Goal: Transaction & Acquisition: Complete application form

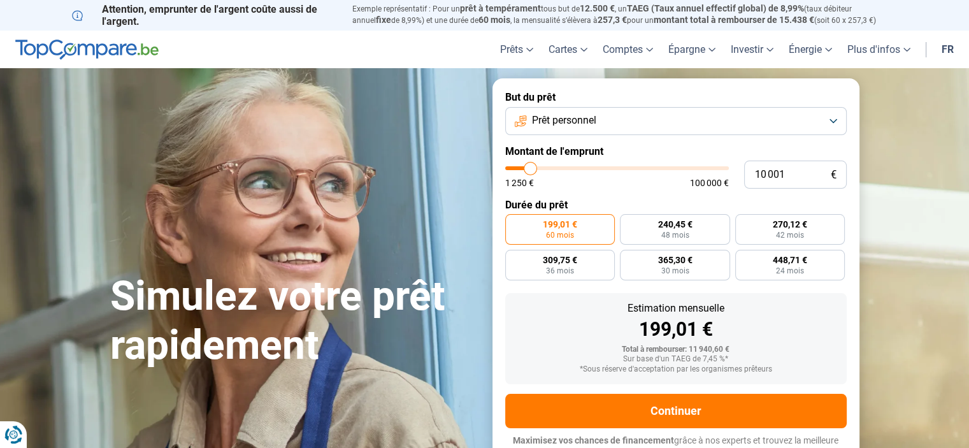
type input "22 500"
type input "22500"
click at [557, 167] on input "range" at bounding box center [617, 168] width 224 height 4
radio input "false"
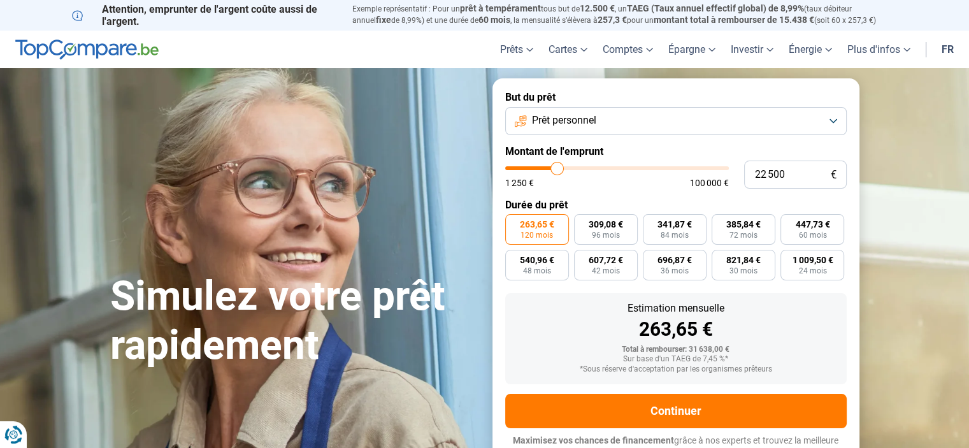
scroll to position [12, 0]
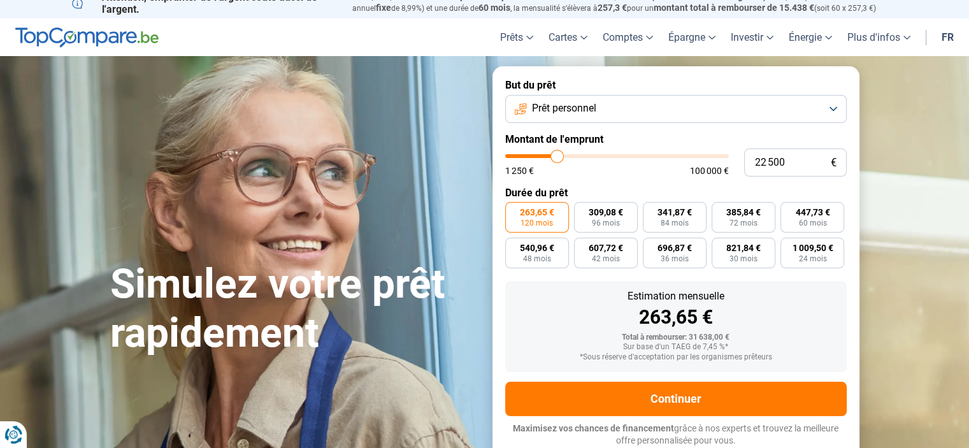
click at [827, 108] on button "Prêt personnel" at bounding box center [675, 109] width 341 height 28
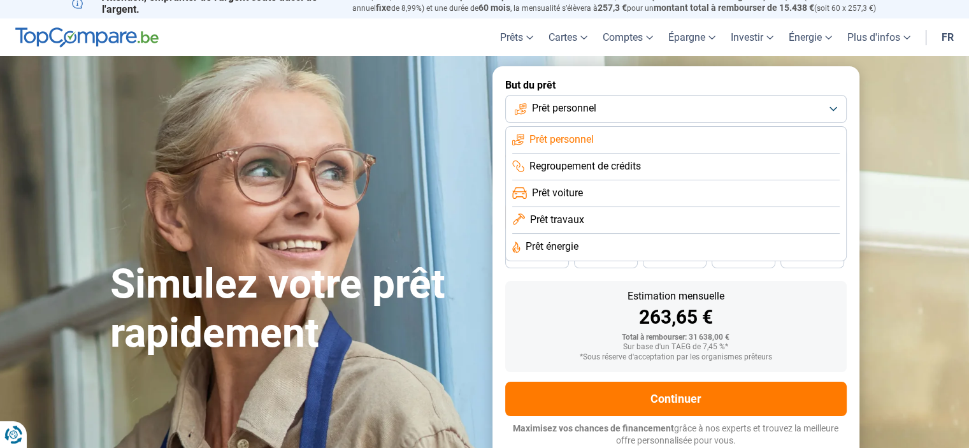
click at [884, 104] on section "Simulez votre prêt rapidement Simulez votre prêt rapidement But du prêt Prêt pe…" at bounding box center [484, 262] width 969 height 413
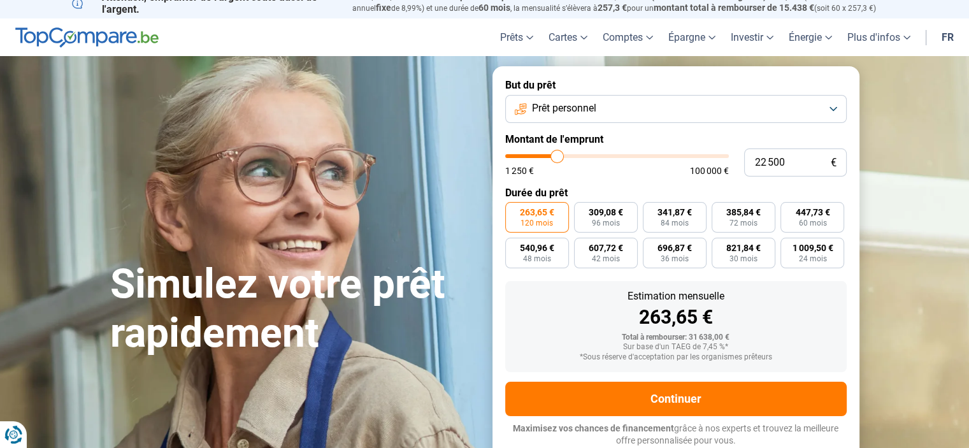
type input "37 250"
type input "37250"
click at [588, 154] on input "range" at bounding box center [617, 156] width 224 height 4
type input "48 500"
type input "48500"
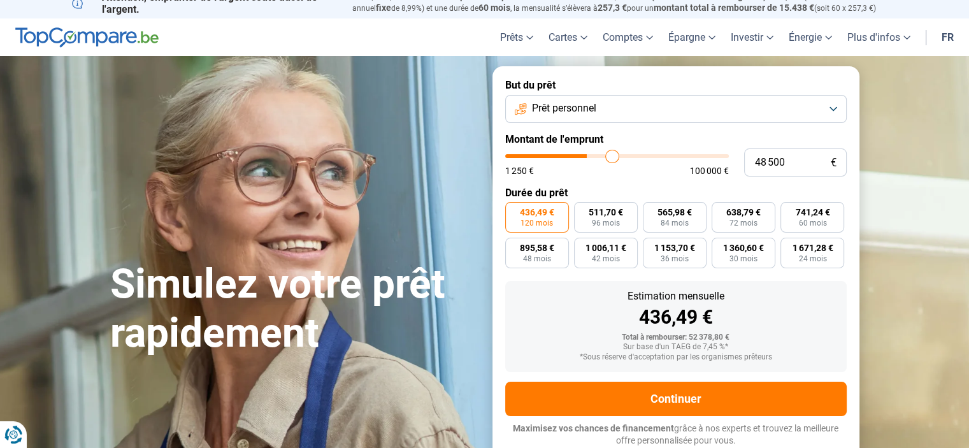
click at [611, 155] on input "range" at bounding box center [617, 156] width 224 height 4
type input "28 500"
type input "28500"
click at [569, 155] on input "range" at bounding box center [617, 156] width 224 height 4
type input "18 500"
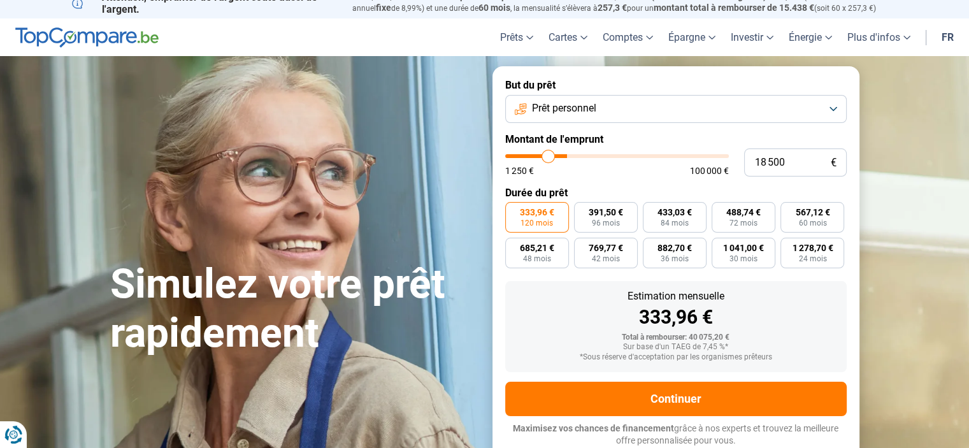
type input "18500"
click at [548, 157] on input "range" at bounding box center [617, 156] width 224 height 4
radio input "true"
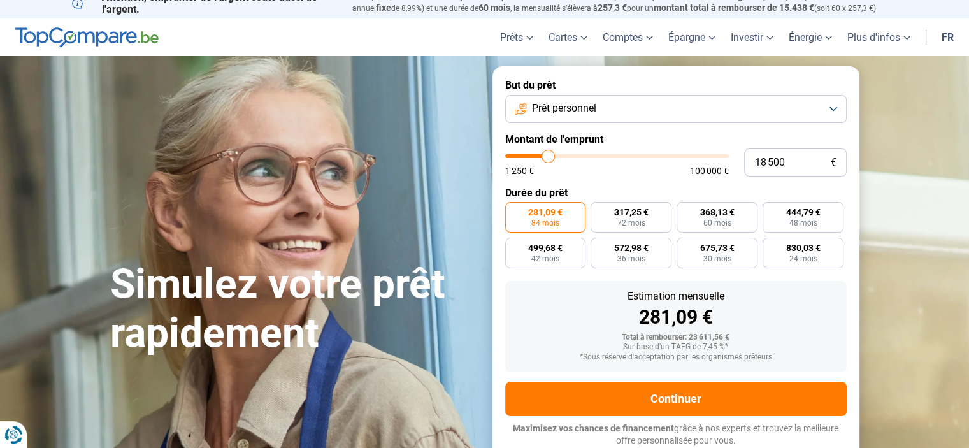
type input "11 500"
type input "11500"
click at [533, 158] on input "range" at bounding box center [617, 156] width 224 height 4
radio input "true"
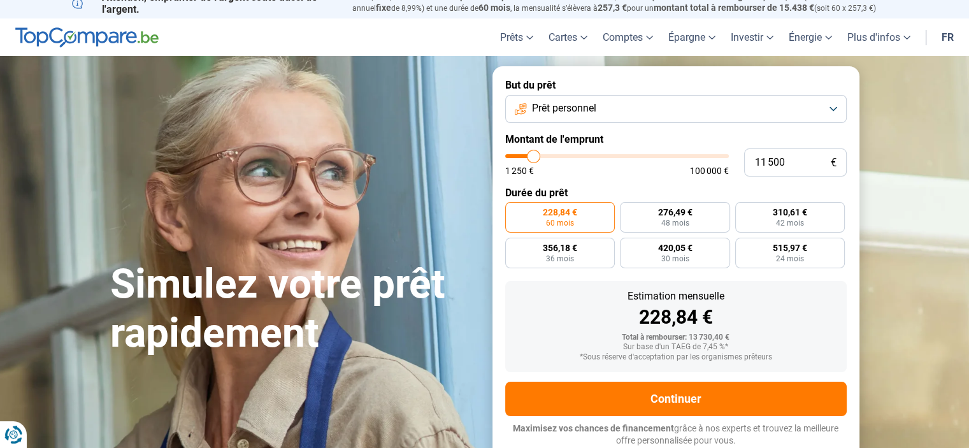
type input "7 000"
type input "7000"
click at [524, 155] on input "range" at bounding box center [617, 156] width 224 height 4
radio input "true"
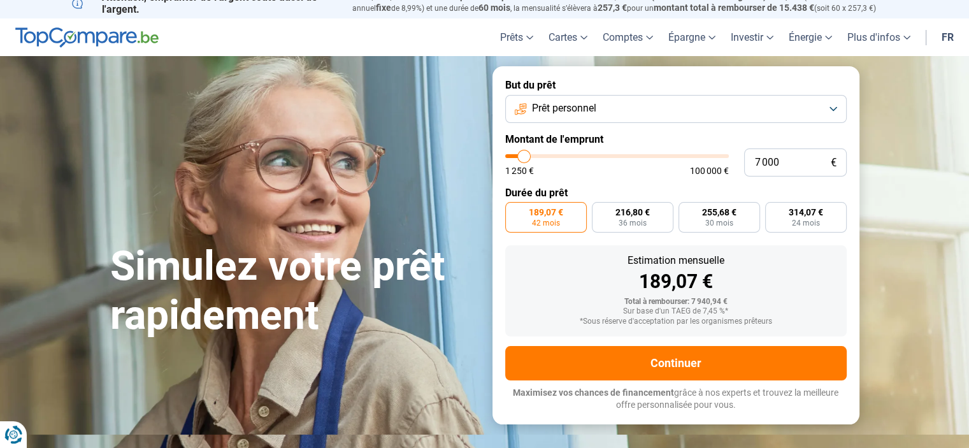
scroll to position [0, 0]
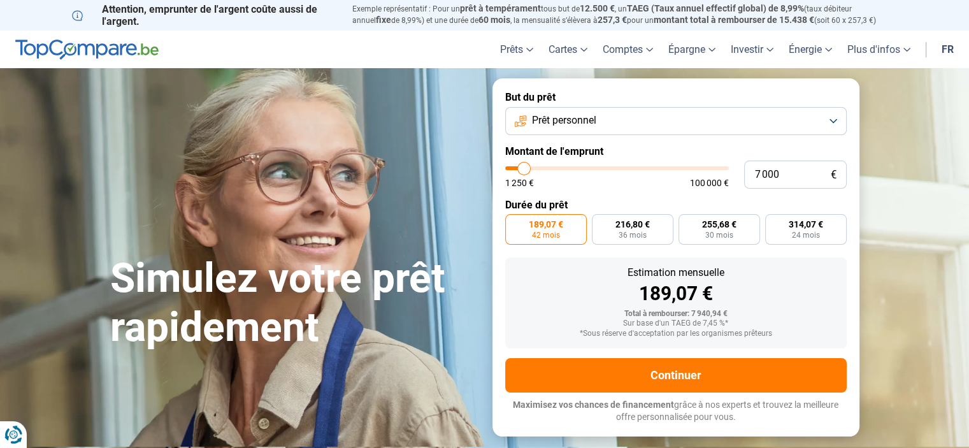
click at [529, 166] on input "range" at bounding box center [617, 168] width 224 height 4
click at [531, 166] on input "range" at bounding box center [617, 168] width 224 height 4
type input "11 500"
type input "11500"
click at [533, 166] on input "range" at bounding box center [617, 168] width 224 height 4
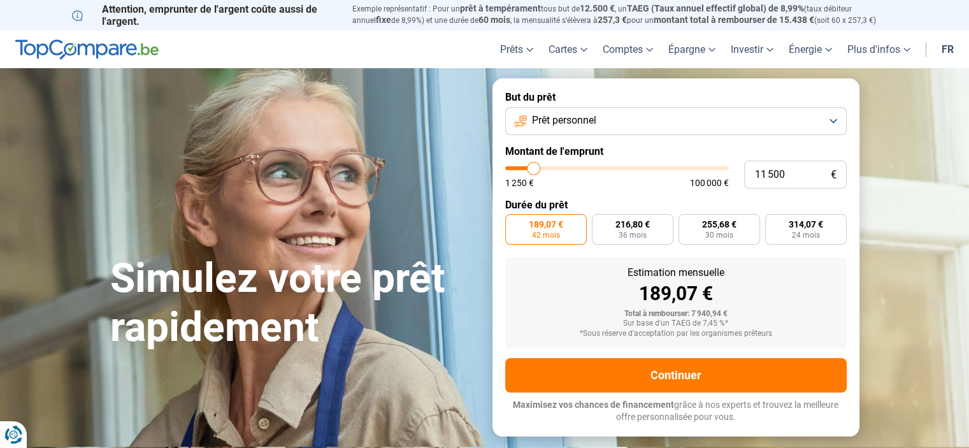
radio input "false"
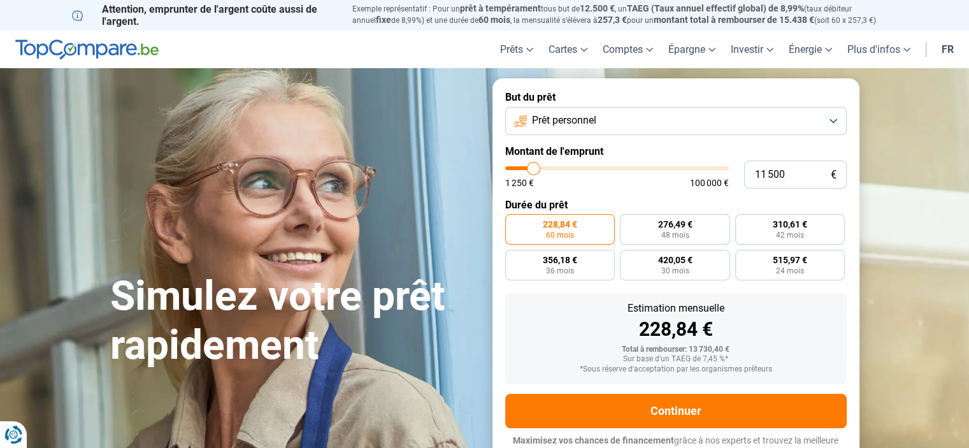
scroll to position [12, 0]
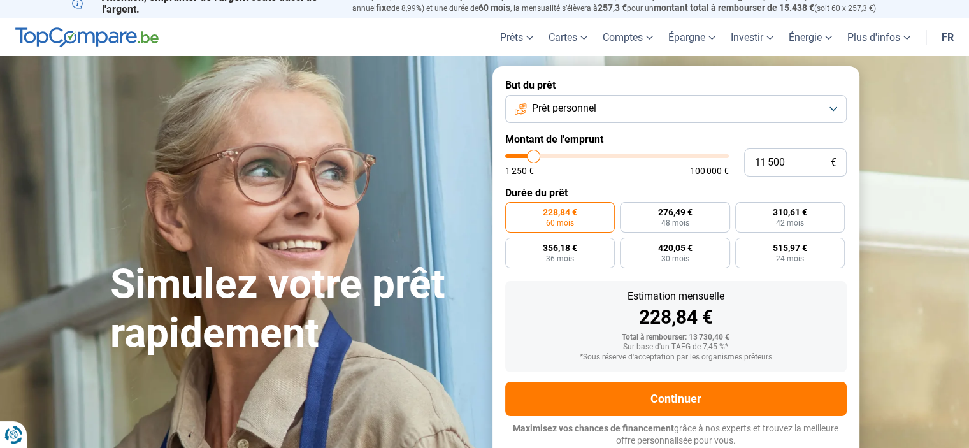
type input "12 250"
type input "12250"
type input "12 000"
type input "12000"
type input "11 750"
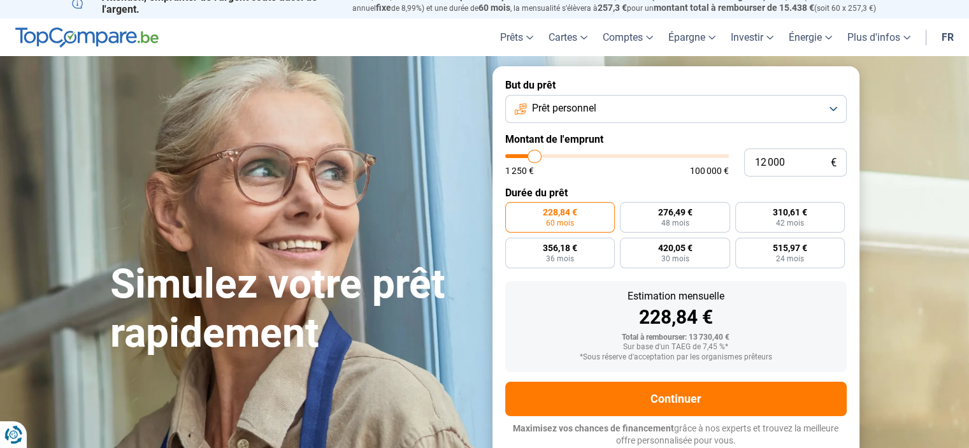
type input "11750"
type input "11 500"
type input "11500"
type input "11 250"
type input "11250"
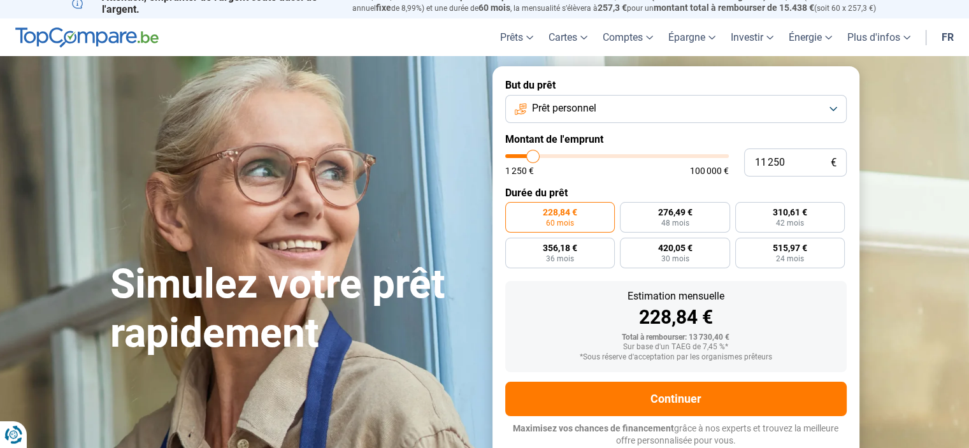
type input "11 000"
type input "11000"
type input "10 750"
type input "10750"
click at [532, 156] on input "range" at bounding box center [617, 156] width 224 height 4
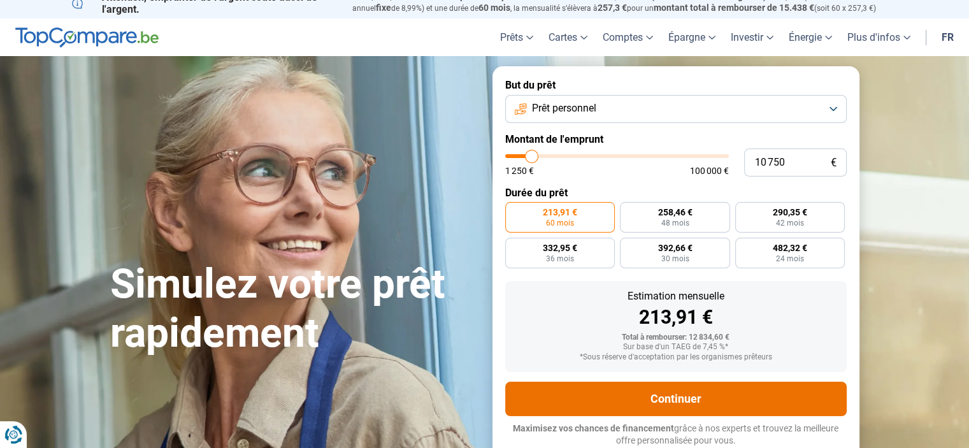
click at [686, 389] on button "Continuer" at bounding box center [675, 398] width 341 height 34
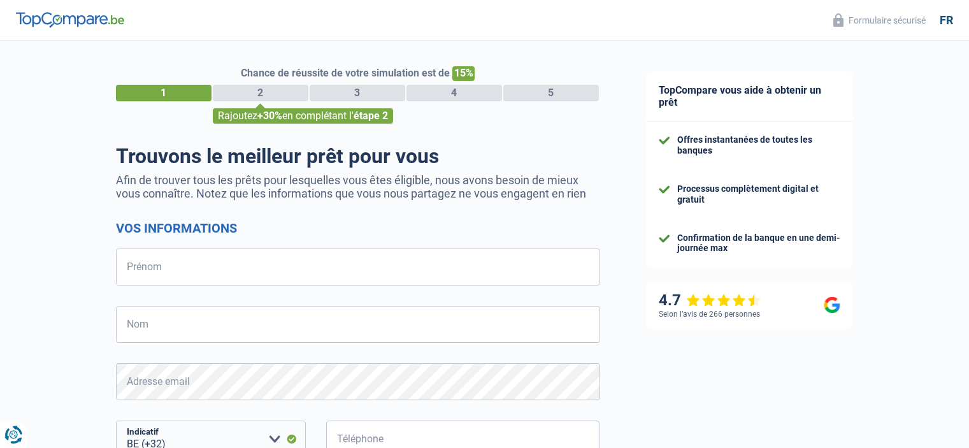
select select "32"
click at [273, 274] on input "Prénom" at bounding box center [358, 266] width 484 height 37
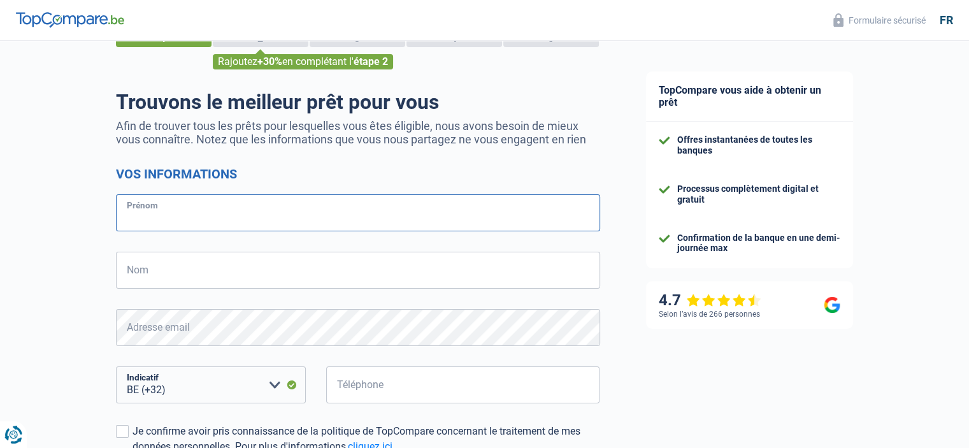
scroll to position [53, 0]
click at [216, 219] on input "Prénom" at bounding box center [358, 213] width 484 height 37
type input "Andrée"
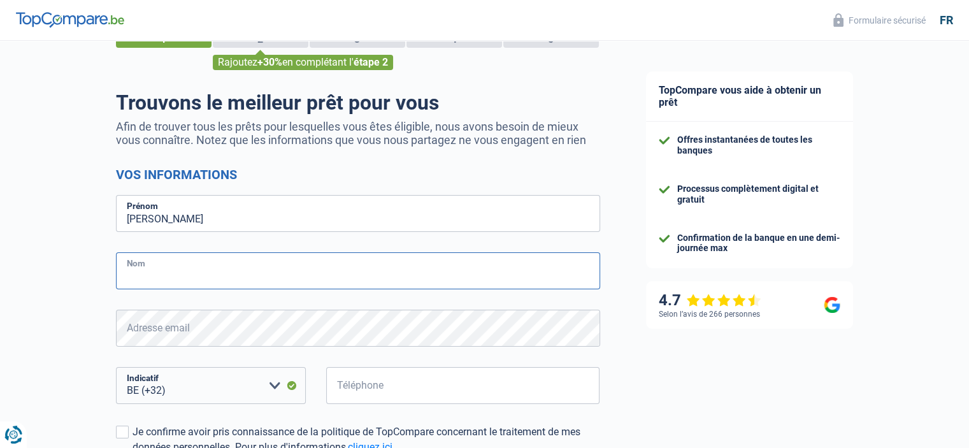
click at [173, 275] on input "Nom" at bounding box center [358, 270] width 484 height 37
type input "RADOUX"
click at [219, 391] on select "BE (+32) LU (+352) Veuillez sélectionner une option" at bounding box center [211, 385] width 190 height 37
click at [116, 367] on select "BE (+32) LU (+352) Veuillez sélectionner une option" at bounding box center [211, 385] width 190 height 37
click at [224, 393] on select "BE (+32) LU (+352) Veuillez sélectionner une option" at bounding box center [211, 385] width 190 height 37
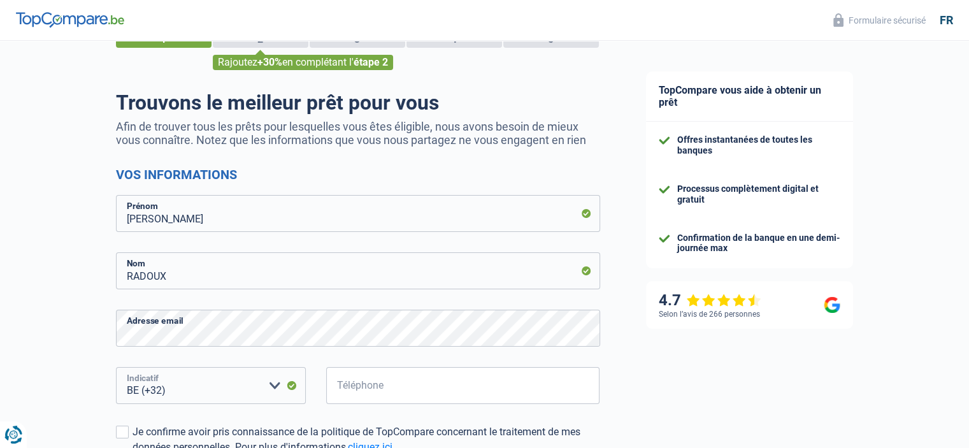
click at [226, 385] on select "BE (+32) LU (+352) Veuillez sélectionner une option" at bounding box center [211, 385] width 190 height 37
click at [275, 381] on select "BE (+32) LU (+352) Veuillez sélectionner une option" at bounding box center [211, 385] width 190 height 37
click at [116, 367] on select "BE (+32) LU (+352) Veuillez sélectionner une option" at bounding box center [211, 385] width 190 height 37
click at [214, 391] on select "BE (+32) LU (+352) Veuillez sélectionner une option" at bounding box center [211, 385] width 190 height 37
click at [274, 387] on select "BE (+32) LU (+352) Veuillez sélectionner une option" at bounding box center [211, 385] width 190 height 37
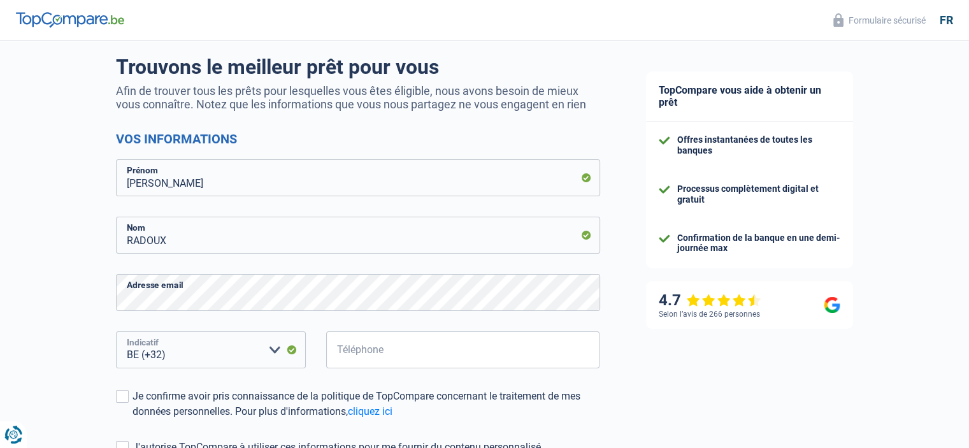
scroll to position [117, 0]
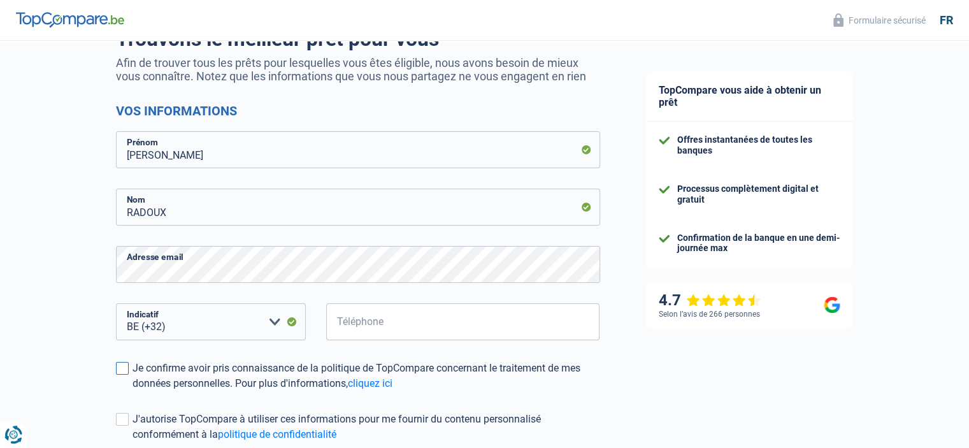
click at [134, 369] on div "Je confirme avoir pris connaissance de la politique de TopCompare concernant le…" at bounding box center [365, 375] width 467 height 31
click at [132, 391] on input "Je confirme avoir pris connaissance de la politique de TopCompare concernant le…" at bounding box center [132, 391] width 0 height 0
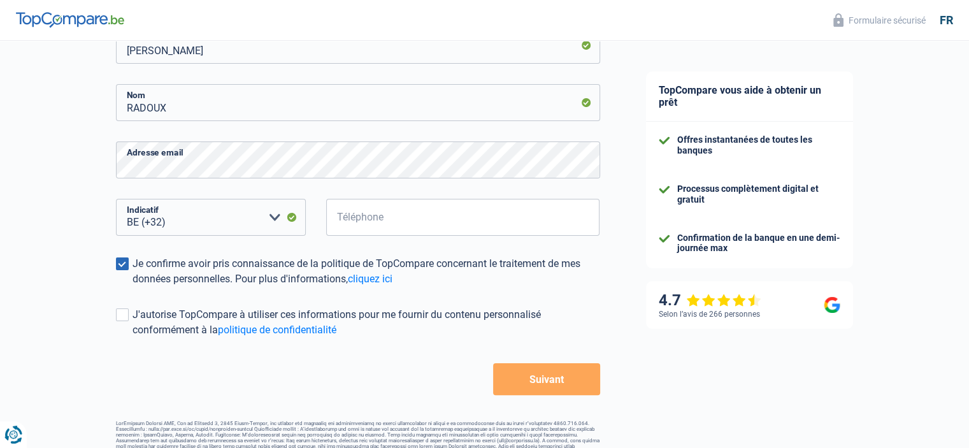
scroll to position [245, 0]
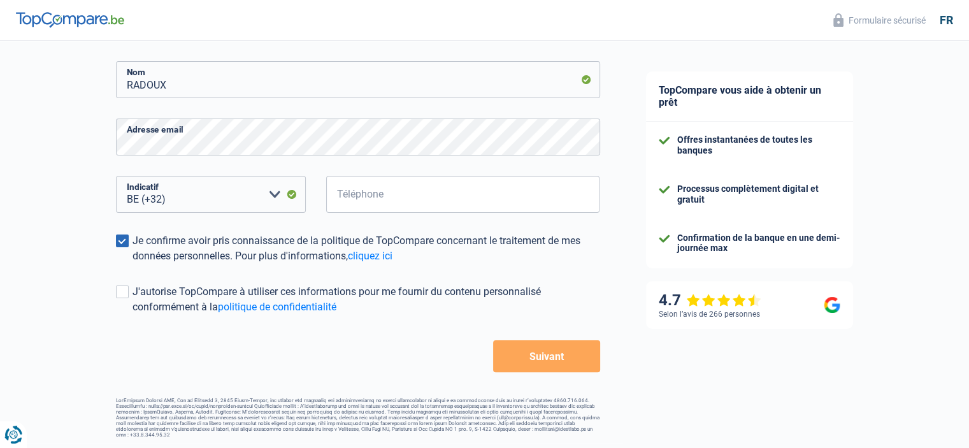
click at [552, 359] on button "Suivant" at bounding box center [546, 356] width 106 height 32
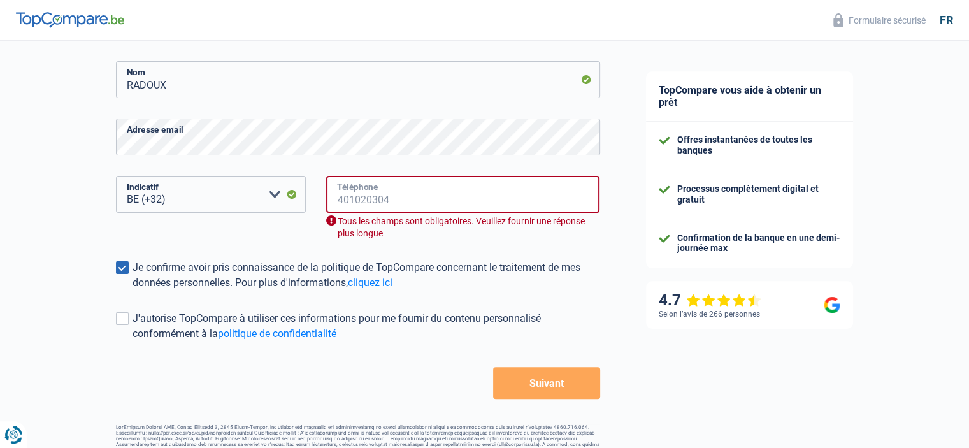
click at [409, 198] on input "Téléphone" at bounding box center [463, 194] width 274 height 37
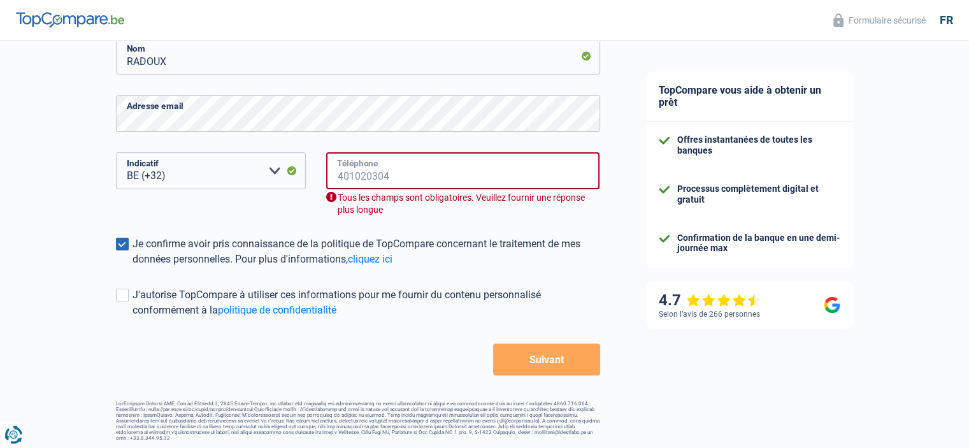
scroll to position [271, 0]
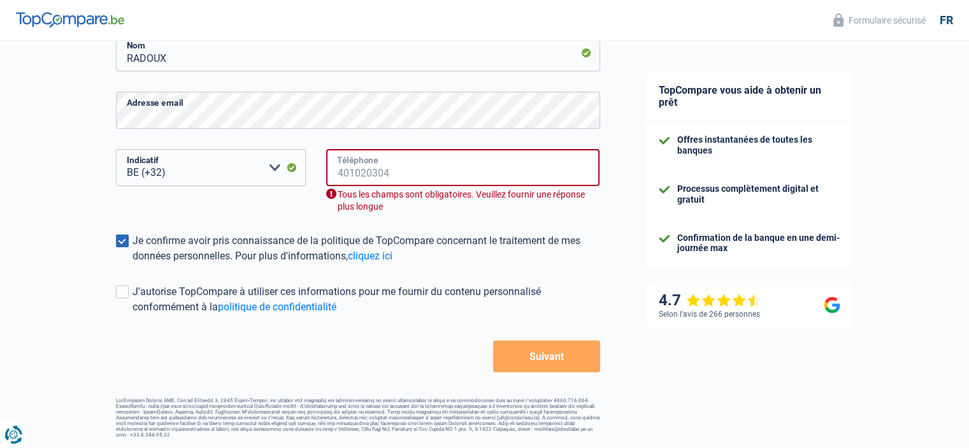
click at [397, 170] on input "Téléphone" at bounding box center [463, 167] width 274 height 37
click at [399, 171] on input "Téléphone" at bounding box center [463, 167] width 274 height 37
click at [229, 170] on select "BE (+32) LU (+352) Veuillez sélectionner une option" at bounding box center [211, 167] width 190 height 37
click at [376, 178] on input "Téléphone" at bounding box center [463, 167] width 274 height 37
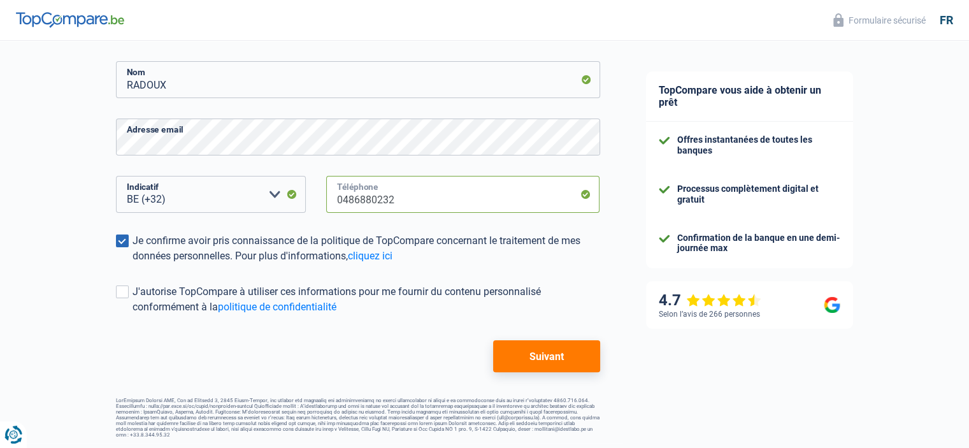
scroll to position [245, 0]
type input "0486880232"
click at [532, 346] on button "Suivant" at bounding box center [546, 356] width 106 height 32
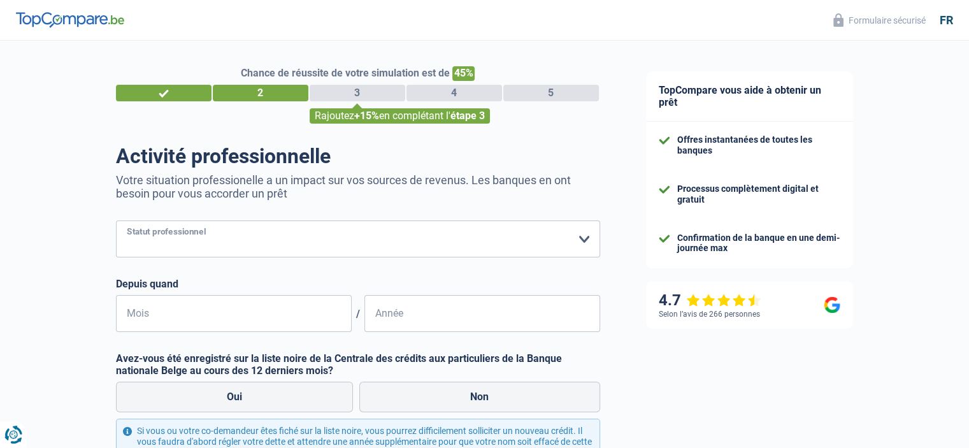
click at [586, 236] on select "Ouvrier Employé privé Employé public Invalide Indépendant Pensionné Chômeur Mut…" at bounding box center [358, 238] width 484 height 37
select select "publicEmployee"
click at [116, 221] on select "Ouvrier Employé privé Employé public Invalide Indépendant Pensionné Chômeur Mut…" at bounding box center [358, 238] width 484 height 37
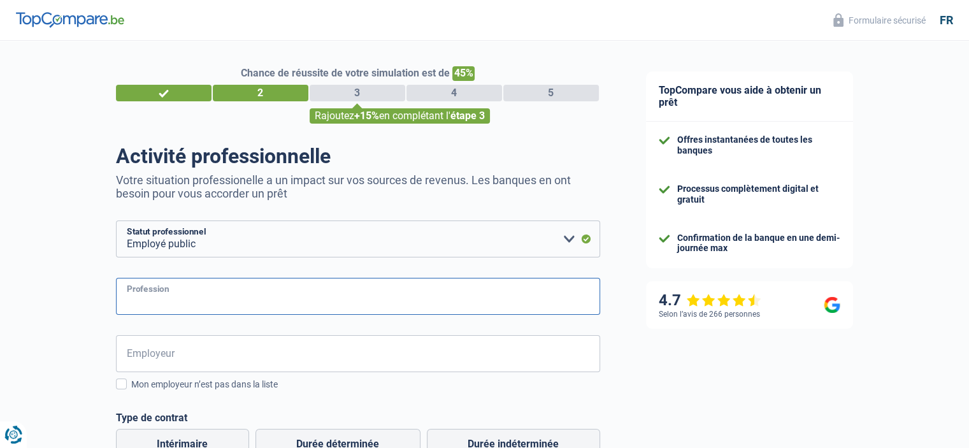
click at [312, 296] on input "Profession" at bounding box center [358, 296] width 484 height 37
type input "Rédacteur"
click at [304, 351] on input "Employeur" at bounding box center [358, 353] width 484 height 37
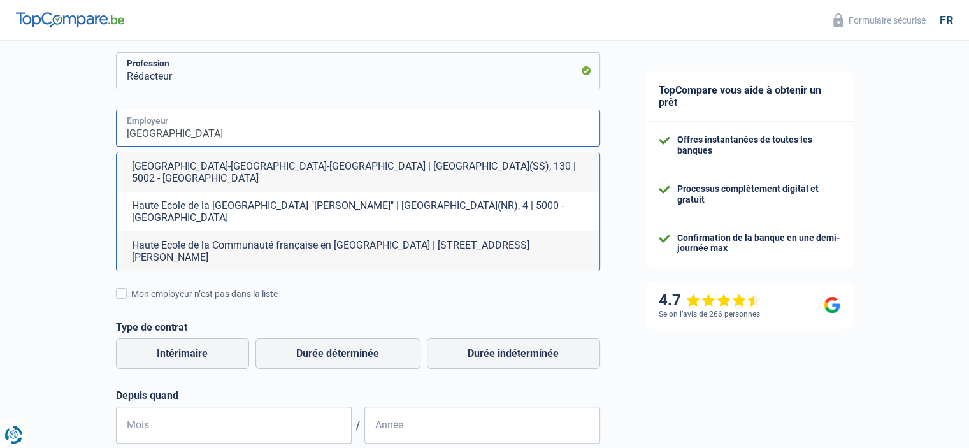
scroll to position [255, 0]
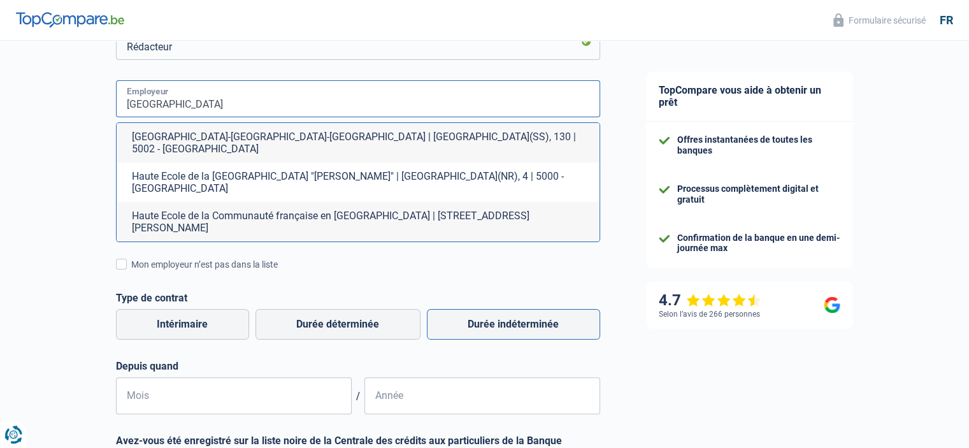
type input "[GEOGRAPHIC_DATA]"
click at [548, 309] on label "Durée indéterminée" at bounding box center [513, 324] width 173 height 31
click at [548, 309] on input "Durée indéterminée" at bounding box center [513, 324] width 173 height 31
radio input "true"
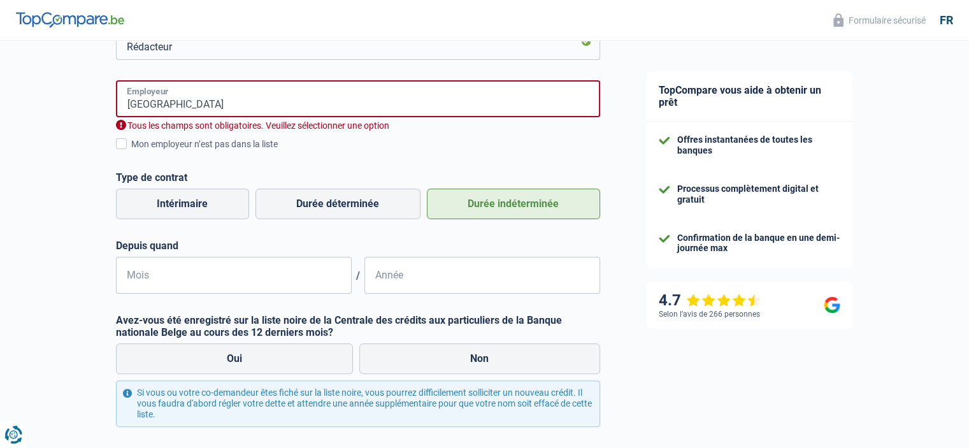
click at [262, 101] on input "[GEOGRAPHIC_DATA]" at bounding box center [358, 98] width 484 height 37
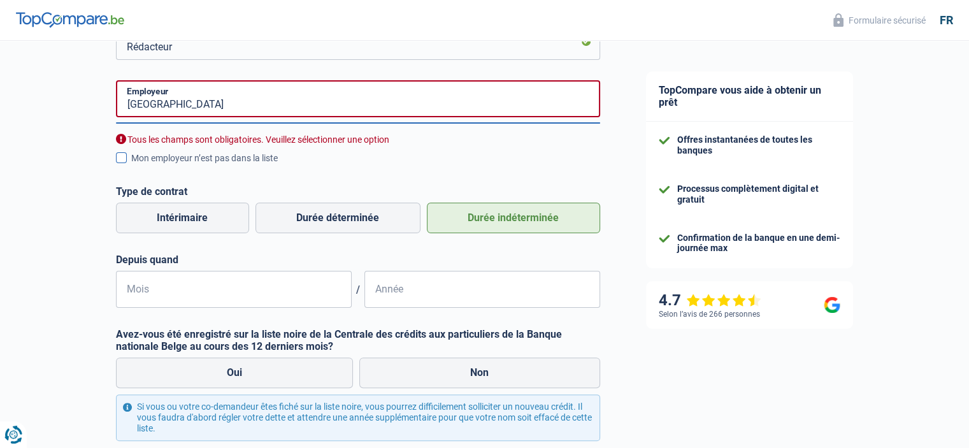
click at [227, 160] on div "Mon employeur n’est pas dans la liste" at bounding box center [365, 158] width 469 height 13
click at [131, 165] on input "Mon employeur n’est pas dans la liste" at bounding box center [131, 165] width 0 height 0
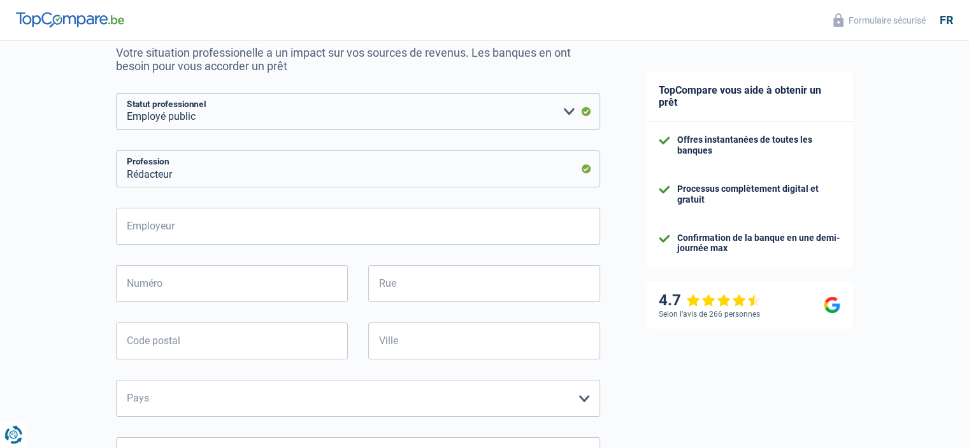
scroll to position [191, 0]
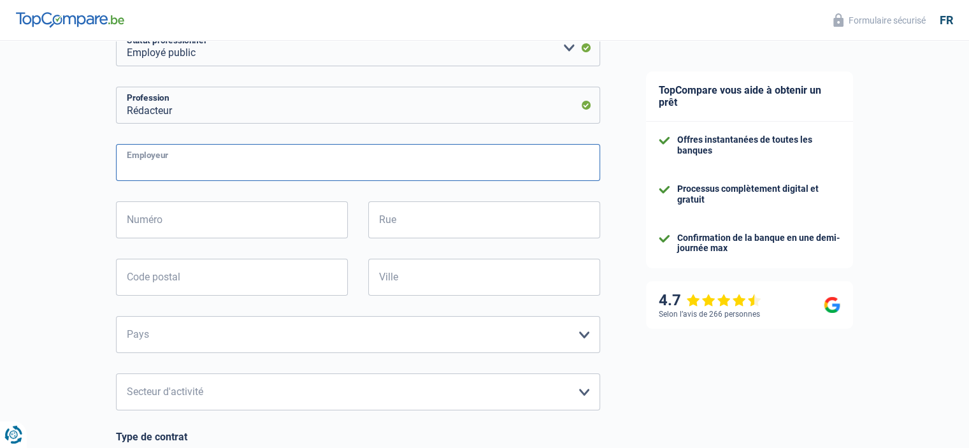
click at [192, 166] on input "Employeur" at bounding box center [358, 162] width 484 height 37
type input "[GEOGRAPHIC_DATA]"
click at [186, 228] on input "Numéro" at bounding box center [232, 219] width 232 height 37
type input "68"
click at [436, 226] on input "Rue" at bounding box center [484, 219] width 232 height 37
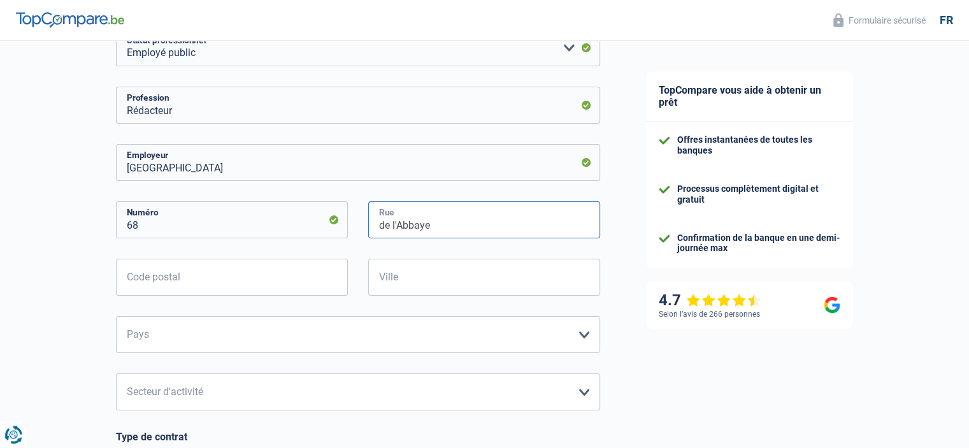
type input "de l'Abbaye"
click at [339, 281] on input "Code postal" at bounding box center [232, 277] width 232 height 37
type input "1050"
click at [418, 280] on input "Ville" at bounding box center [484, 277] width 232 height 37
type input "Ixelles"
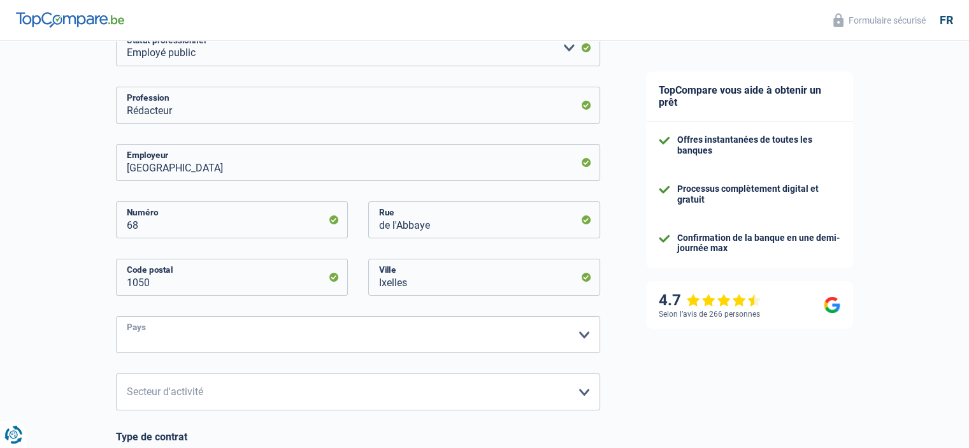
click at [588, 336] on select "Belgique France Allemagne Italie Luxembourg Pays-Bas Espagne Suisse Veuillez sé…" at bounding box center [358, 334] width 484 height 37
select select "BE"
click at [116, 317] on select "Belgique France Allemagne Italie Luxembourg Pays-Bas Espagne Suisse Veuillez sé…" at bounding box center [358, 334] width 484 height 37
click at [578, 390] on select "Agriculture/Pêche Industrie Horeca Courier/Fitness/Taxi Construction Banques/As…" at bounding box center [358, 391] width 484 height 37
select select "stateUniversityEu"
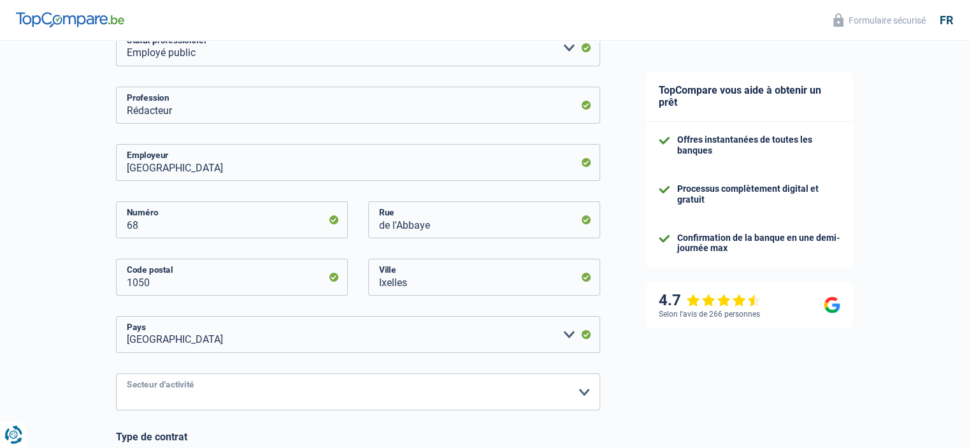
click at [116, 374] on select "Agriculture/Pêche Industrie Horeca Courier/Fitness/Taxi Construction Banques/As…" at bounding box center [358, 391] width 484 height 37
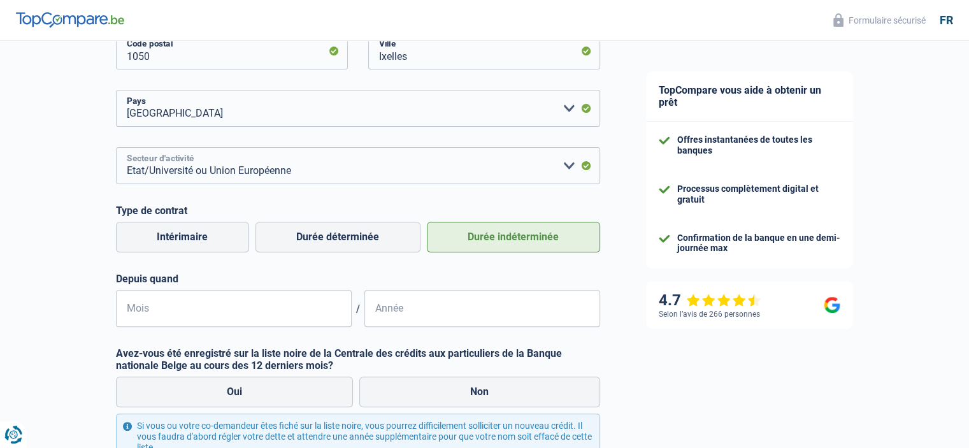
scroll to position [446, 0]
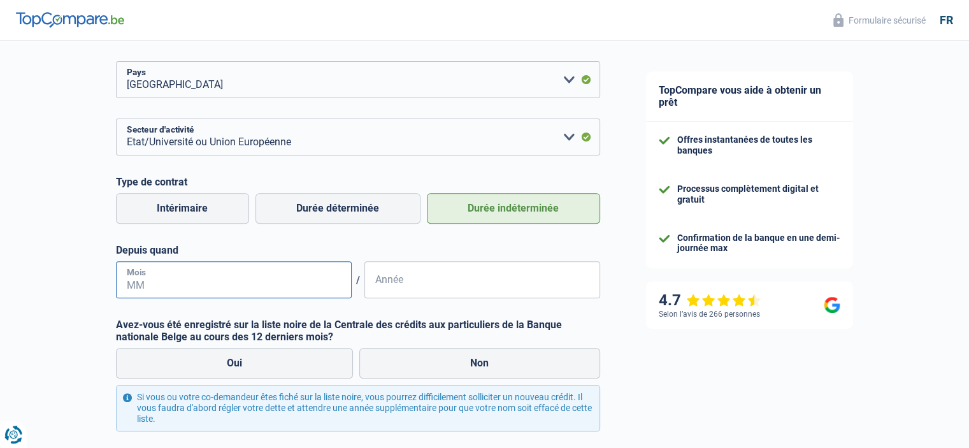
click at [205, 280] on input "Mois" at bounding box center [234, 279] width 236 height 37
type input "01"
type input "1992"
click at [469, 371] on label "Non" at bounding box center [479, 363] width 241 height 31
click at [469, 371] on input "Non" at bounding box center [479, 363] width 241 height 31
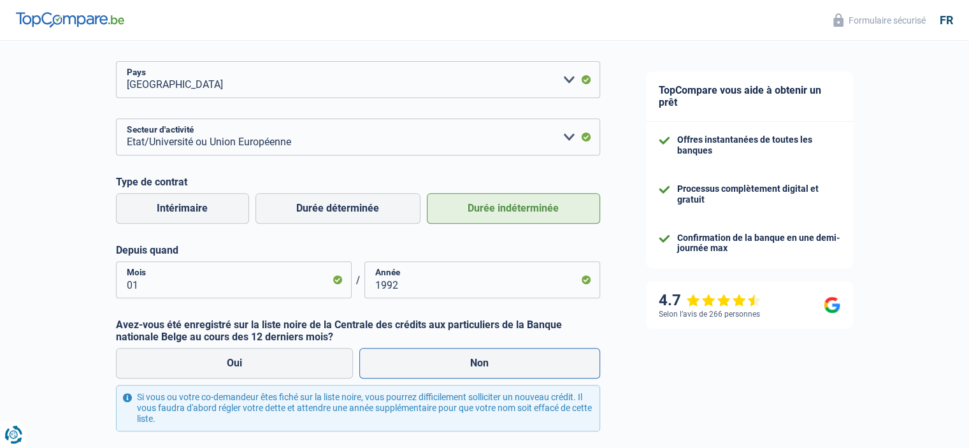
radio input "true"
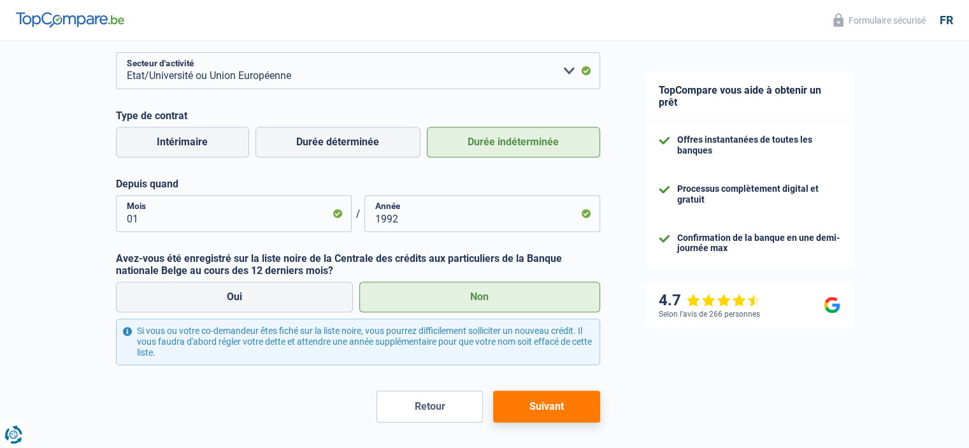
scroll to position [562, 0]
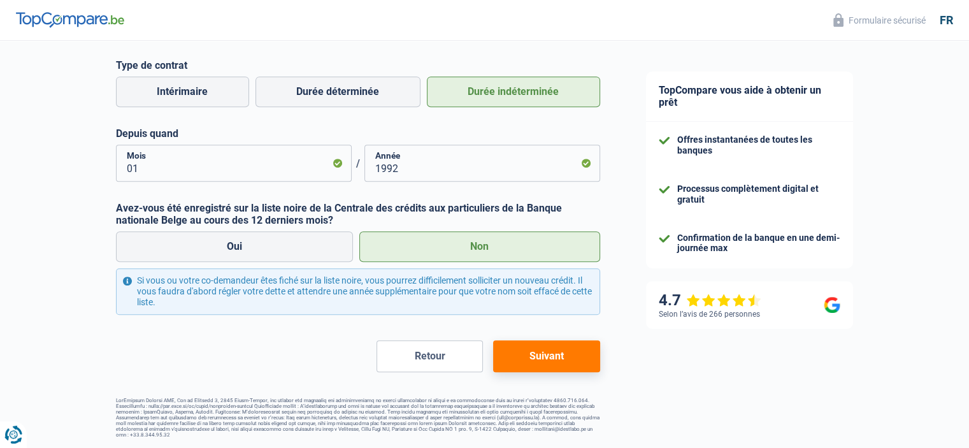
click at [549, 359] on button "Suivant" at bounding box center [546, 356] width 106 height 32
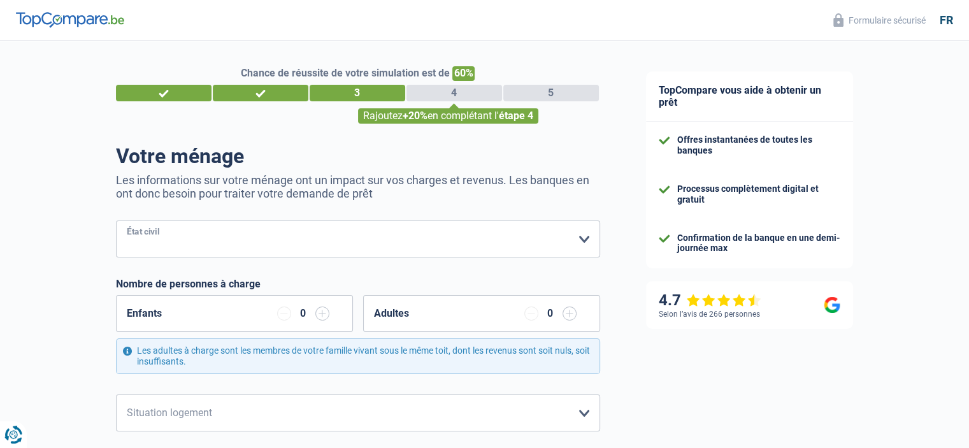
click at [581, 239] on select "Célibataire Marié(e) Cohabitant(e) légal(e) Divorcé(e) Veuf(ve) Séparé (de fait…" at bounding box center [358, 238] width 484 height 37
select select "cohabitation"
click at [116, 221] on select "Célibataire Marié(e) Cohabitant(e) légal(e) Divorcé(e) Veuf(ve) Séparé (de fait…" at bounding box center [358, 238] width 484 height 37
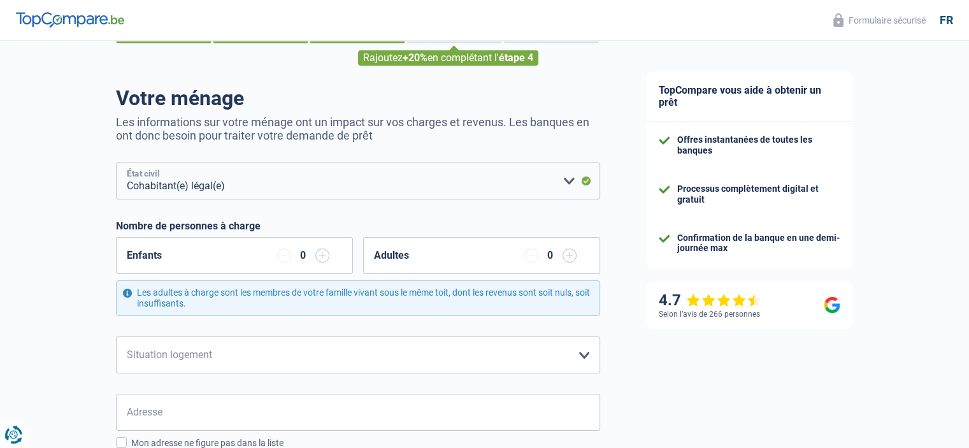
scroll to position [127, 0]
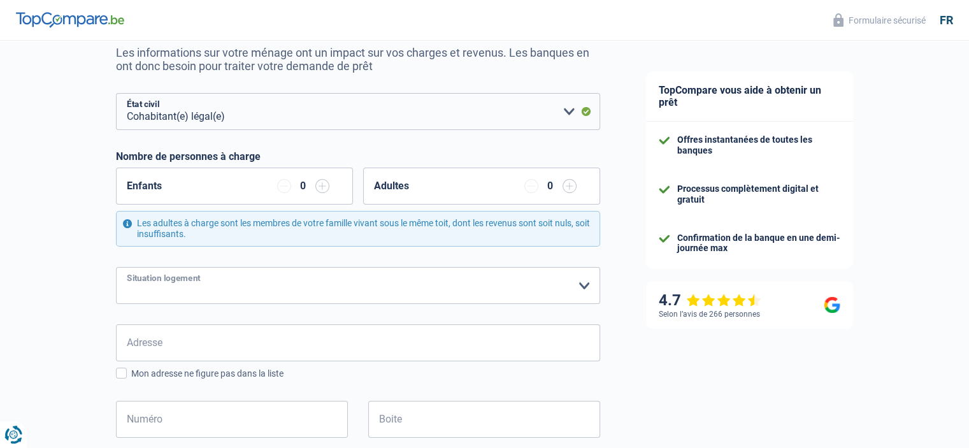
click at [583, 285] on select "Locataire Propriétaire avec prêt hypothécaire Propriétaire sans prêt hypothécai…" at bounding box center [358, 285] width 484 height 37
select select "ownerWithoutMortgage"
click at [116, 267] on select "Locataire Propriétaire avec prêt hypothécaire Propriétaire sans prêt hypothécai…" at bounding box center [358, 285] width 484 height 37
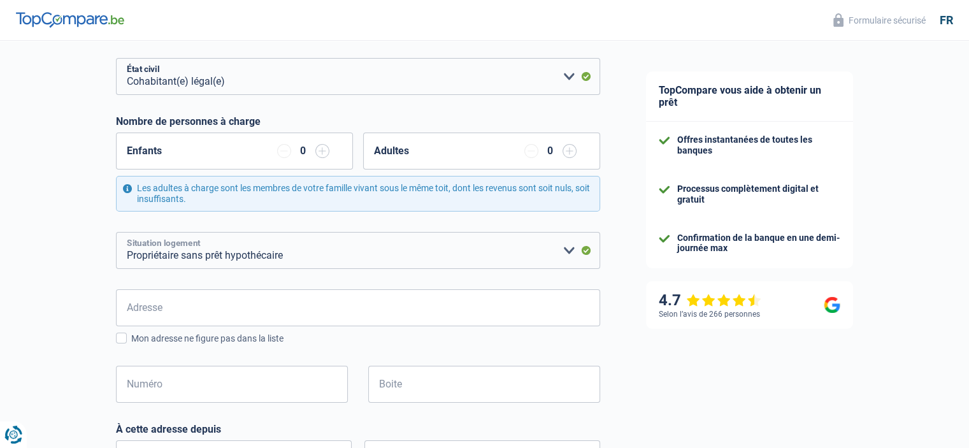
scroll to position [191, 0]
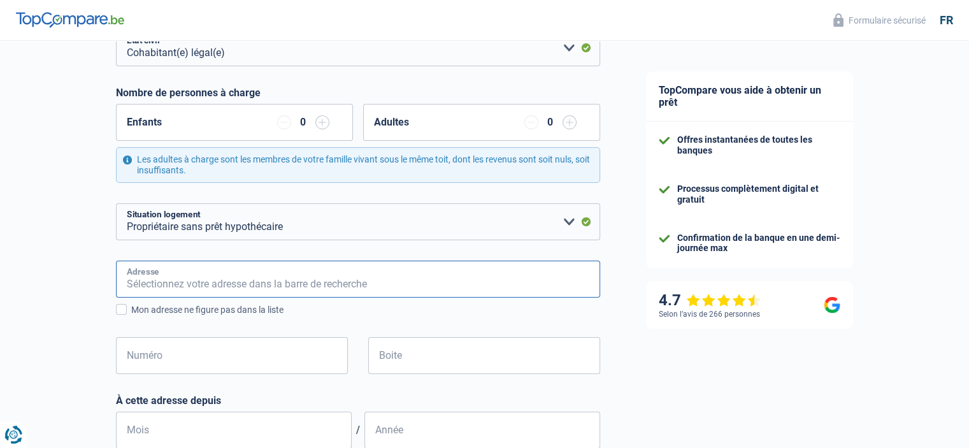
click at [252, 287] on input "Adresse" at bounding box center [358, 278] width 484 height 37
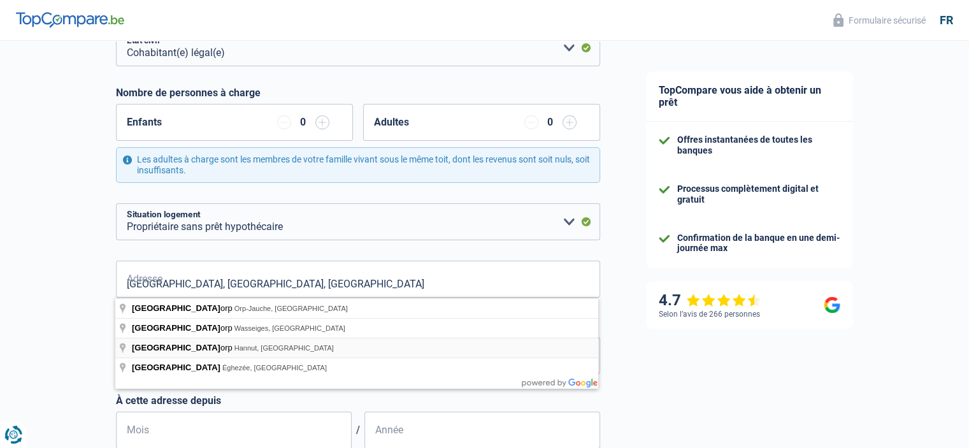
type input "Rue de Merdorp, 4280, Hannut, BE"
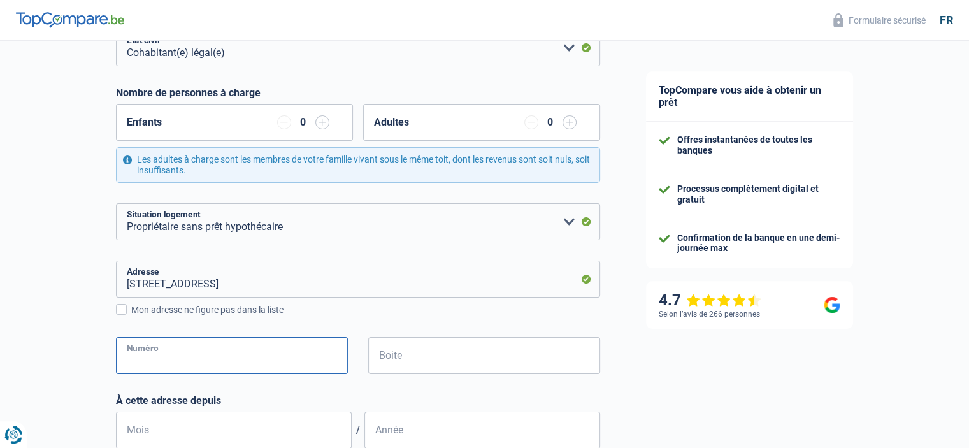
click at [234, 366] on input "Numéro" at bounding box center [232, 355] width 232 height 37
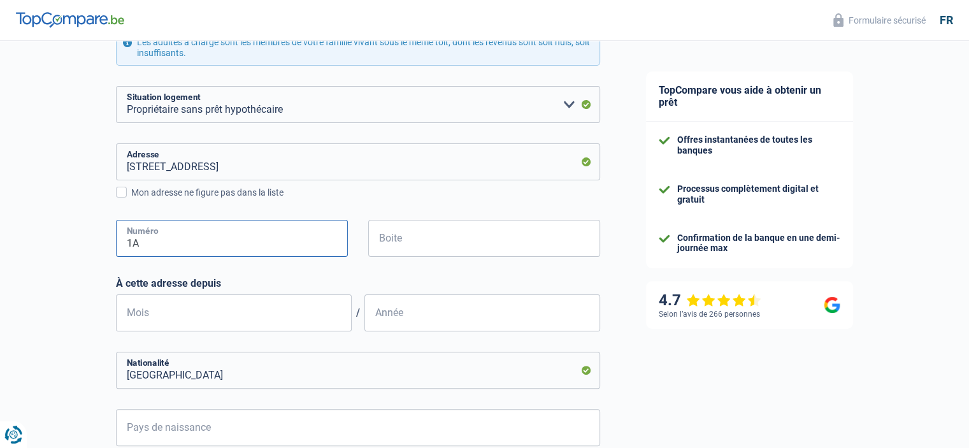
scroll to position [318, 0]
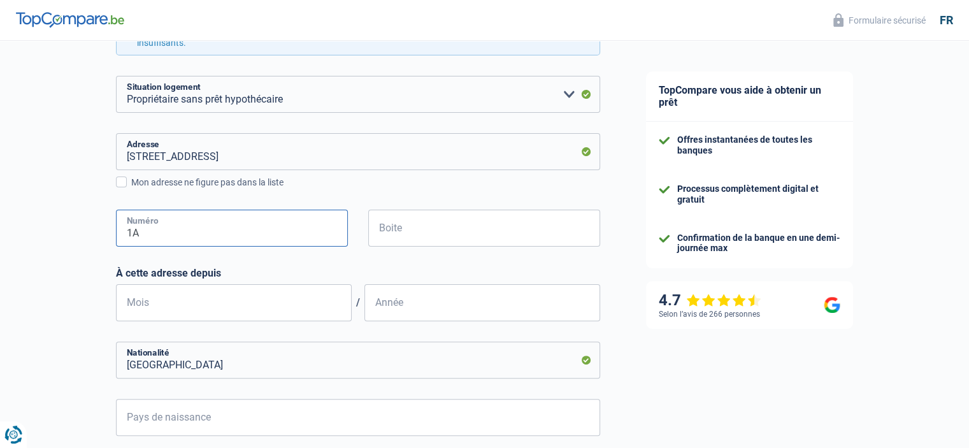
type input "1A"
click at [218, 304] on input "Mois" at bounding box center [234, 302] width 236 height 37
type input "01"
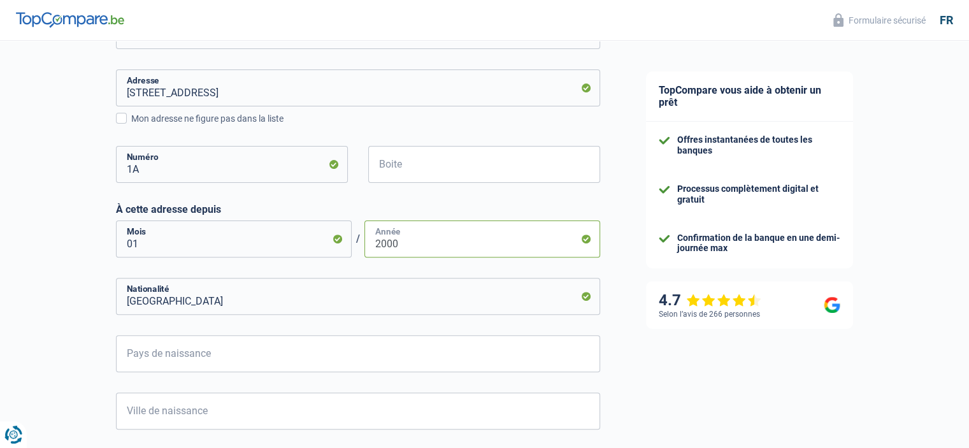
type input "2000"
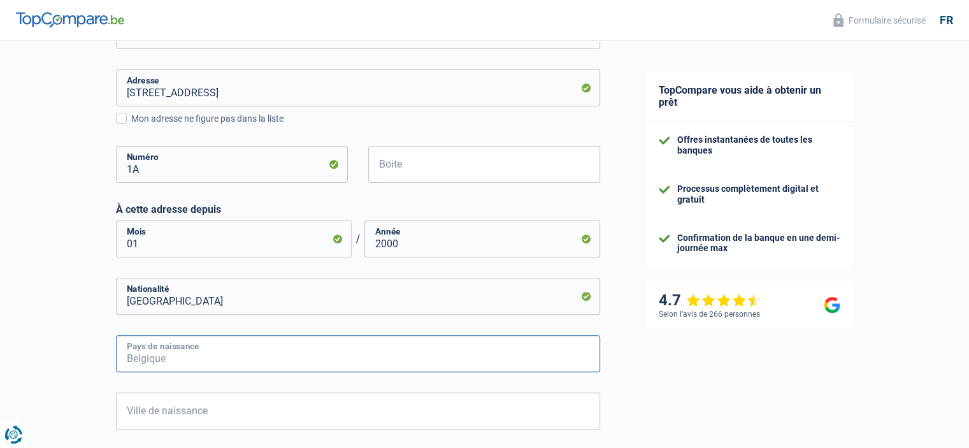
click at [293, 359] on input "Pays de naissance" at bounding box center [358, 353] width 484 height 37
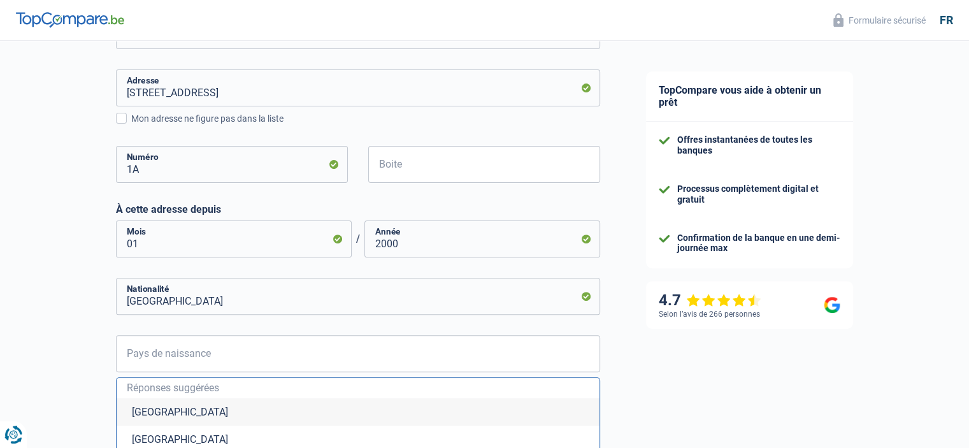
click at [184, 417] on li "Belgique" at bounding box center [358, 411] width 483 height 27
type input "Belgique"
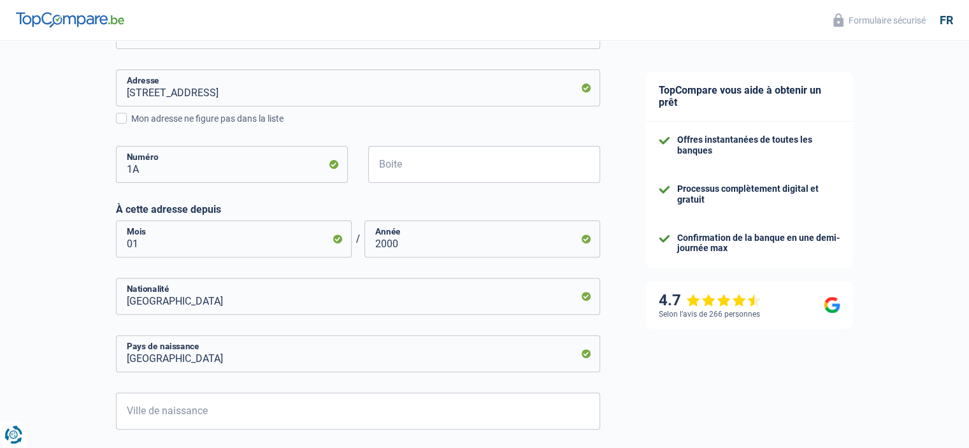
scroll to position [446, 0]
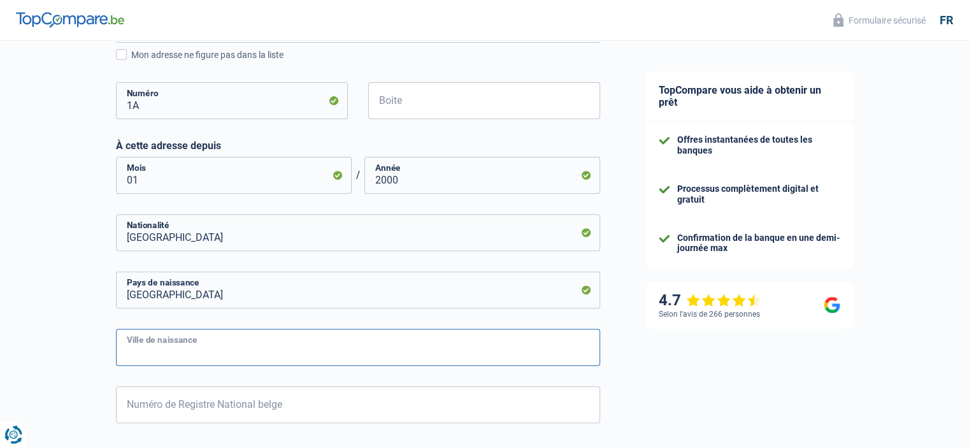
click at [222, 351] on input "Ville de naissance" at bounding box center [358, 347] width 484 height 37
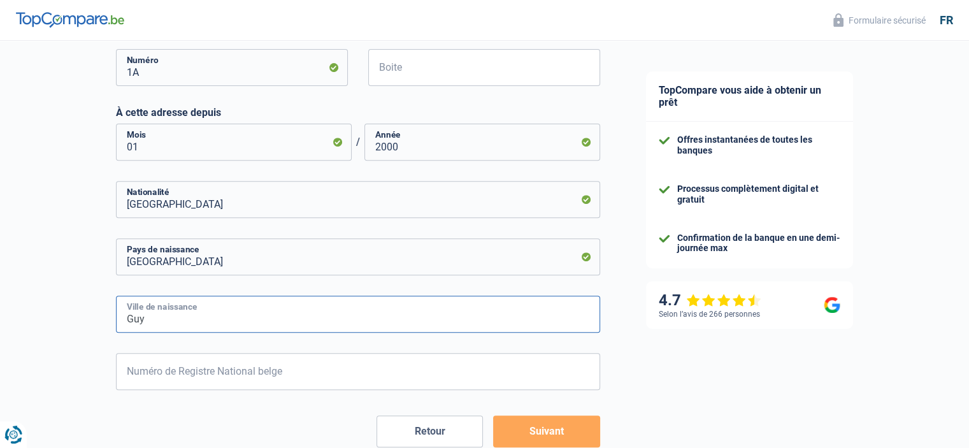
scroll to position [509, 0]
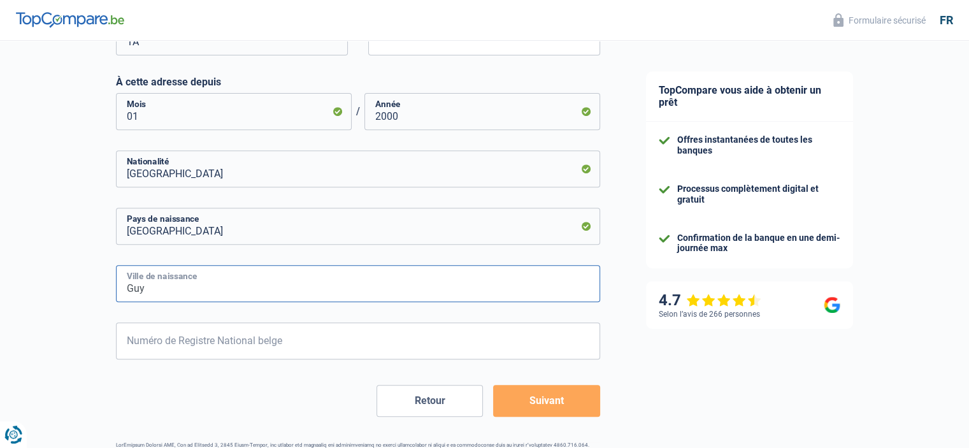
type input "Guy"
click at [262, 346] on input "Numéro de Registre National belge" at bounding box center [358, 340] width 484 height 37
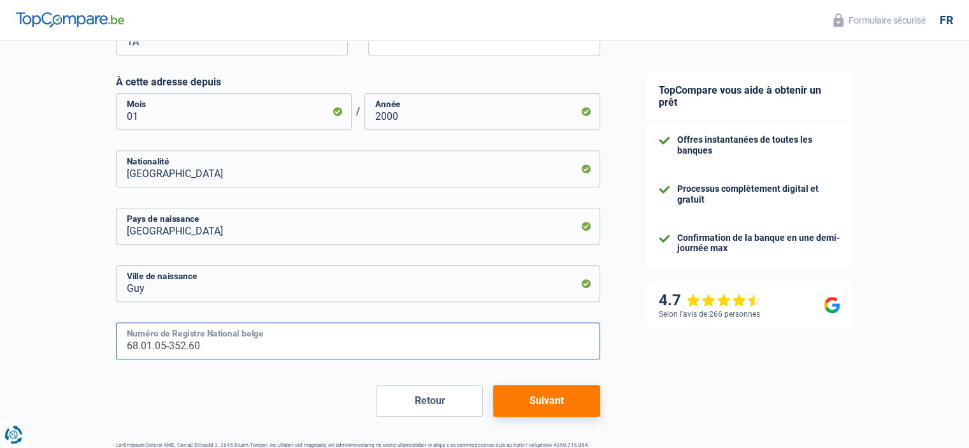
type input "68.01.05-352.60"
click at [557, 392] on button "Suivant" at bounding box center [546, 401] width 106 height 32
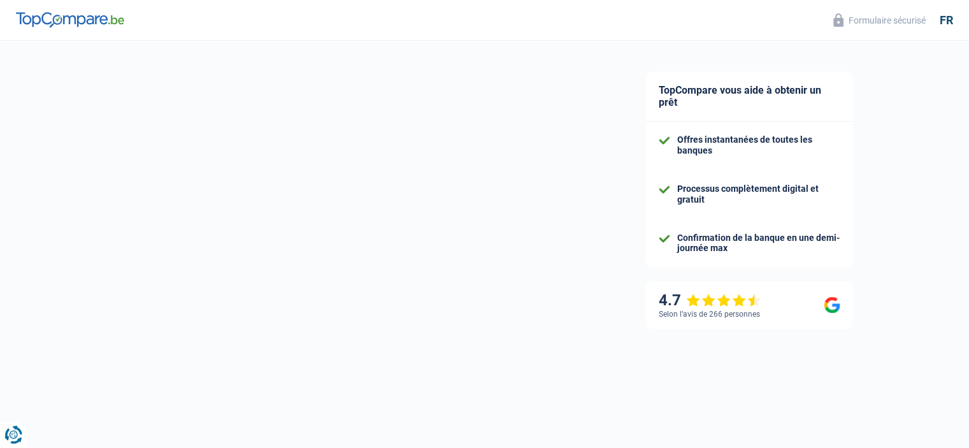
select select "netSalary"
select select "mealVouchers"
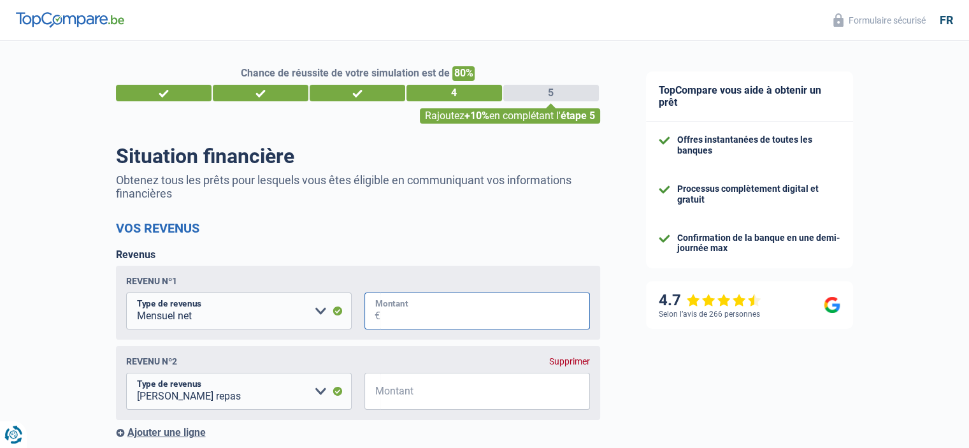
click at [422, 315] on input "Montant" at bounding box center [485, 310] width 210 height 37
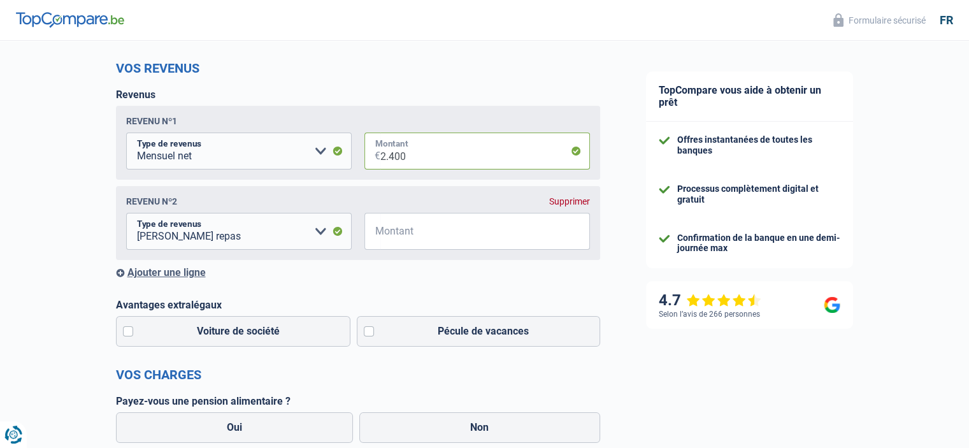
scroll to position [191, 0]
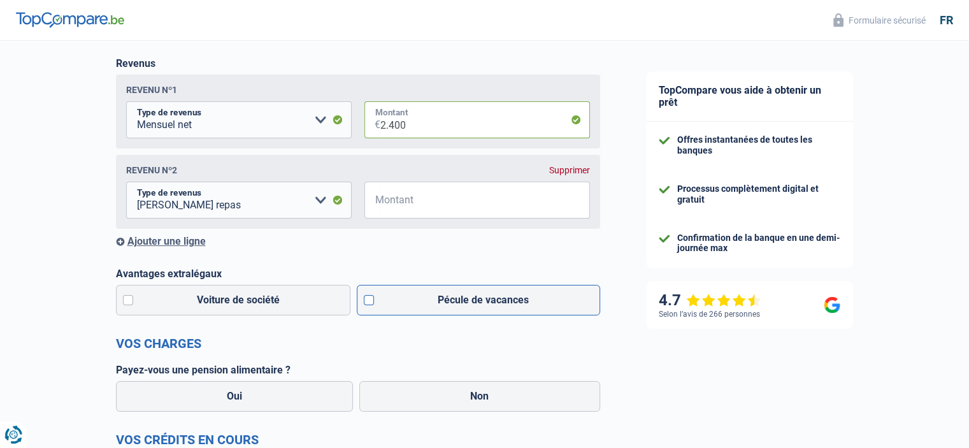
type input "2.400"
click at [371, 301] on label "Pécule de vacances" at bounding box center [478, 300] width 243 height 31
click at [371, 301] on input "Pécule de vacances" at bounding box center [478, 300] width 243 height 31
checkbox input "true"
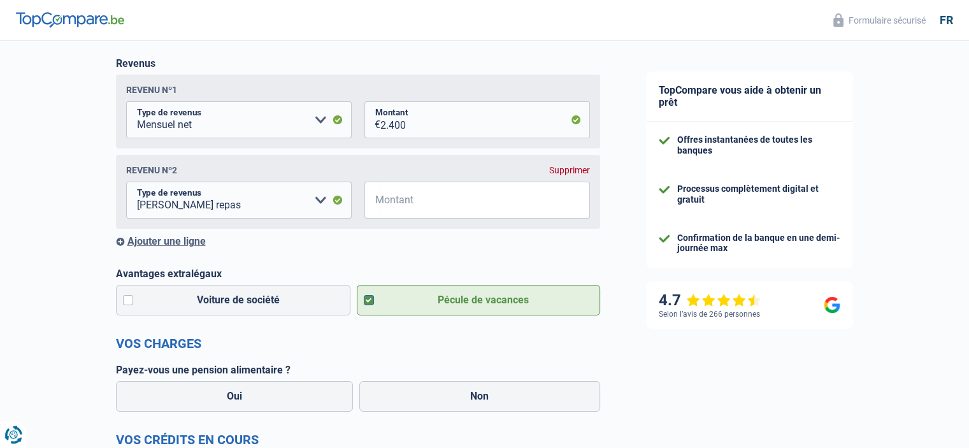
scroll to position [255, 0]
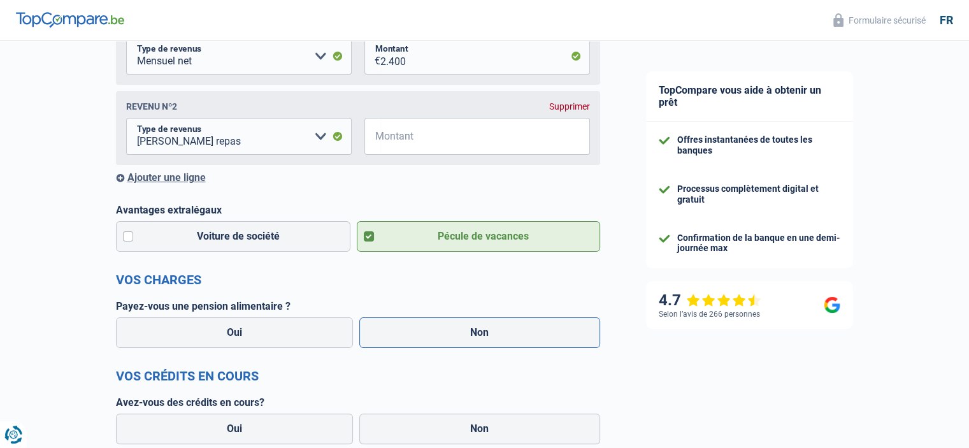
click at [455, 336] on label "Non" at bounding box center [479, 332] width 241 height 31
click at [455, 336] on input "Non" at bounding box center [479, 332] width 241 height 31
radio input "true"
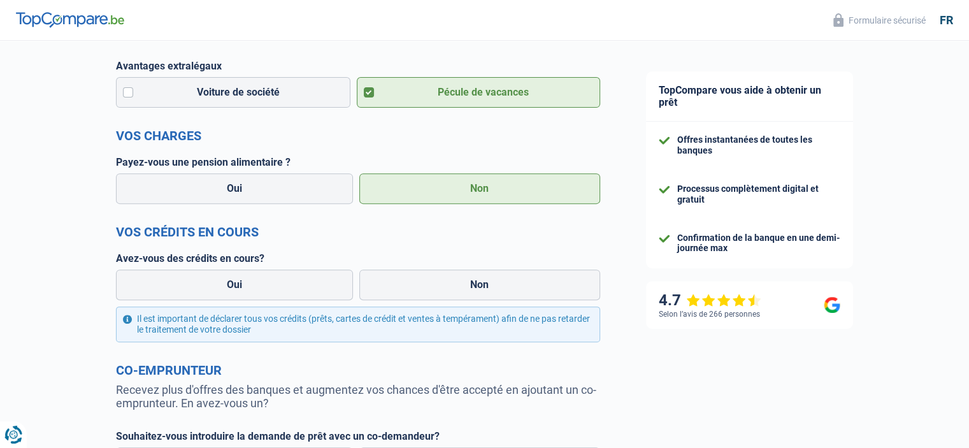
scroll to position [446, 0]
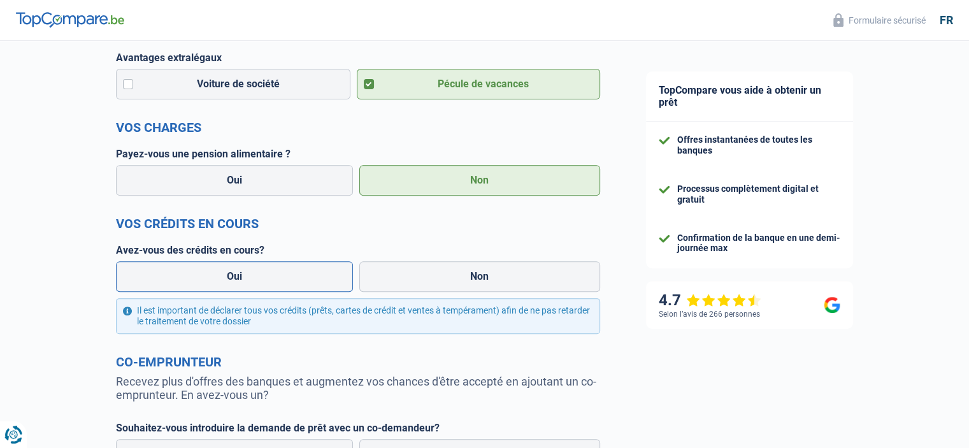
click at [255, 281] on label "Oui" at bounding box center [235, 276] width 238 height 31
click at [255, 281] on input "Oui" at bounding box center [235, 276] width 238 height 31
radio input "true"
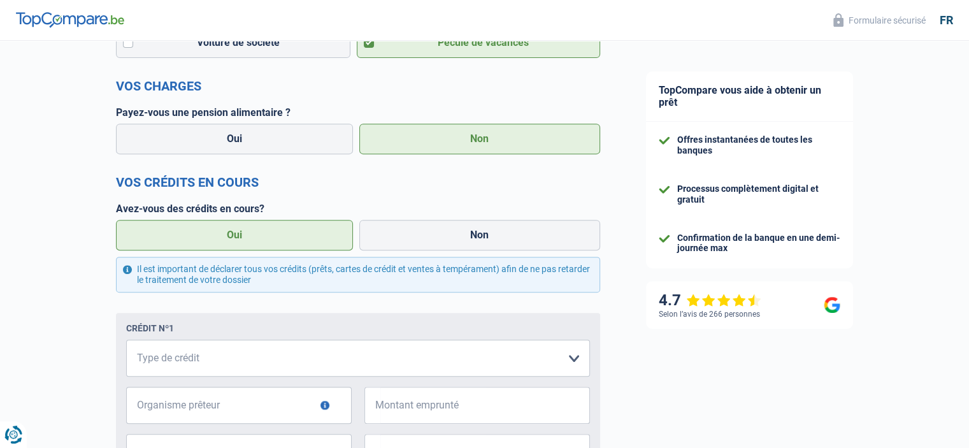
scroll to position [509, 0]
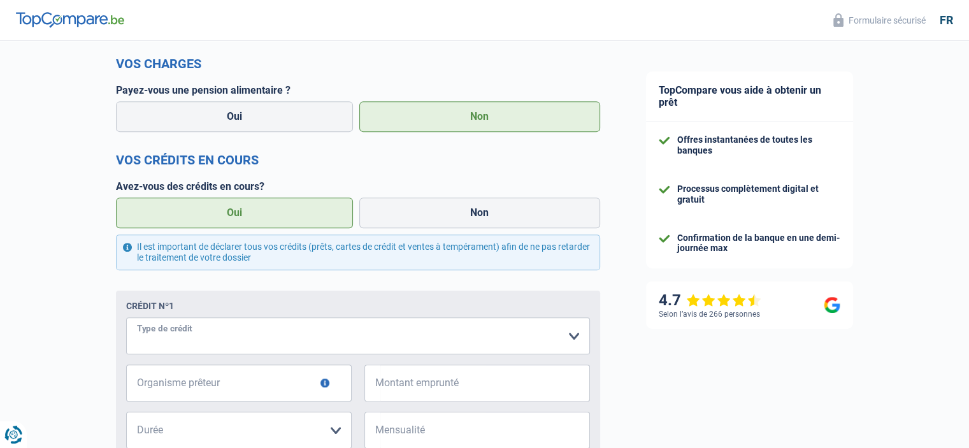
click at [243, 339] on select "Carte ou ouverture de crédit Prêt hypothécaire Vente à tempérament Prêt à tempé…" at bounding box center [358, 335] width 464 height 37
select select "personalLoan"
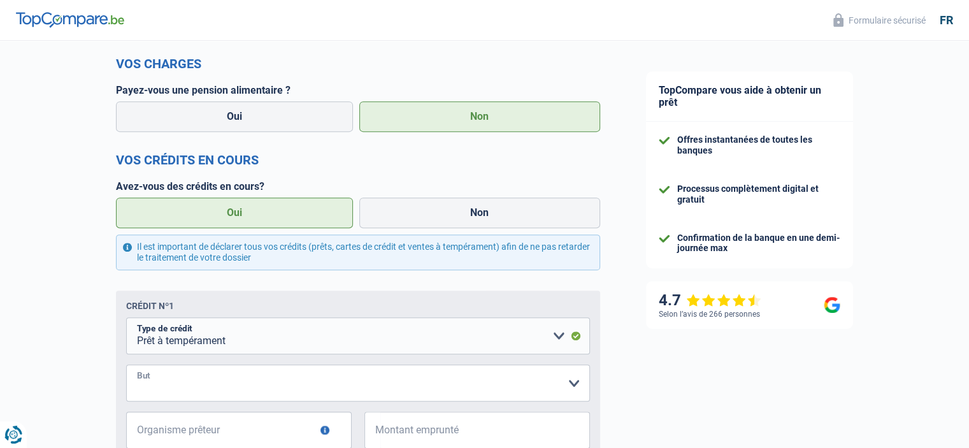
click at [573, 383] on select "Confort maison: meubles, textile, peinture, électroménager, outillage non-profe…" at bounding box center [358, 382] width 464 height 37
select select "smallWorks"
click at [126, 367] on select "Confort maison: meubles, textile, peinture, électroménager, outillage non-profe…" at bounding box center [358, 382] width 464 height 37
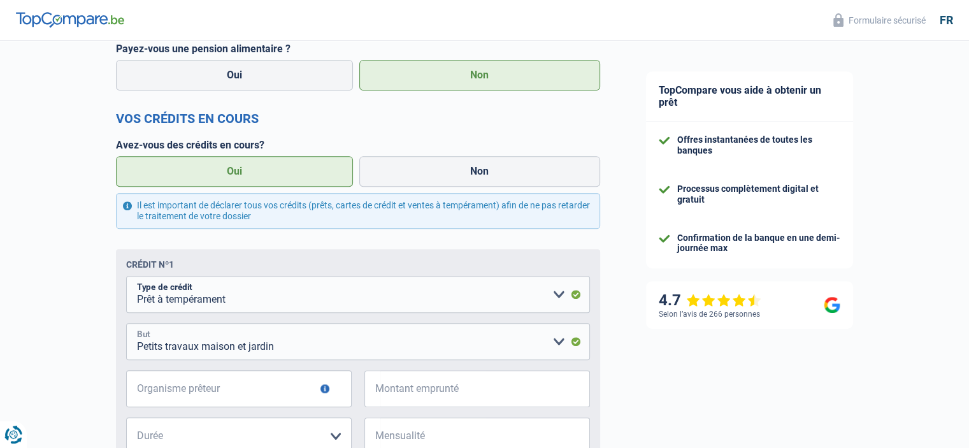
scroll to position [573, 0]
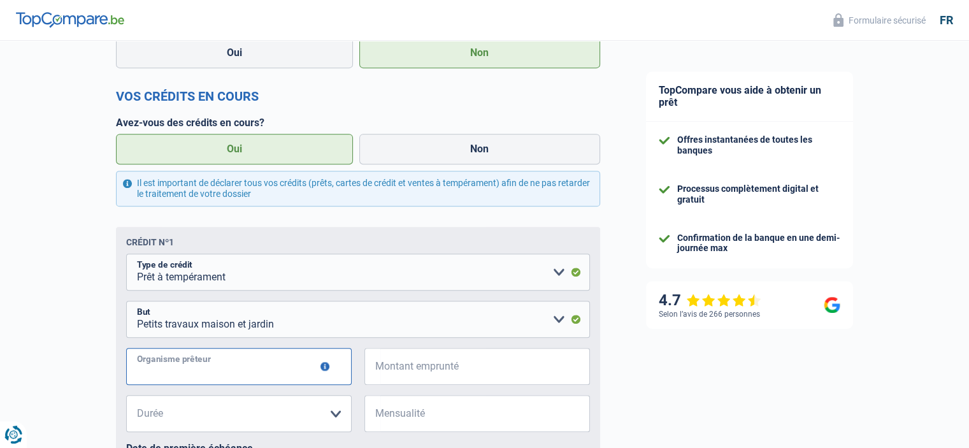
click at [285, 371] on input "Organisme prêteur" at bounding box center [238, 366] width 225 height 37
click at [438, 374] on input "Montant emprunté" at bounding box center [485, 366] width 210 height 37
type input "20.000"
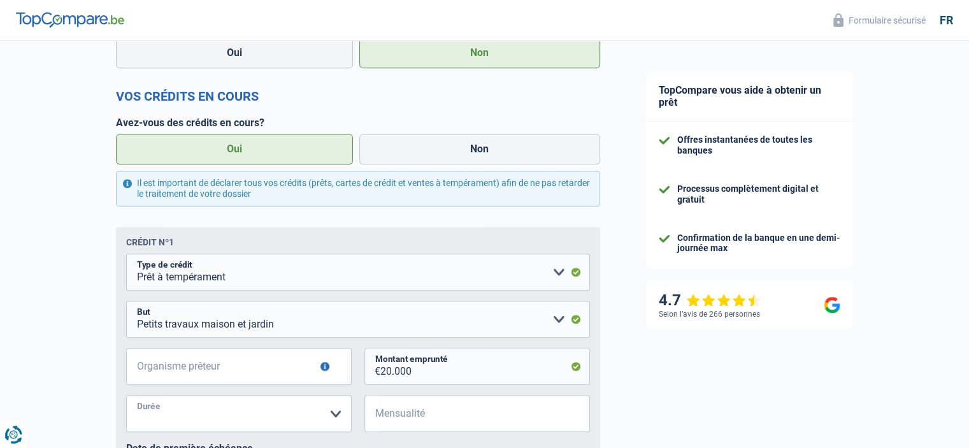
click at [331, 413] on select "12 mois 18 mois 24 mois 30 mois 36 mois 42 mois 48 mois 60 mois 72 mois 84 mois…" at bounding box center [238, 413] width 225 height 37
select select "72"
click at [126, 397] on select "12 mois 18 mois 24 mois 30 mois 36 mois 42 mois 48 mois 60 mois 72 mois 84 mois…" at bounding box center [238, 413] width 225 height 37
click at [199, 376] on input "Organisme prêteur" at bounding box center [238, 366] width 225 height 37
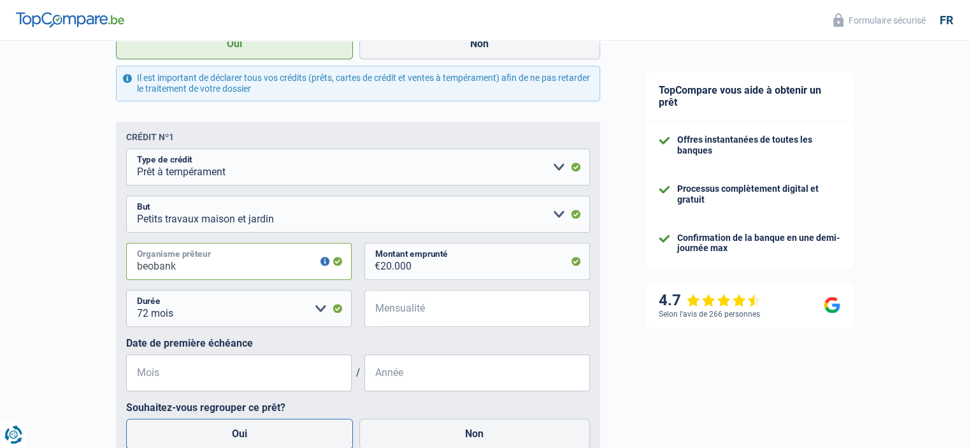
scroll to position [701, 0]
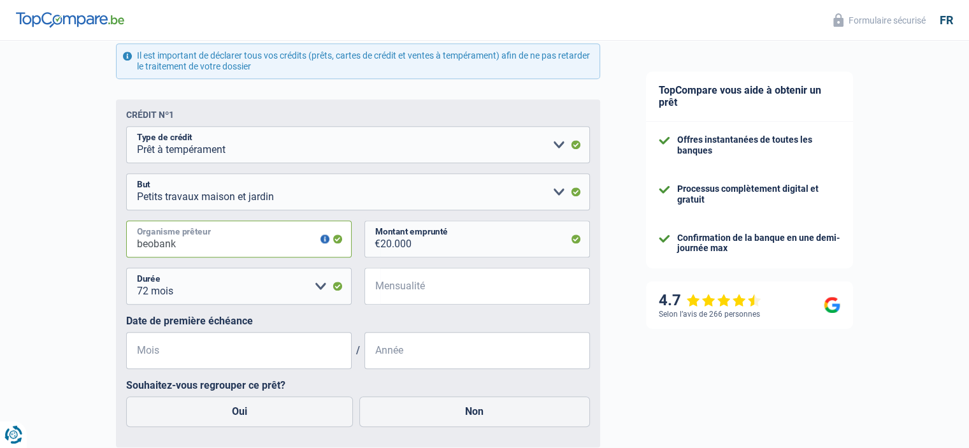
type input "beobank"
click at [171, 356] on input "Mois" at bounding box center [238, 350] width 225 height 37
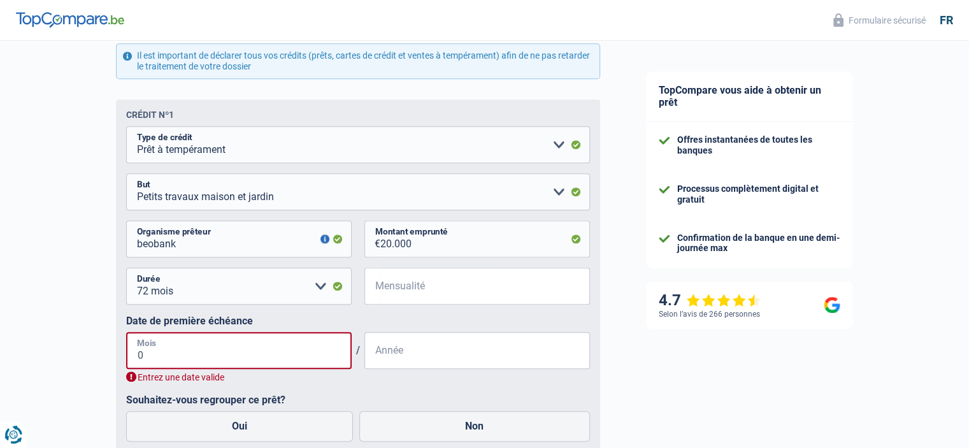
type input "01"
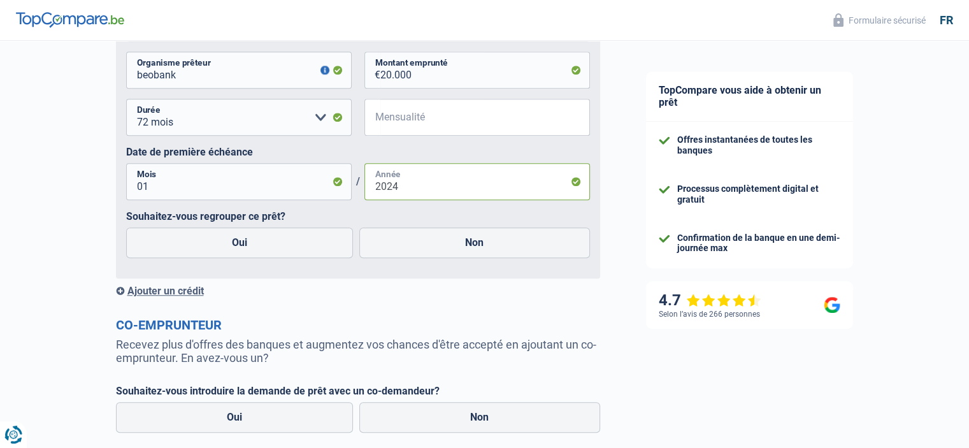
scroll to position [892, 0]
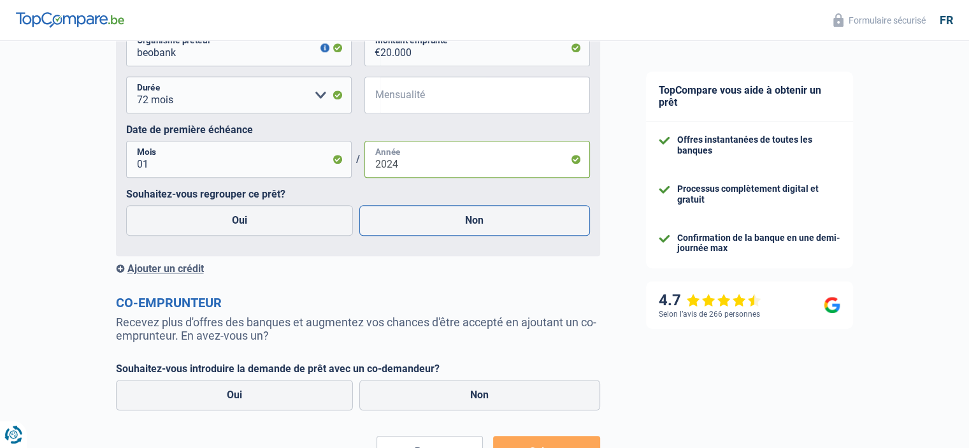
type input "2024"
click at [487, 222] on label "Non" at bounding box center [474, 220] width 231 height 31
click at [487, 222] on input "Non" at bounding box center [474, 220] width 231 height 31
radio input "true"
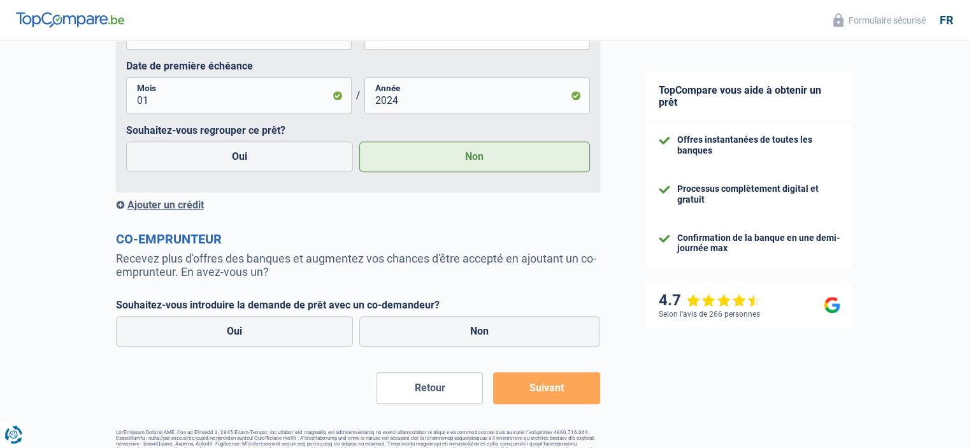
scroll to position [990, 0]
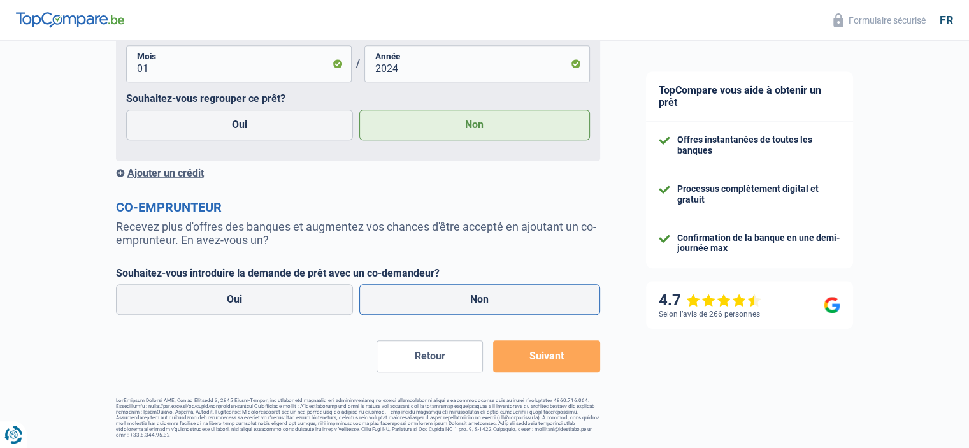
click at [438, 302] on label "Non" at bounding box center [479, 299] width 241 height 31
click at [438, 302] on input "Non" at bounding box center [479, 299] width 241 height 31
radio input "true"
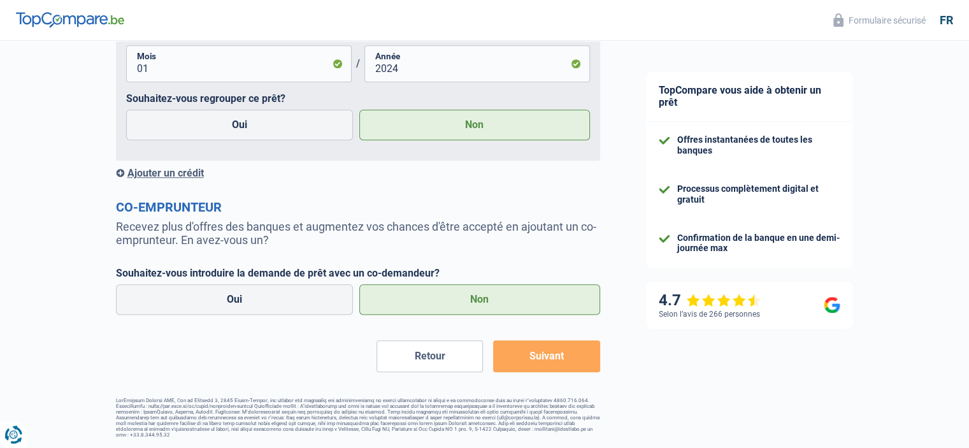
click at [540, 352] on button "Suivant" at bounding box center [546, 356] width 106 height 32
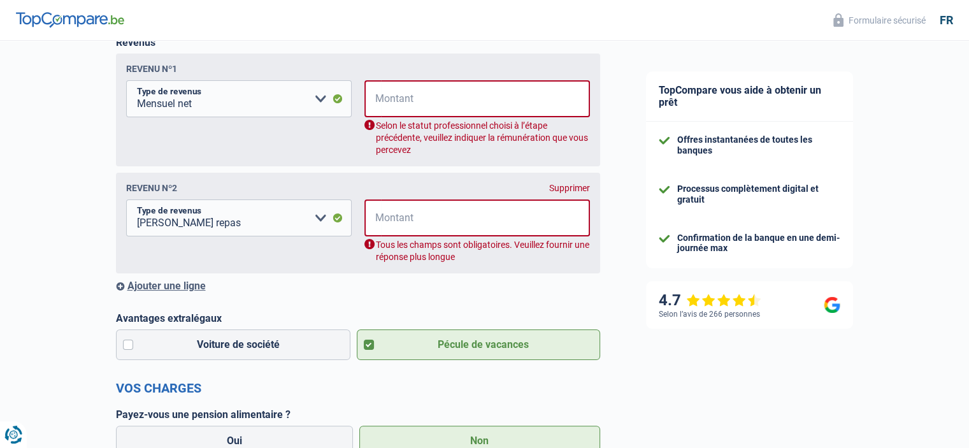
scroll to position [206, 0]
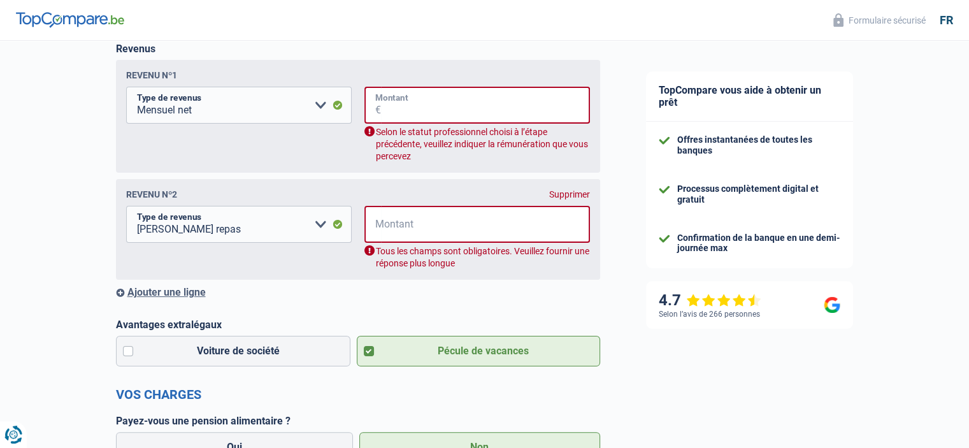
click at [417, 113] on input "Montant" at bounding box center [485, 105] width 209 height 37
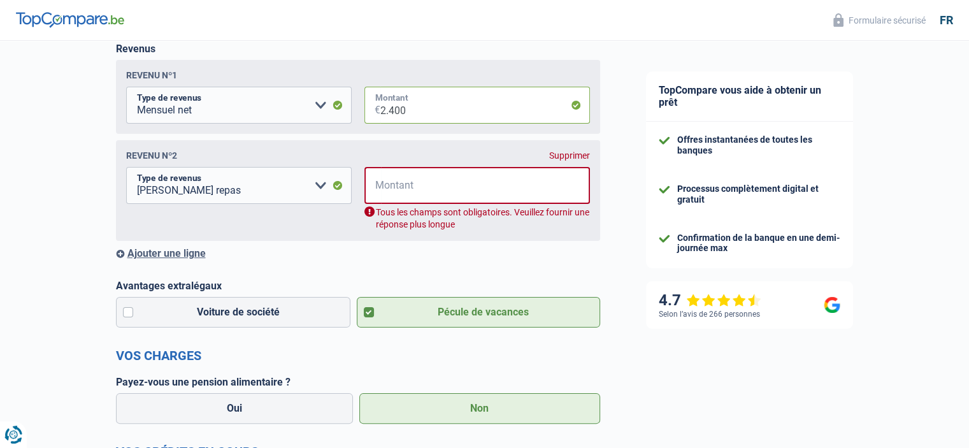
type input "2.400"
click at [418, 192] on input "Montant" at bounding box center [485, 185] width 209 height 37
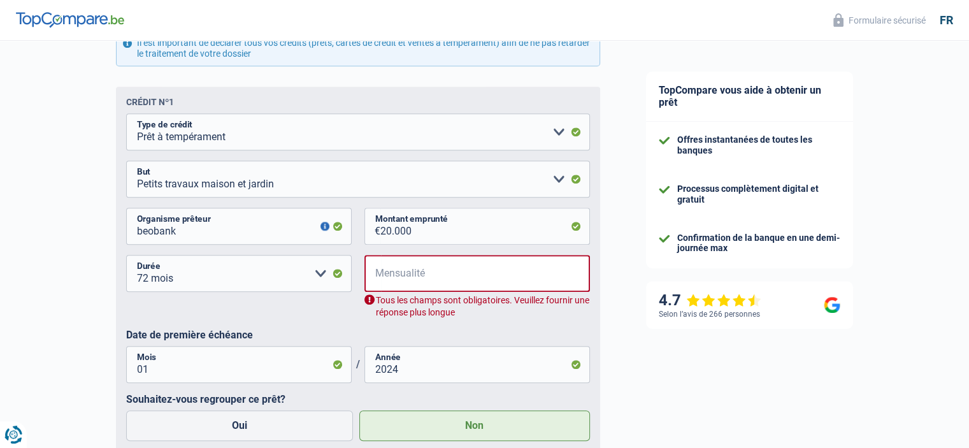
scroll to position [715, 0]
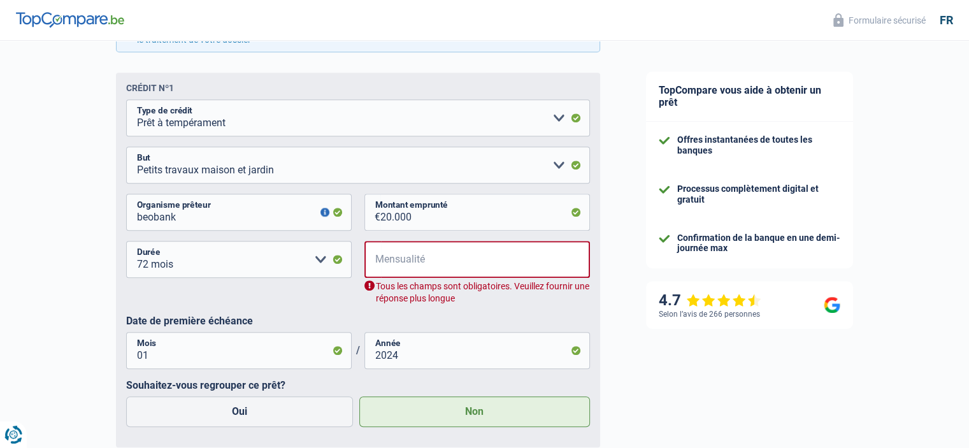
type input "0"
click at [429, 262] on input "Mensualité" at bounding box center [485, 259] width 209 height 37
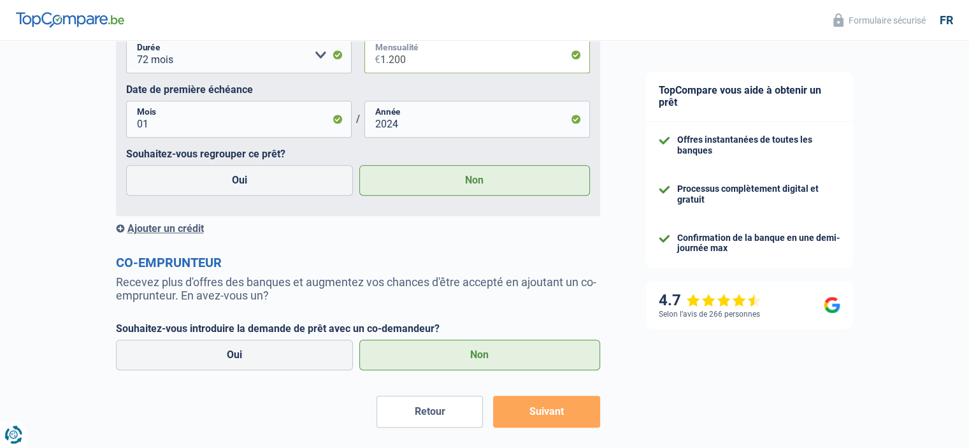
scroll to position [978, 0]
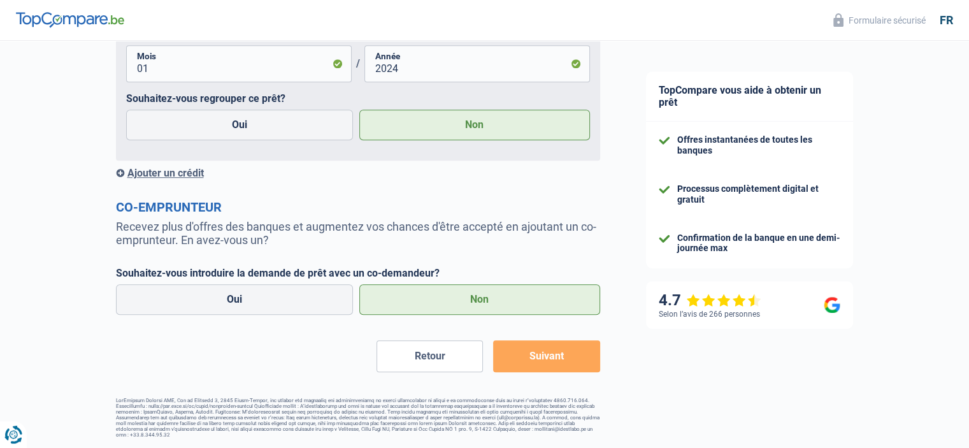
type input "1.200"
click at [538, 359] on button "Suivant" at bounding box center [546, 356] width 106 height 32
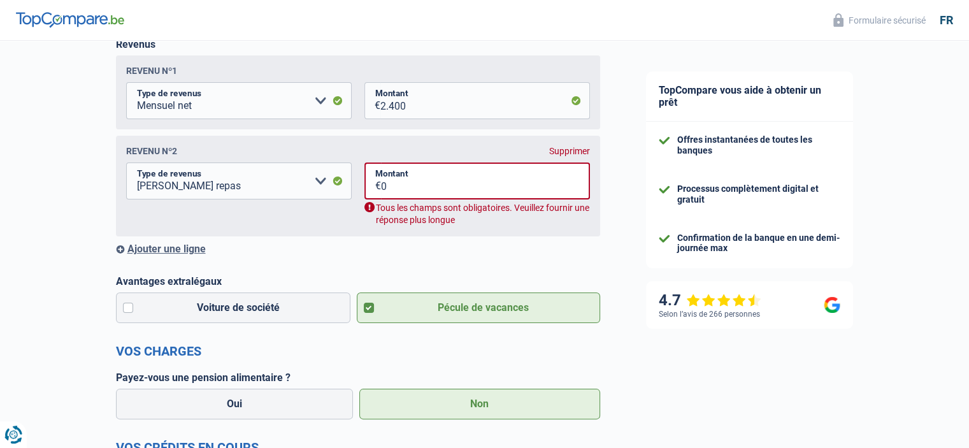
scroll to position [206, 0]
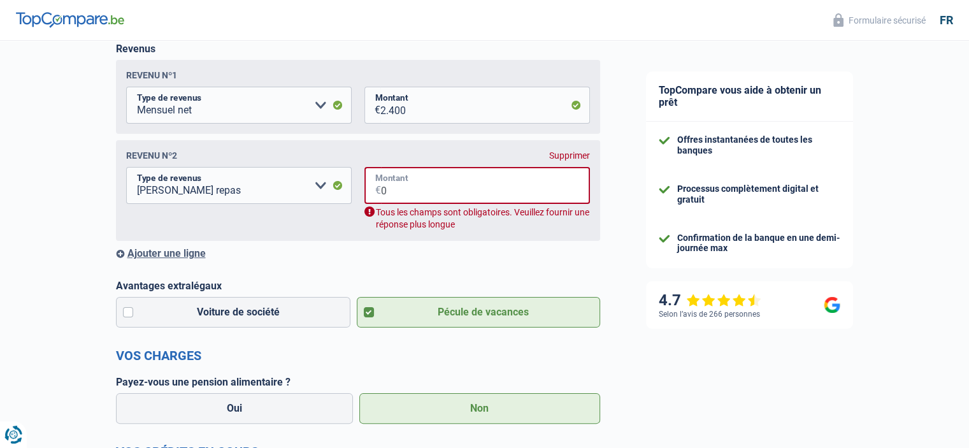
click at [423, 199] on input "0" at bounding box center [485, 185] width 209 height 37
click at [315, 190] on select "Allocation d'handicap Allocations chômage Allocations familiales Chèques repas …" at bounding box center [238, 185] width 225 height 37
select select "other"
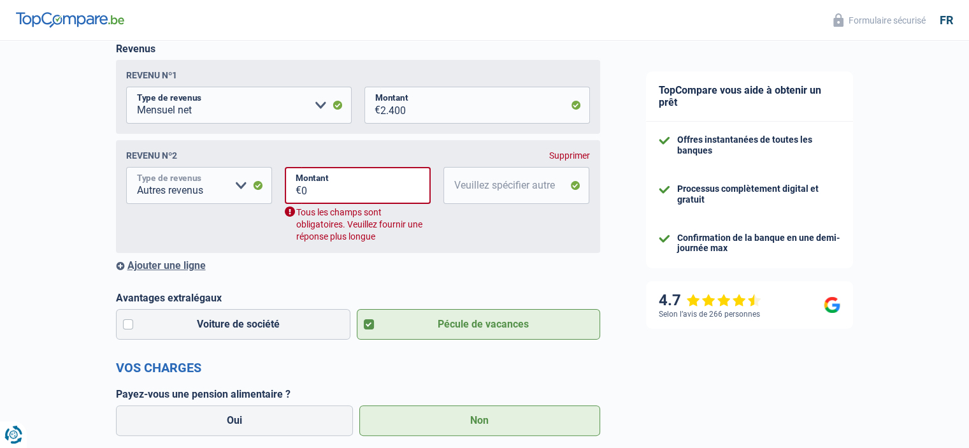
click at [241, 185] on select "Allocation d'handicap Allocations chômage Allocations familiales Chèques repas …" at bounding box center [199, 185] width 146 height 37
click at [354, 196] on input "0" at bounding box center [365, 185] width 129 height 37
click at [574, 153] on div "Supprimer" at bounding box center [569, 155] width 41 height 10
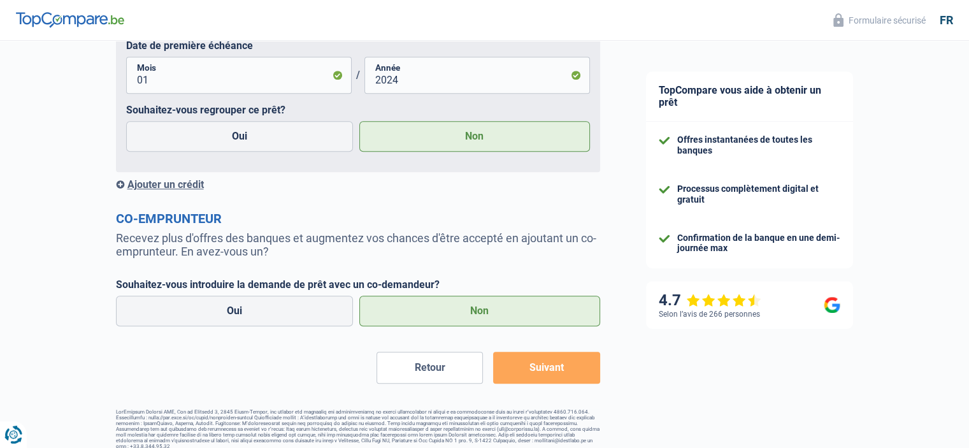
scroll to position [871, 0]
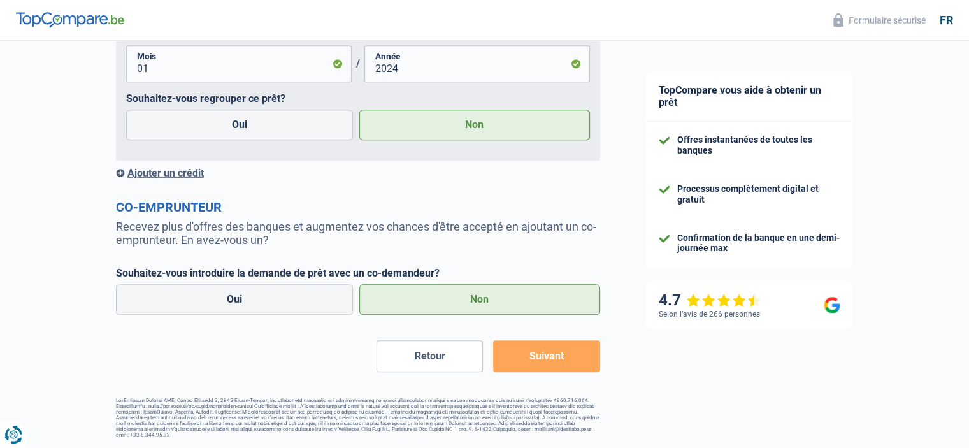
click at [535, 356] on button "Suivant" at bounding box center [546, 356] width 106 height 32
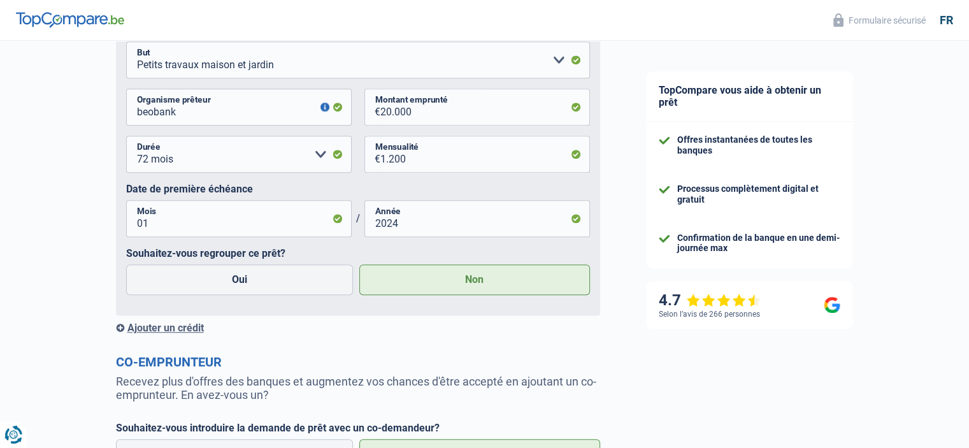
scroll to position [743, 0]
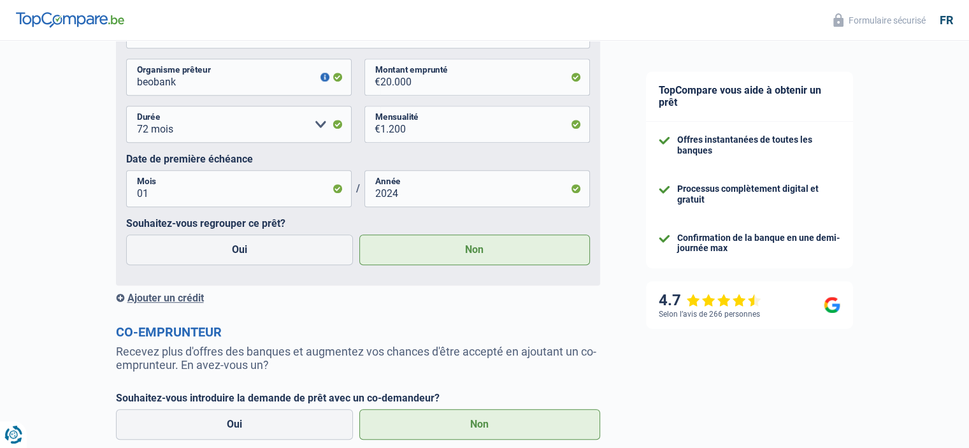
click at [176, 297] on div "Ajouter un crédit" at bounding box center [358, 298] width 484 height 12
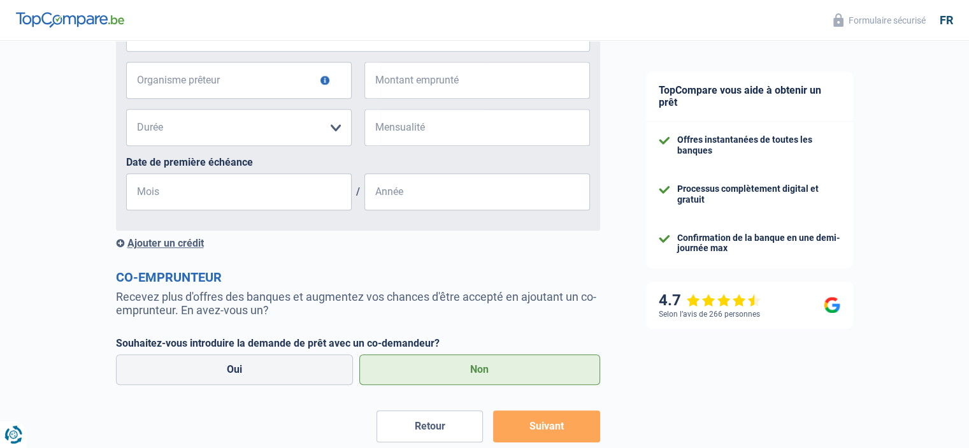
scroll to position [1120, 0]
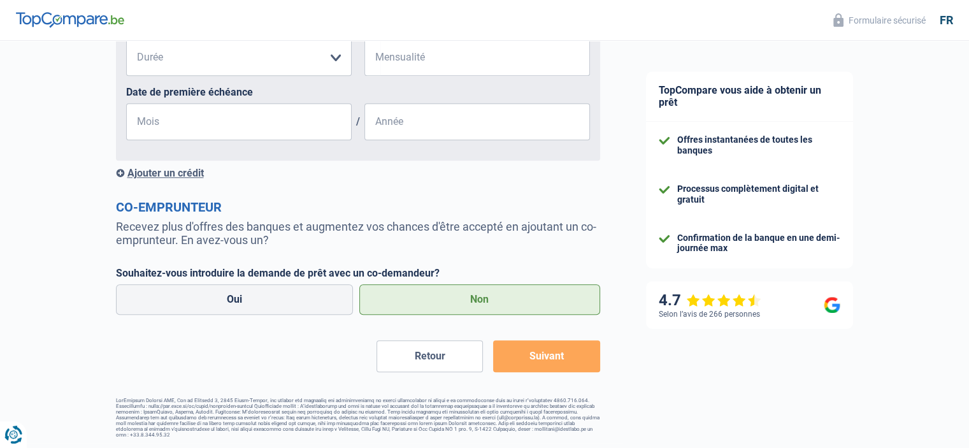
click at [464, 300] on label "Non" at bounding box center [479, 299] width 241 height 31
click at [464, 300] on input "Non" at bounding box center [479, 299] width 241 height 31
click at [538, 360] on button "Suivant" at bounding box center [546, 356] width 106 height 32
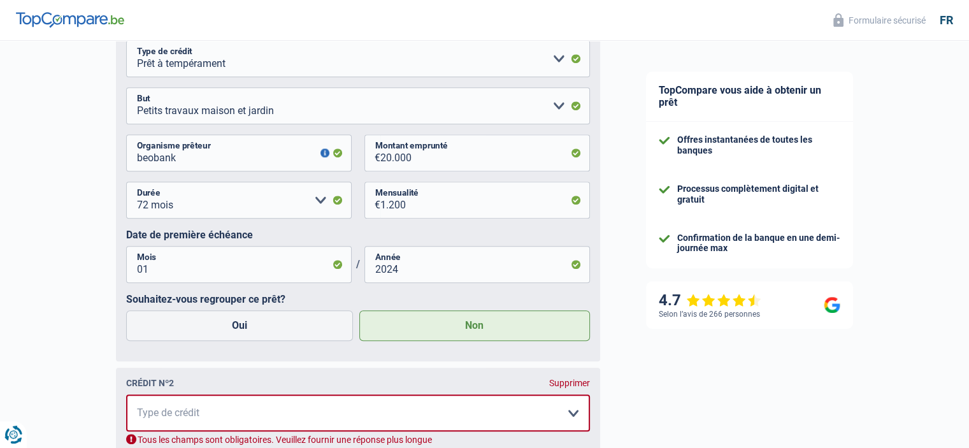
scroll to position [689, 0]
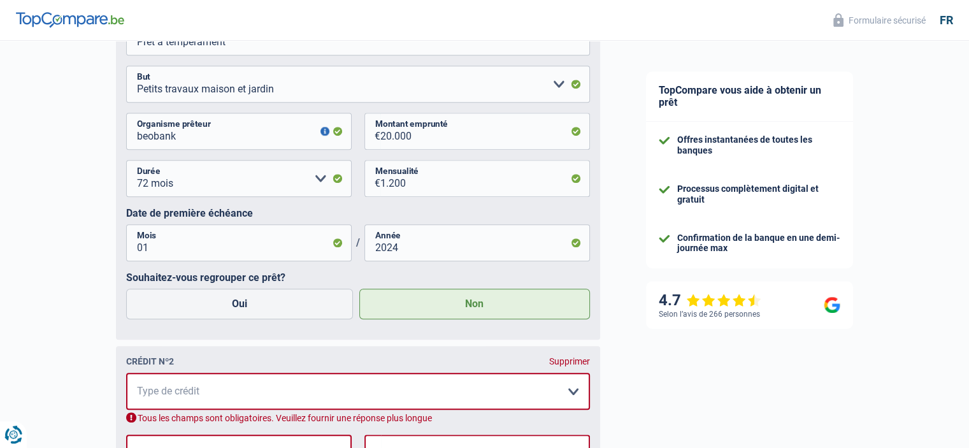
click at [571, 364] on div "Supprimer" at bounding box center [569, 361] width 41 height 10
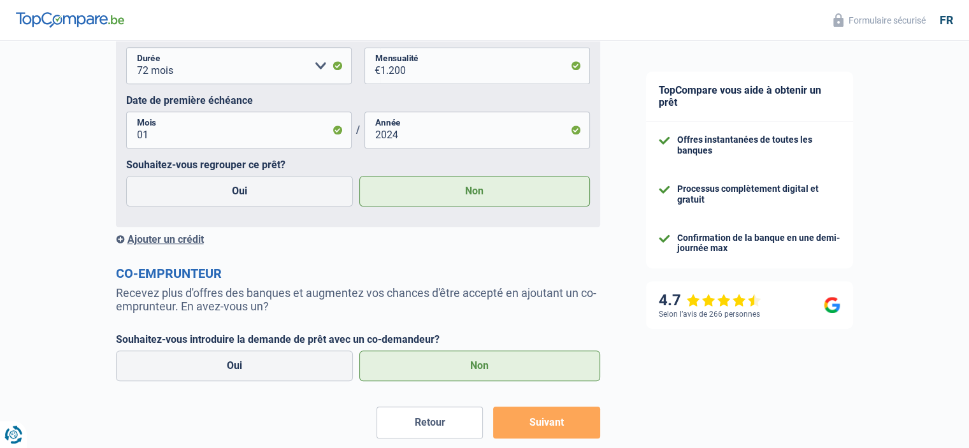
scroll to position [816, 0]
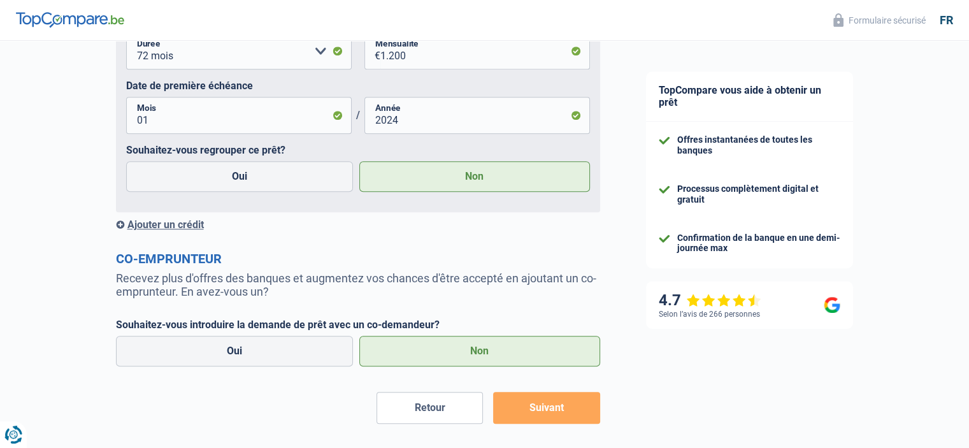
click at [530, 407] on button "Suivant" at bounding box center [546, 408] width 106 height 32
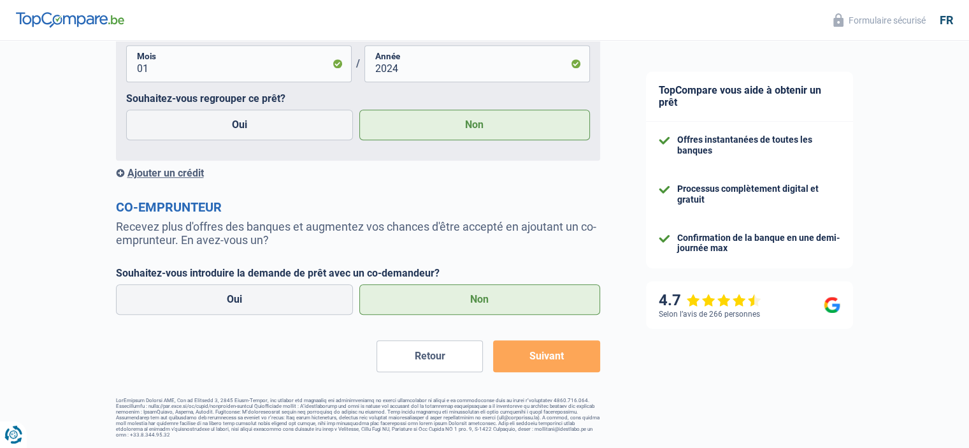
scroll to position [871, 0]
click at [546, 361] on button "Suivant" at bounding box center [546, 356] width 106 height 32
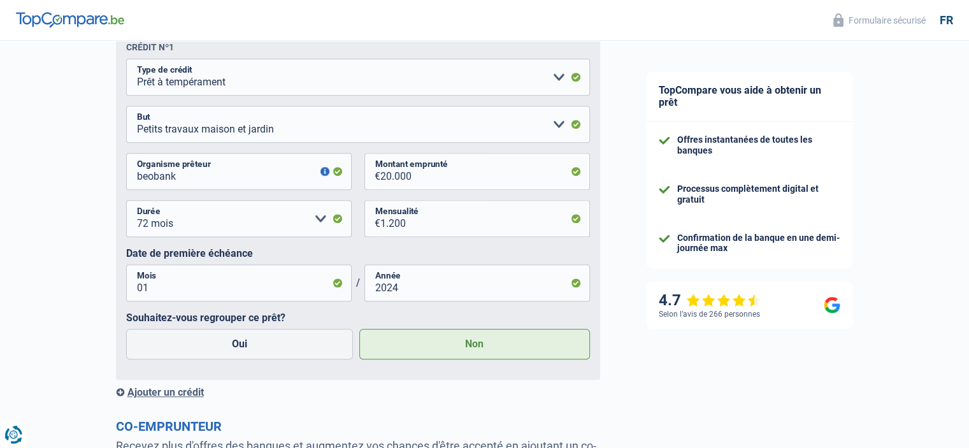
scroll to position [680, 0]
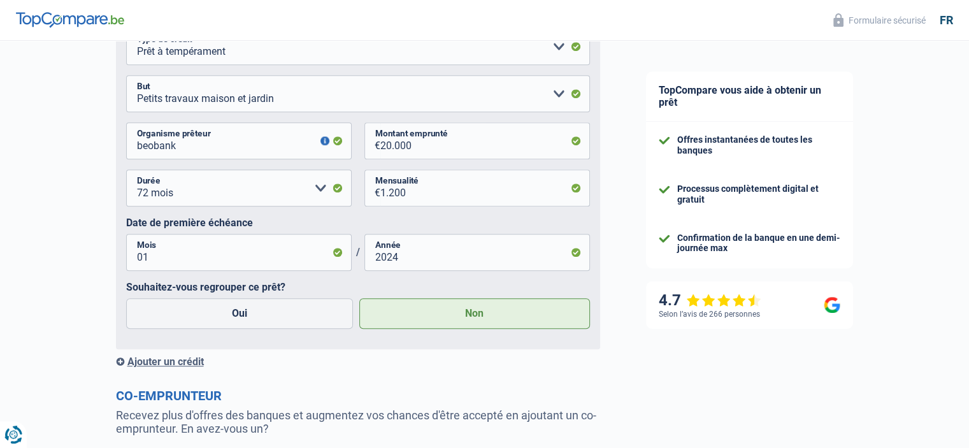
click at [456, 315] on label "Non" at bounding box center [474, 313] width 231 height 31
click at [456, 315] on input "Non" at bounding box center [474, 313] width 231 height 31
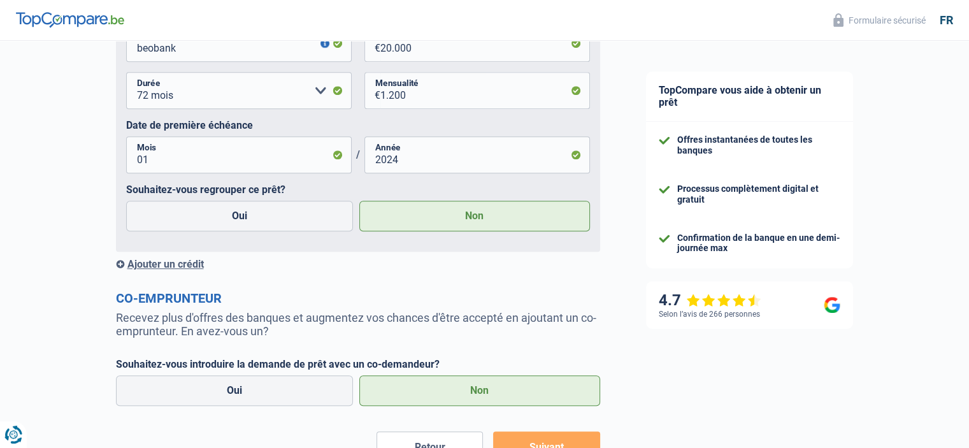
scroll to position [807, 0]
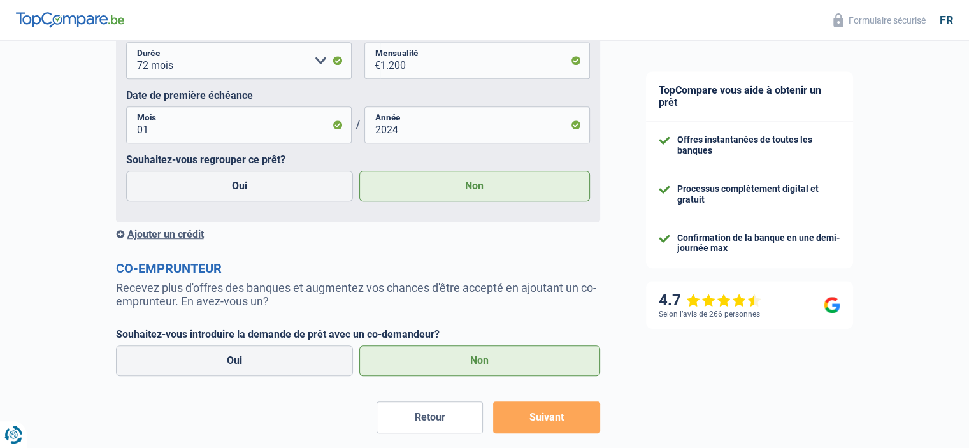
click at [452, 361] on label "Non" at bounding box center [479, 360] width 241 height 31
click at [452, 361] on input "Non" at bounding box center [479, 360] width 241 height 31
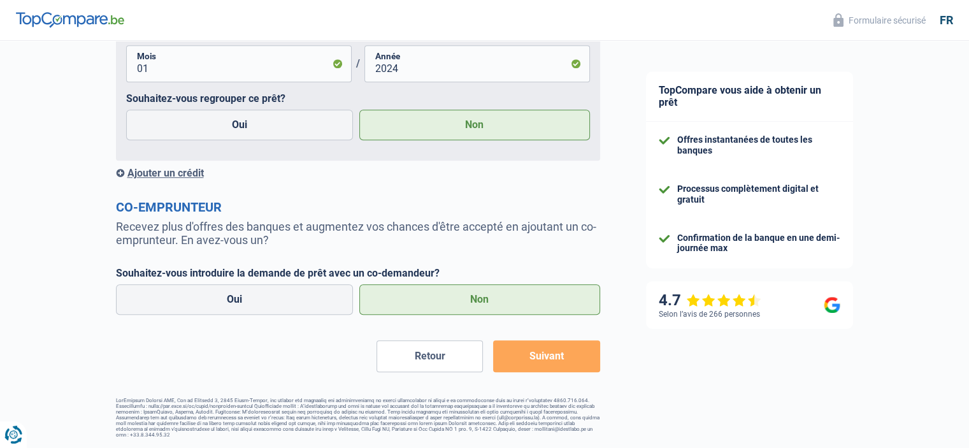
scroll to position [871, 0]
click at [538, 358] on button "Suivant" at bounding box center [546, 356] width 106 height 32
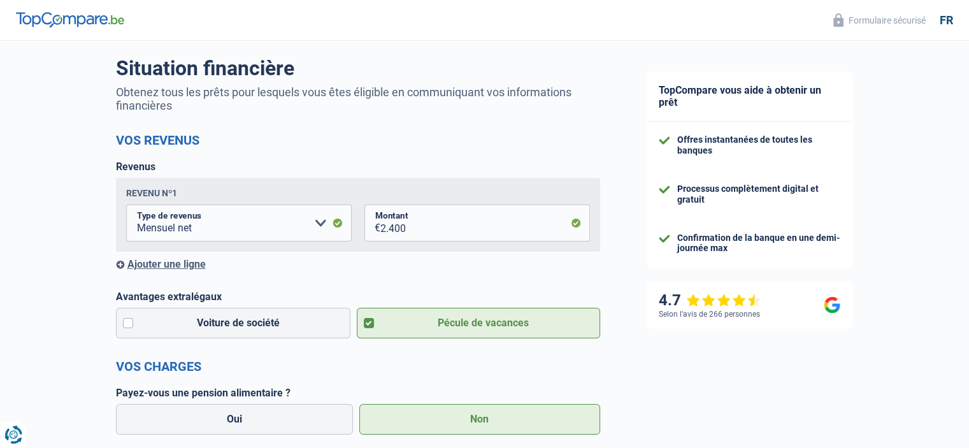
scroll to position [0, 0]
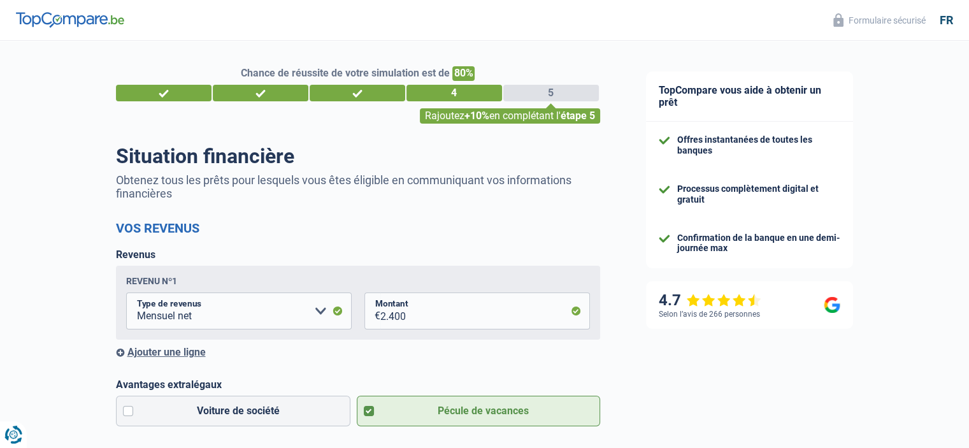
click at [563, 91] on div "5" at bounding box center [551, 93] width 96 height 17
click at [188, 353] on div "Ajouter une ligne" at bounding box center [358, 352] width 484 height 12
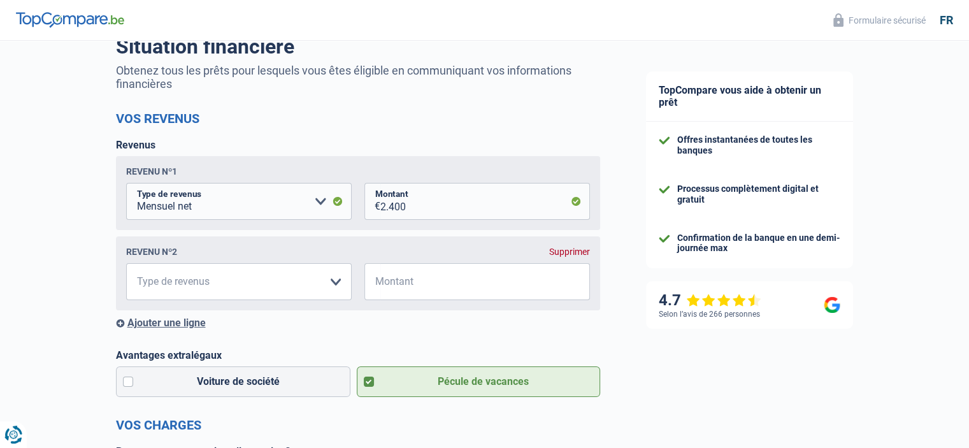
scroll to position [127, 0]
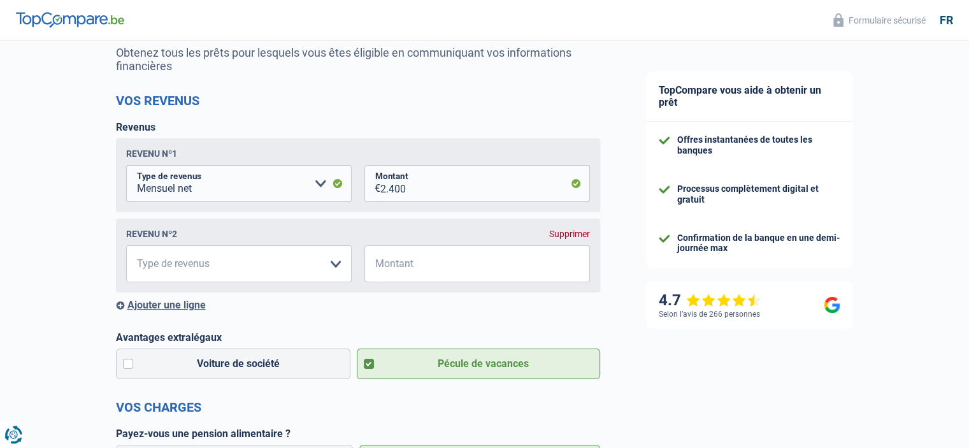
click at [559, 236] on div "Supprimer" at bounding box center [569, 234] width 41 height 10
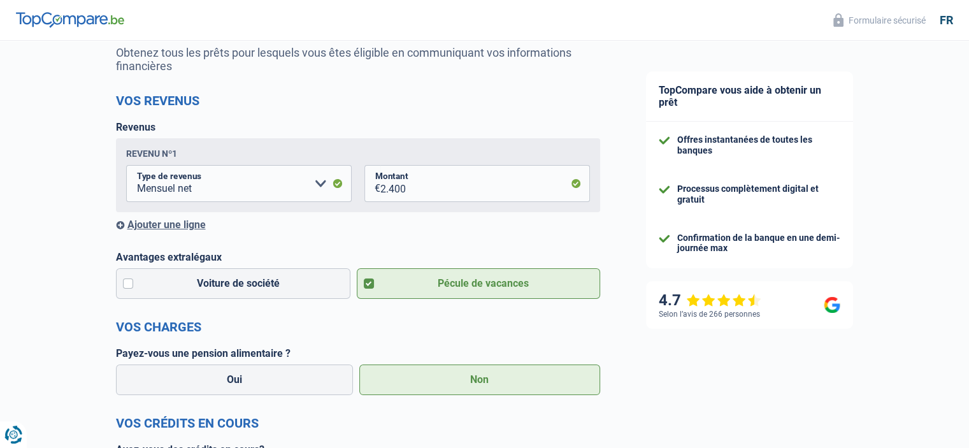
click at [508, 286] on label "Pécule de vacances" at bounding box center [478, 283] width 243 height 31
click at [508, 286] on input "Pécule de vacances" at bounding box center [478, 283] width 243 height 31
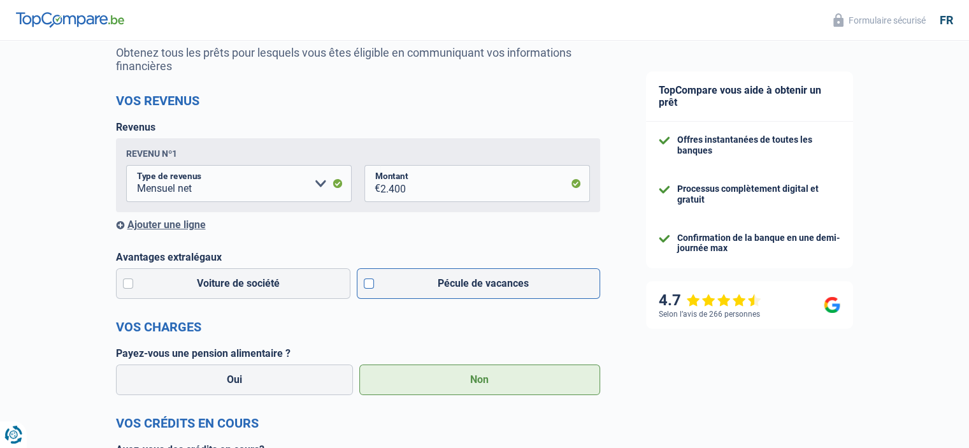
click at [508, 286] on label "Pécule de vacances" at bounding box center [478, 283] width 243 height 31
click at [508, 286] on input "Pécule de vacances" at bounding box center [478, 283] width 243 height 31
checkbox input "true"
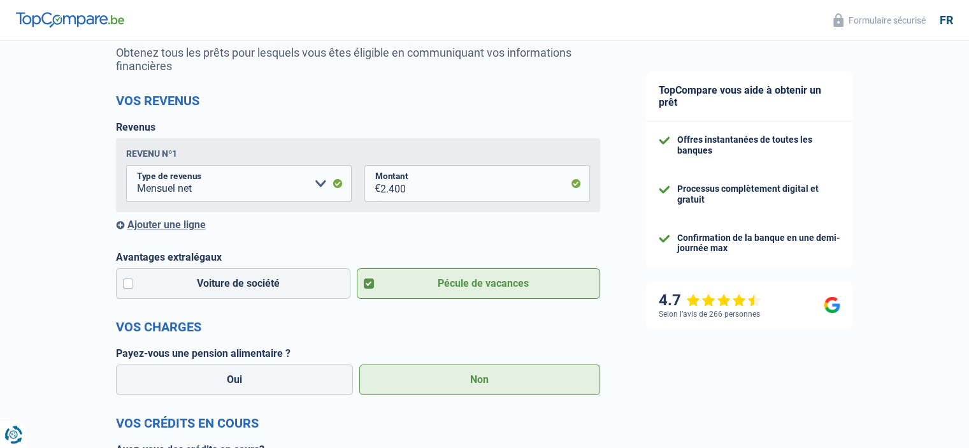
click at [475, 388] on label "Non" at bounding box center [479, 379] width 241 height 31
click at [475, 388] on input "Non" at bounding box center [479, 379] width 241 height 31
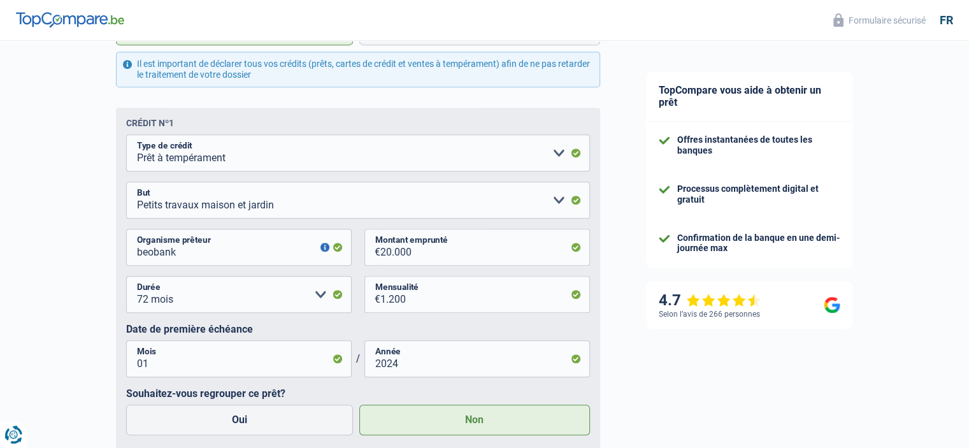
scroll to position [701, 0]
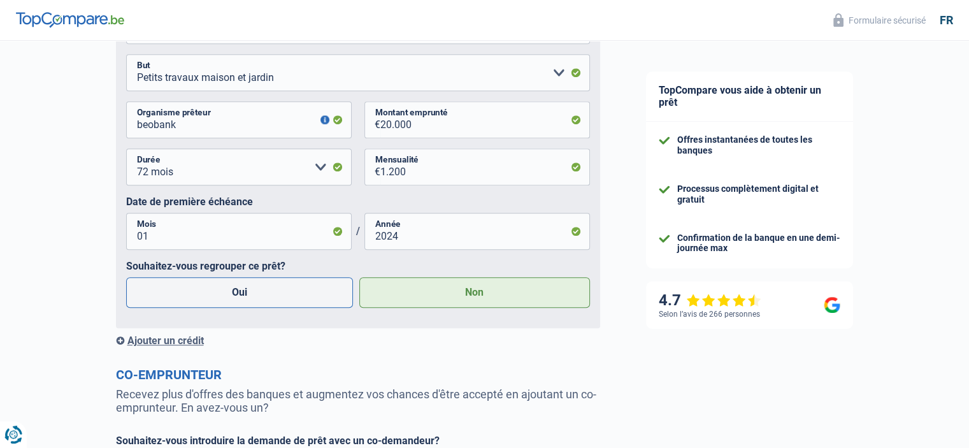
click at [250, 295] on label "Oui" at bounding box center [239, 292] width 227 height 31
click at [250, 295] on input "Oui" at bounding box center [239, 292] width 227 height 31
radio input "true"
radio input "false"
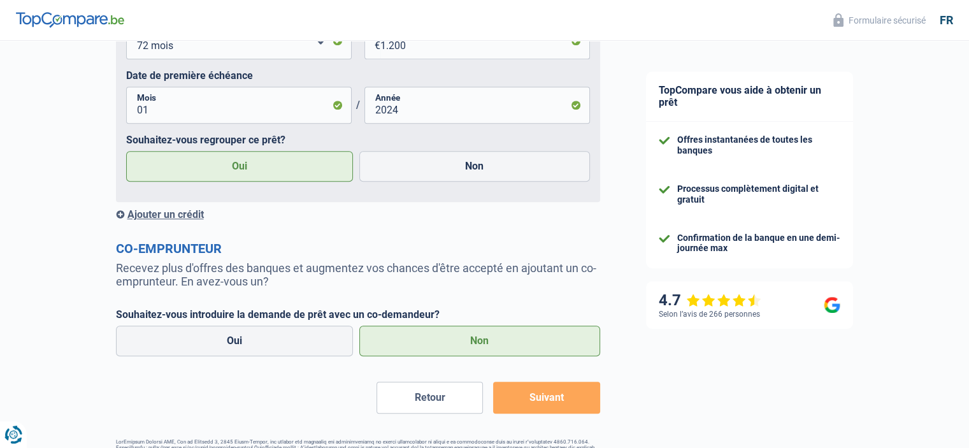
scroll to position [828, 0]
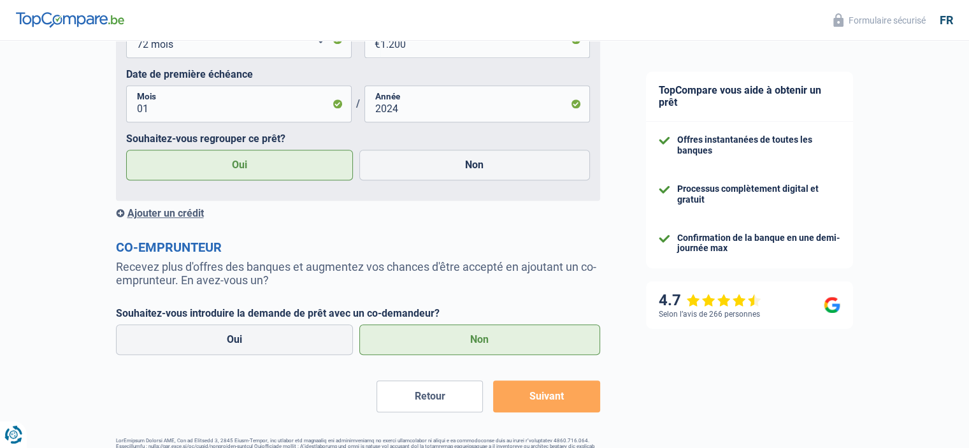
click at [484, 346] on label "Non" at bounding box center [479, 339] width 241 height 31
click at [484, 346] on input "Non" at bounding box center [479, 339] width 241 height 31
click at [535, 397] on button "Suivant" at bounding box center [546, 396] width 106 height 32
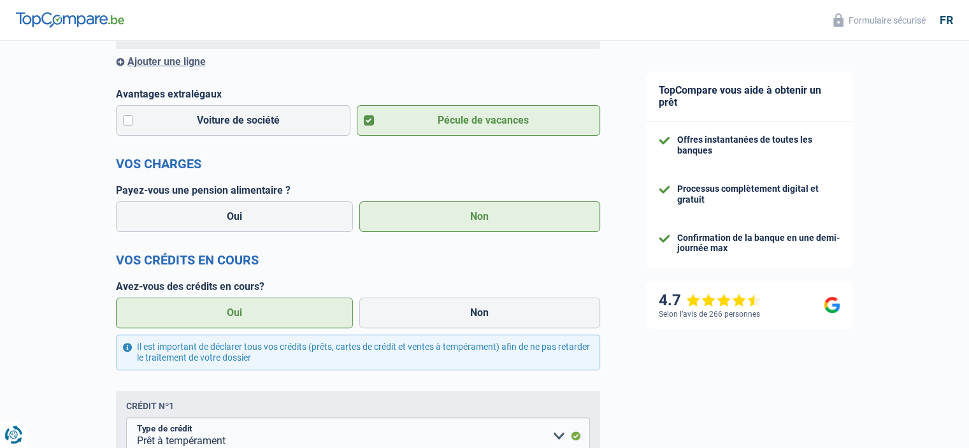
scroll to position [106, 0]
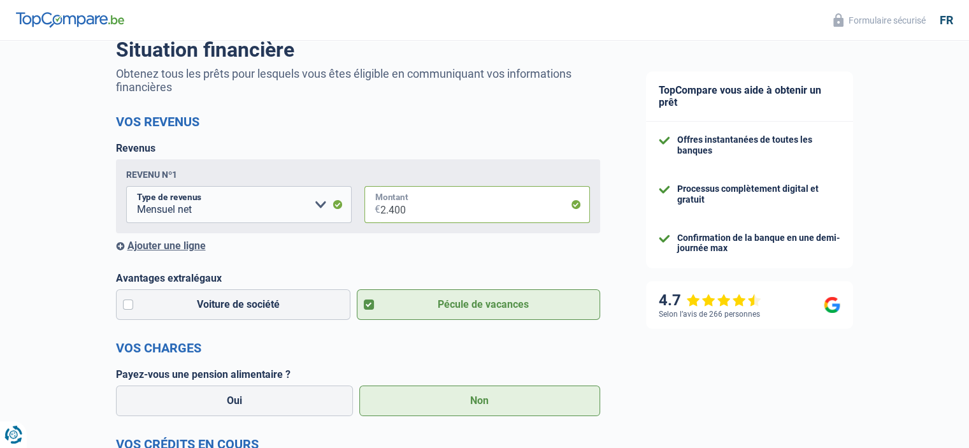
click at [571, 204] on input "2.400" at bounding box center [485, 204] width 210 height 37
click at [576, 206] on input "2.400" at bounding box center [485, 204] width 210 height 37
click at [501, 301] on label "Pécule de vacances" at bounding box center [478, 304] width 243 height 31
click at [501, 301] on input "Pécule de vacances" at bounding box center [478, 304] width 243 height 31
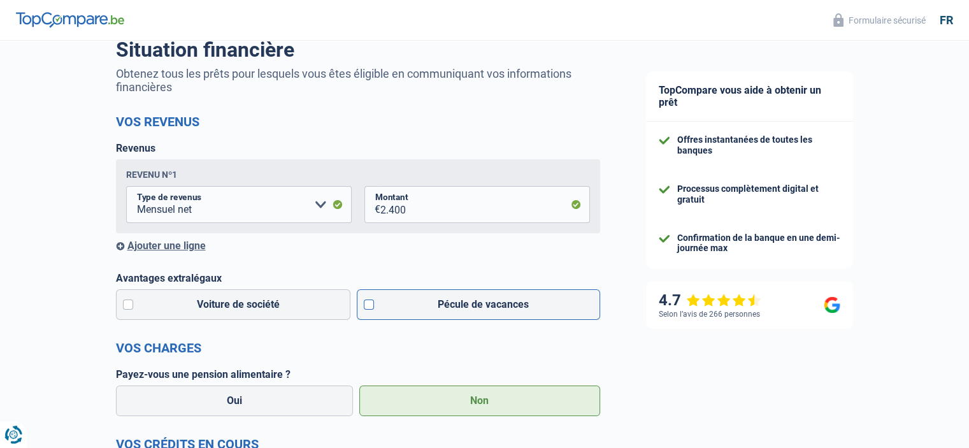
click at [410, 305] on label "Pécule de vacances" at bounding box center [478, 304] width 243 height 31
click at [410, 305] on input "Pécule de vacances" at bounding box center [478, 304] width 243 height 31
checkbox input "true"
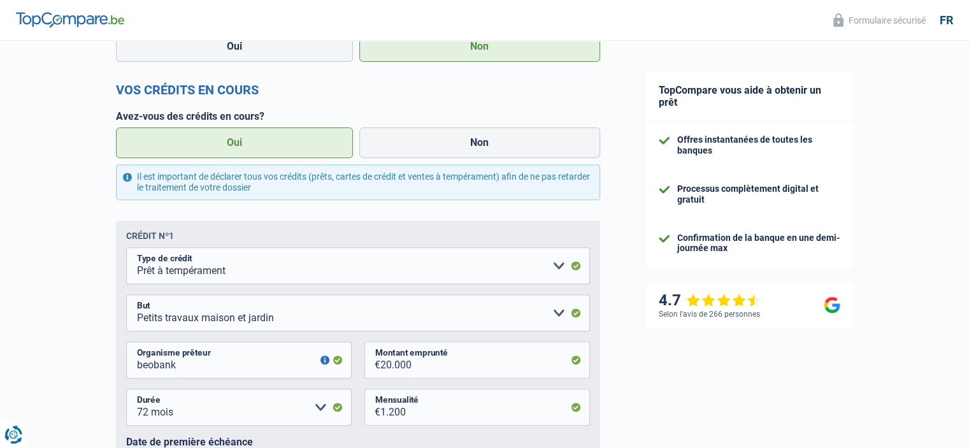
scroll to position [488, 0]
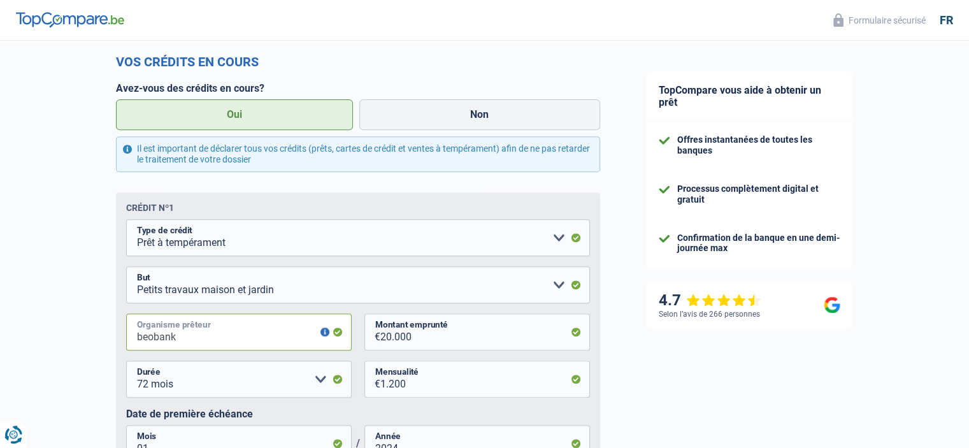
click at [336, 335] on input "beobank" at bounding box center [238, 331] width 225 height 37
click at [321, 332] on button "button" at bounding box center [324, 331] width 9 height 9
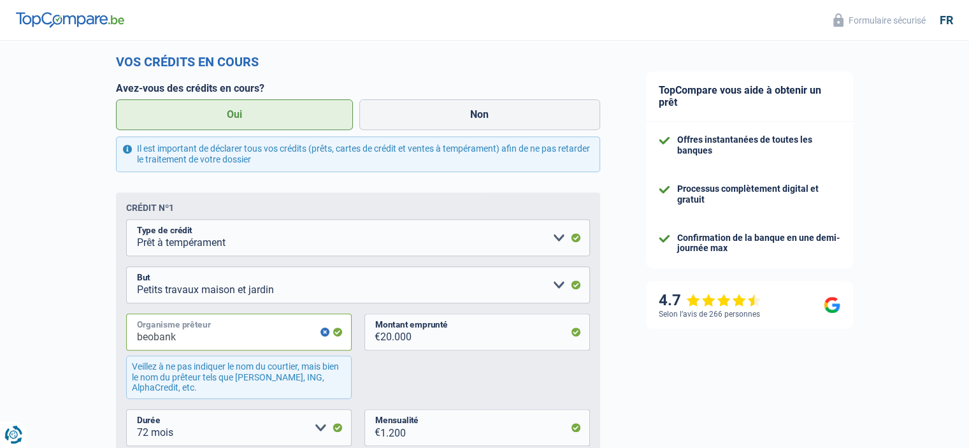
click at [238, 337] on input "beobank" at bounding box center [238, 331] width 225 height 37
click at [187, 340] on input "beobank" at bounding box center [238, 331] width 225 height 37
type input "b"
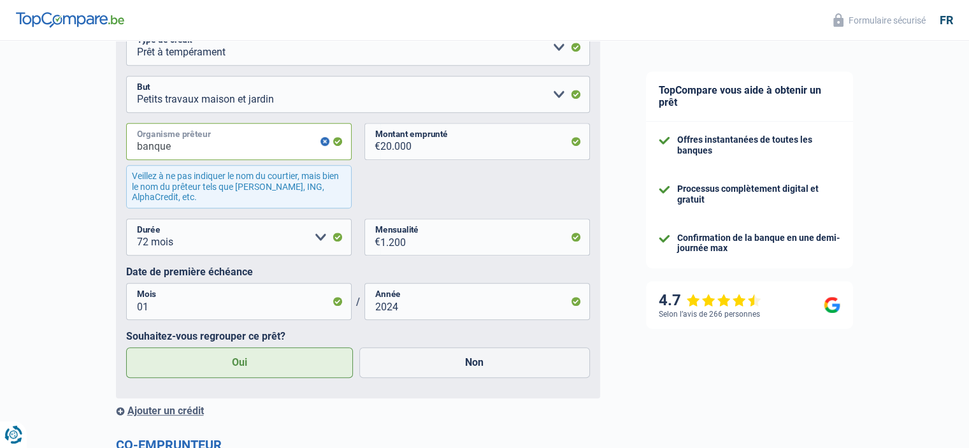
scroll to position [680, 0]
type input "banque"
click at [455, 373] on label "Non" at bounding box center [474, 361] width 231 height 31
click at [455, 373] on input "Non" at bounding box center [474, 361] width 231 height 31
radio input "true"
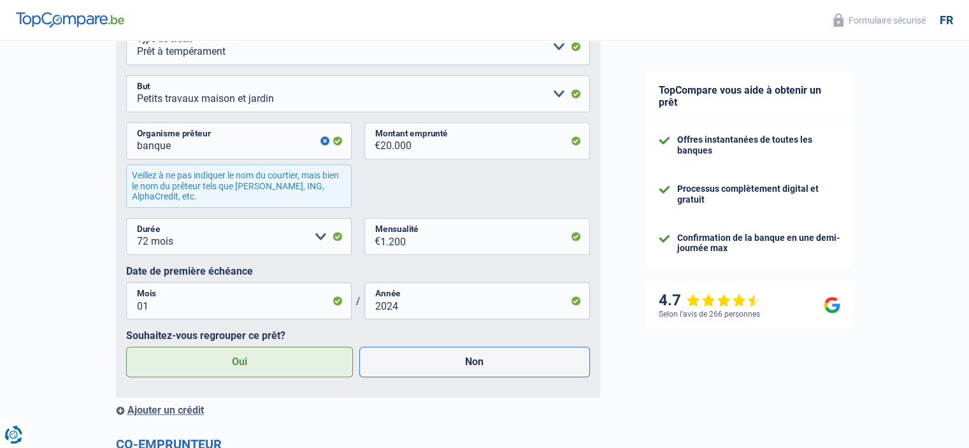
radio input "false"
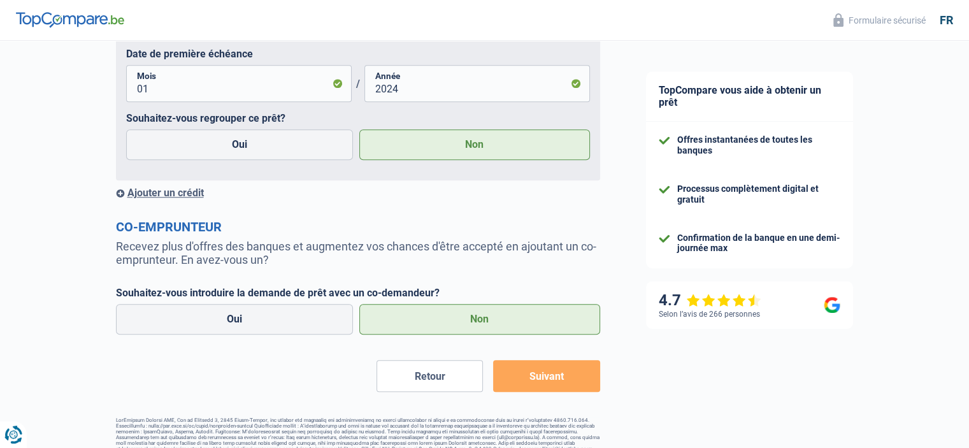
scroll to position [919, 0]
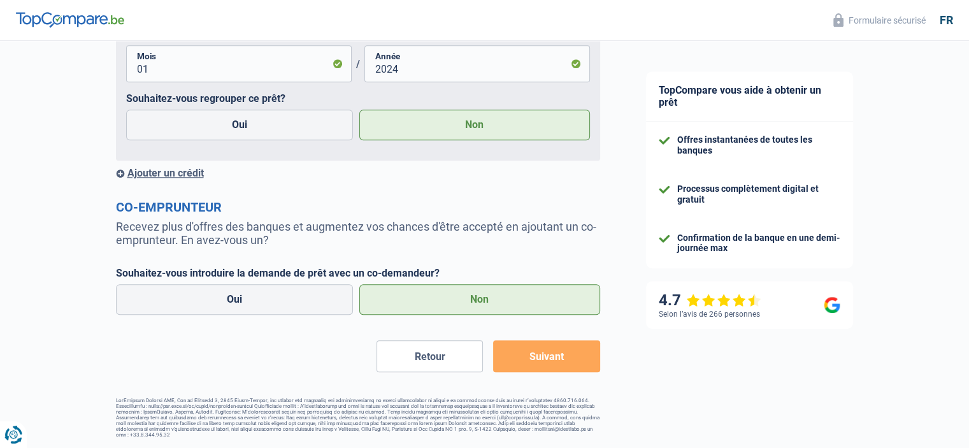
click at [529, 364] on button "Suivant" at bounding box center [546, 356] width 106 height 32
click at [534, 350] on button "Suivant" at bounding box center [546, 356] width 106 height 32
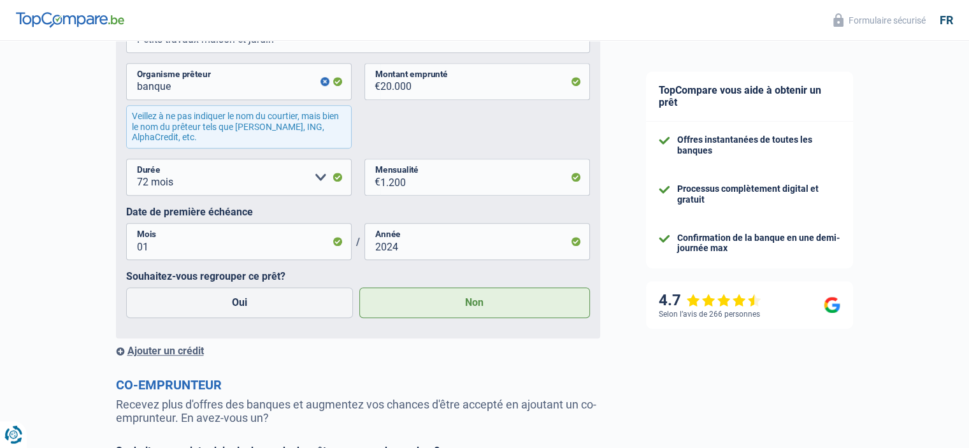
scroll to position [664, 0]
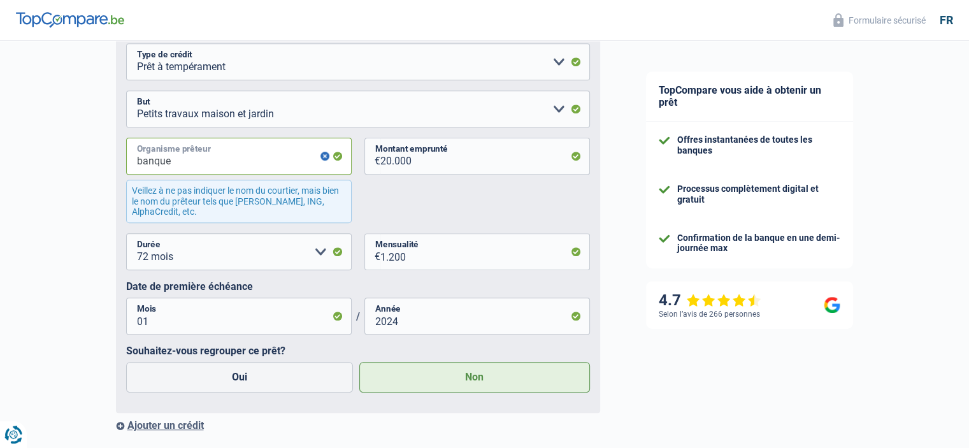
click at [219, 165] on input "banque" at bounding box center [238, 156] width 225 height 37
type input "b"
click at [324, 152] on input "BEO BANK" at bounding box center [238, 156] width 225 height 37
click at [324, 154] on button "button" at bounding box center [324, 156] width 9 height 9
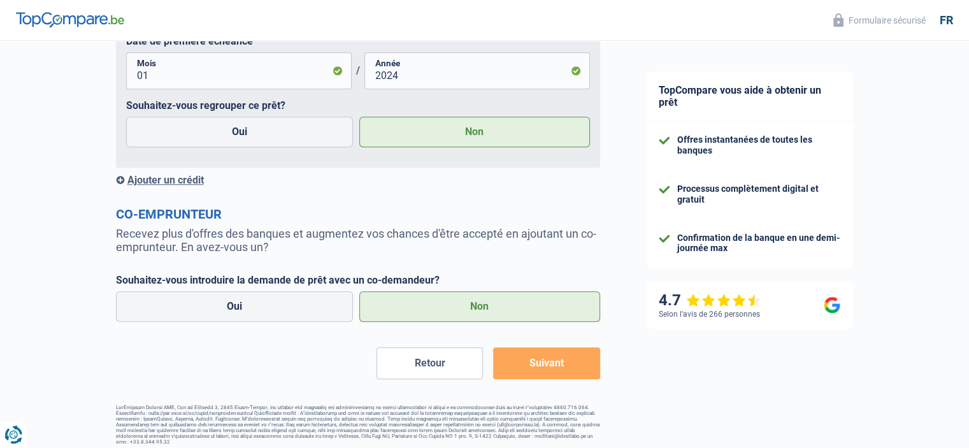
scroll to position [871, 0]
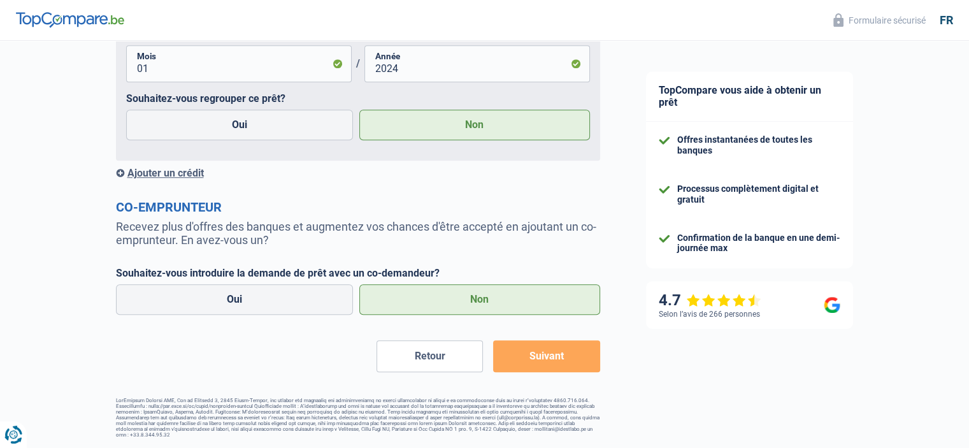
click at [520, 357] on button "Suivant" at bounding box center [546, 356] width 106 height 32
click at [566, 357] on button "Suivant" at bounding box center [546, 356] width 106 height 32
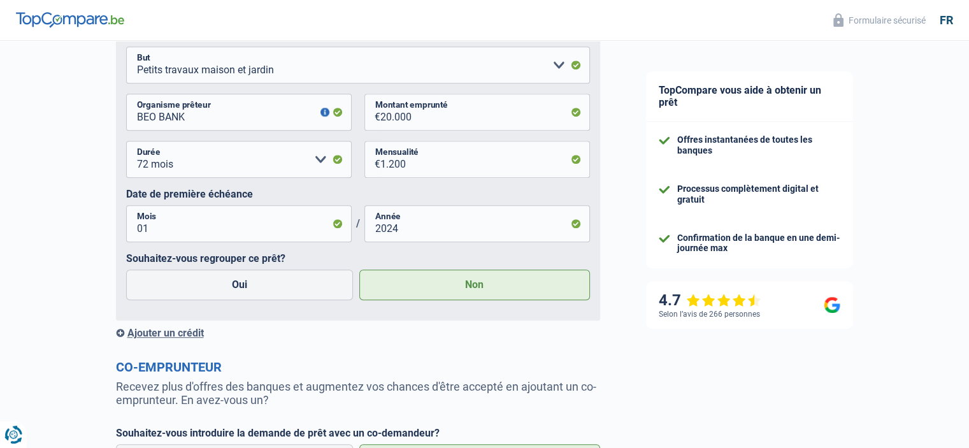
scroll to position [680, 0]
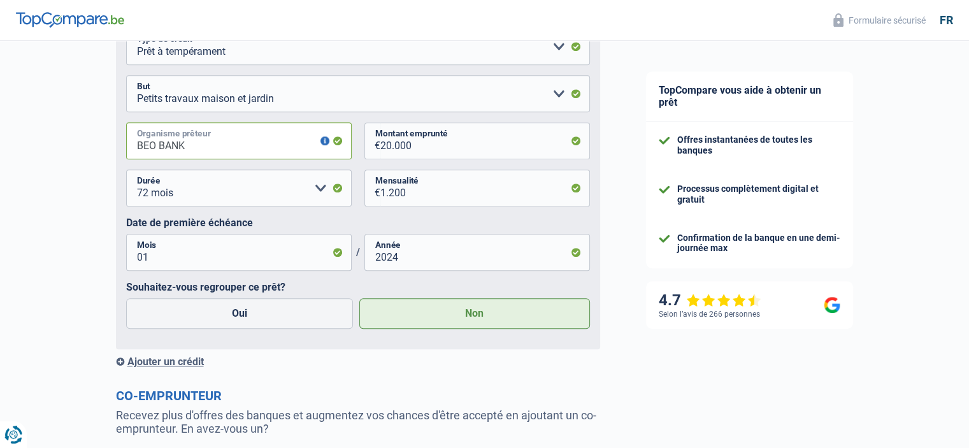
click at [196, 145] on input "BEO BANK" at bounding box center [238, 140] width 225 height 37
type input "B"
click at [166, 152] on input "Fortis" at bounding box center [238, 140] width 225 height 37
type input "F"
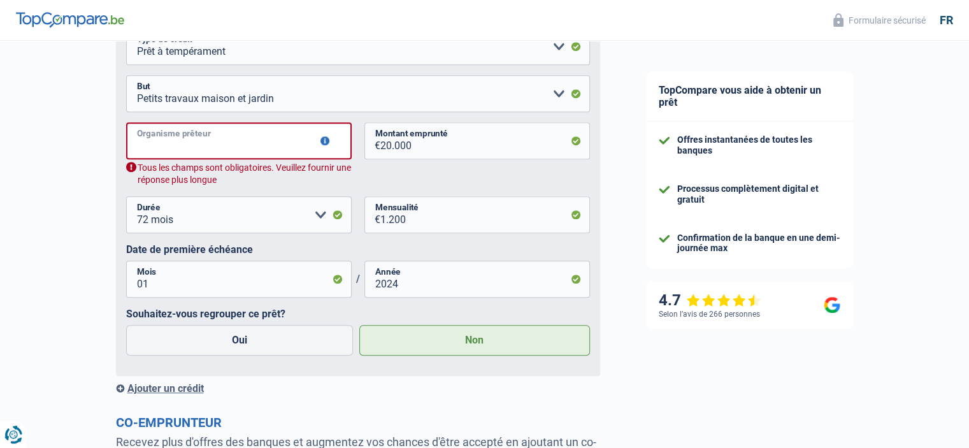
click at [190, 152] on input "Organisme prêteur" at bounding box center [238, 140] width 225 height 37
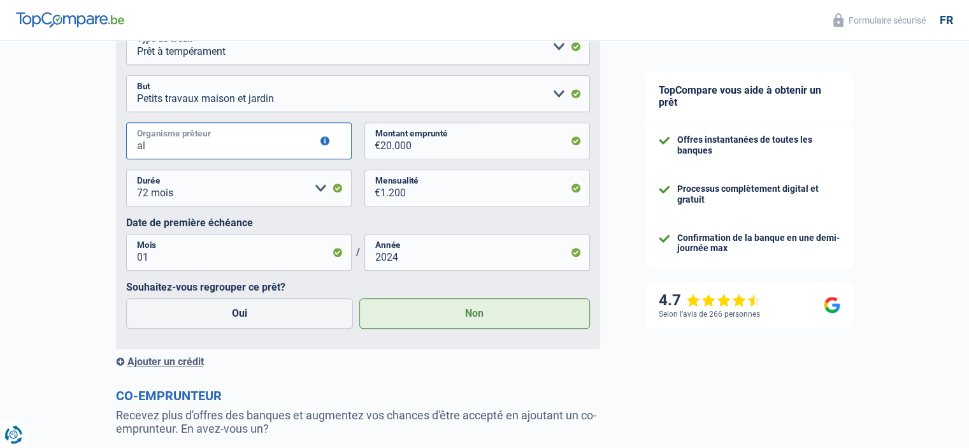
type input "a"
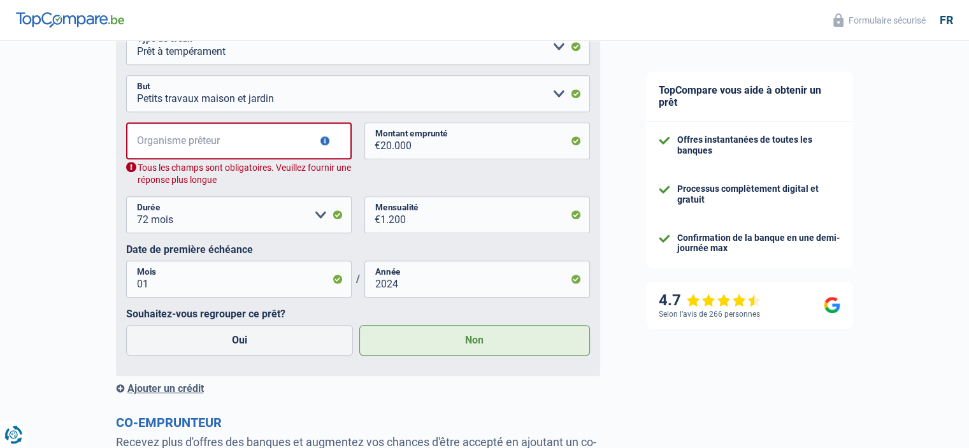
click at [326, 141] on button "button" at bounding box center [324, 140] width 9 height 9
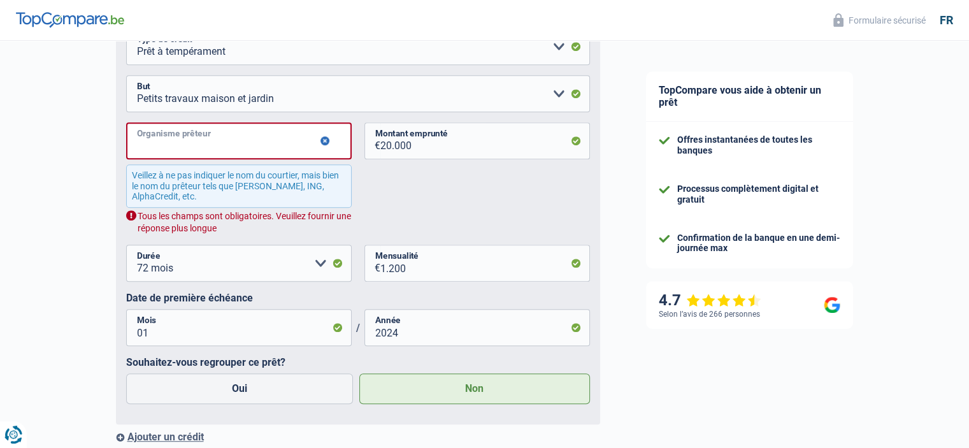
click at [199, 145] on input "Organisme prêteur" at bounding box center [238, 140] width 225 height 37
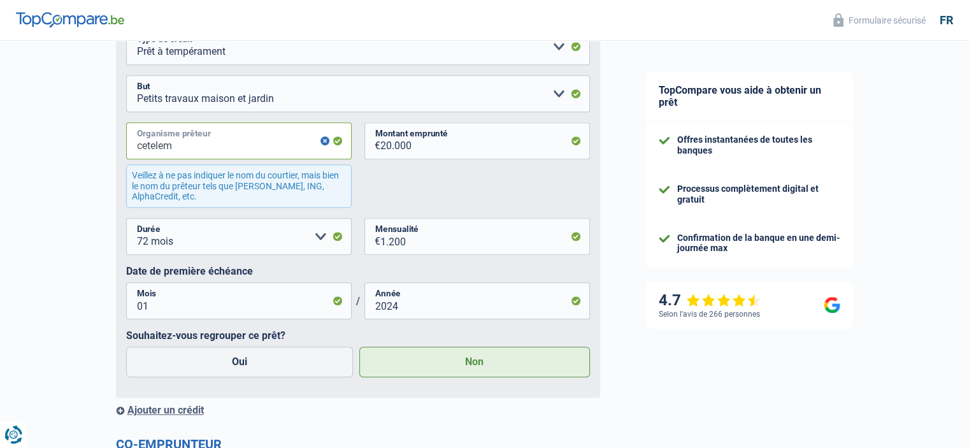
click at [333, 142] on input "cetelem" at bounding box center [238, 140] width 225 height 37
click at [275, 146] on input "cetelem" at bounding box center [238, 140] width 225 height 37
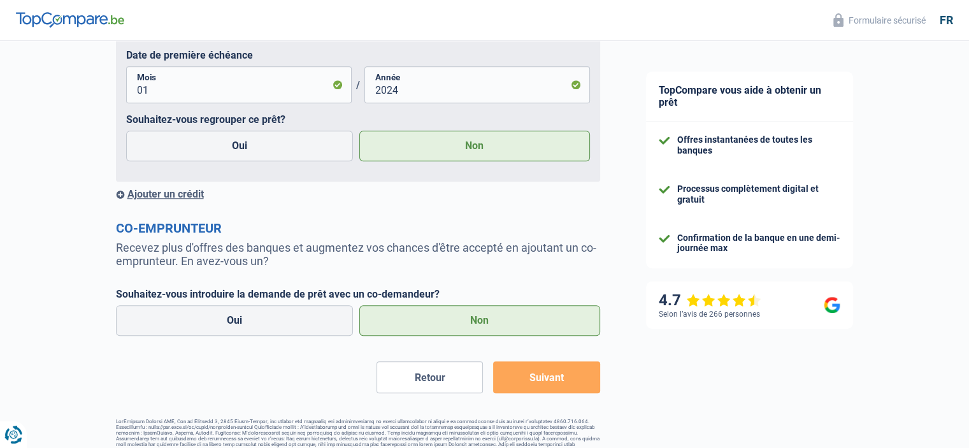
scroll to position [919, 0]
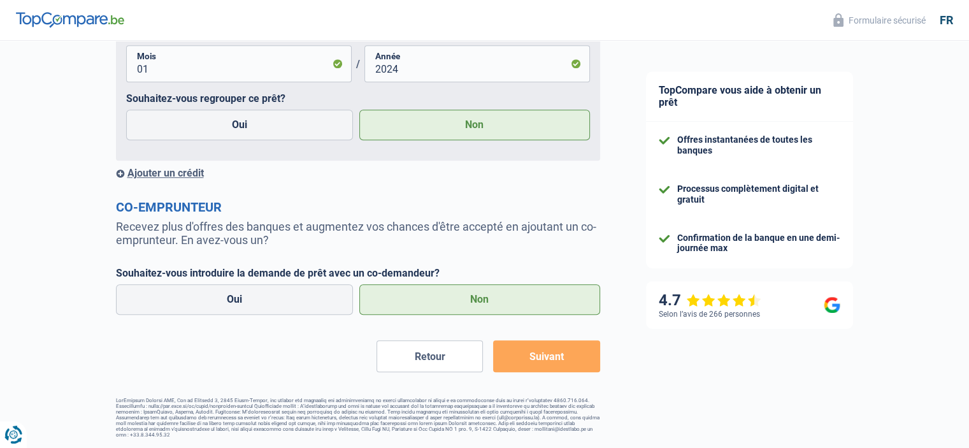
type input "cetelem"
click at [529, 348] on button "Suivant" at bounding box center [546, 356] width 106 height 32
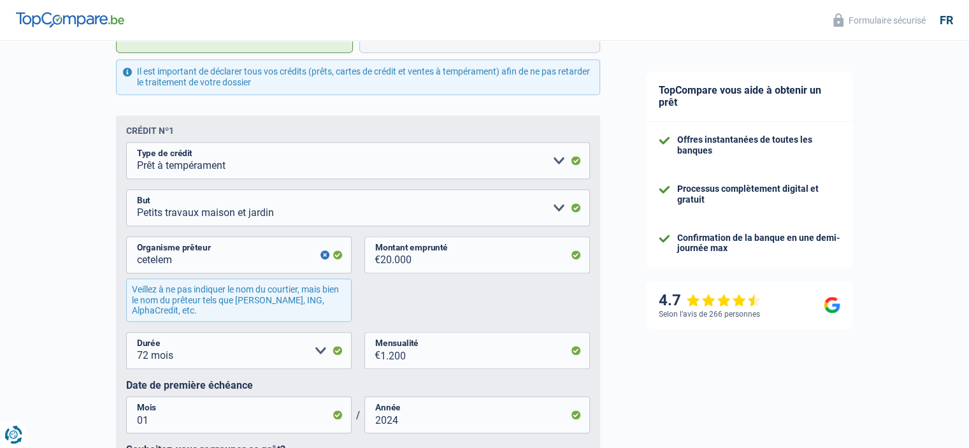
scroll to position [537, 0]
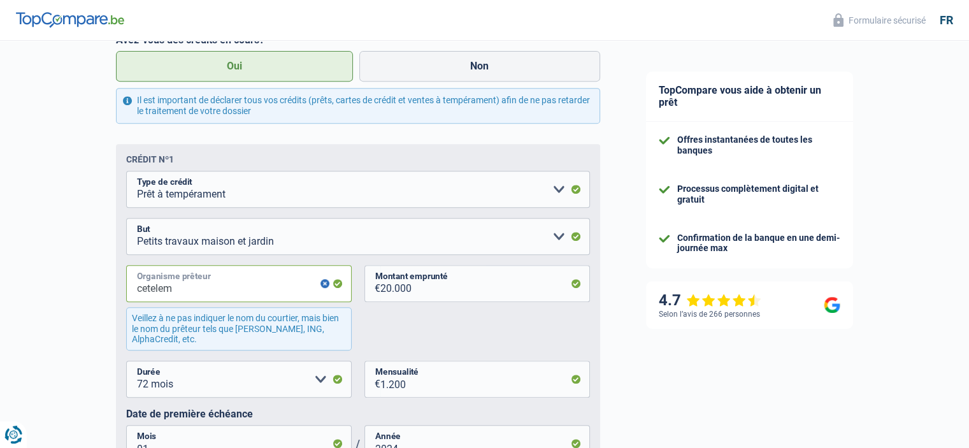
click at [339, 285] on input "cetelem" at bounding box center [238, 283] width 225 height 37
click at [336, 287] on input "cetelem" at bounding box center [238, 283] width 225 height 37
click at [321, 285] on button "button" at bounding box center [324, 283] width 9 height 9
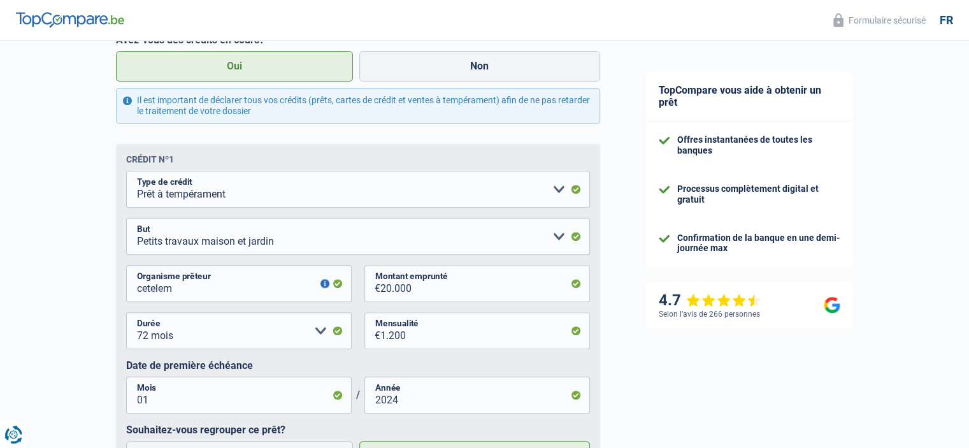
click at [321, 285] on button "button" at bounding box center [324, 283] width 9 height 9
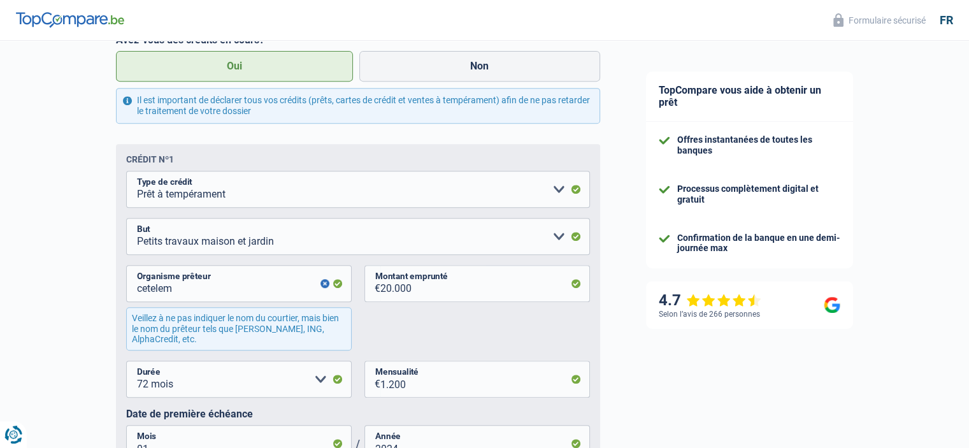
click at [321, 285] on button "button" at bounding box center [324, 283] width 9 height 9
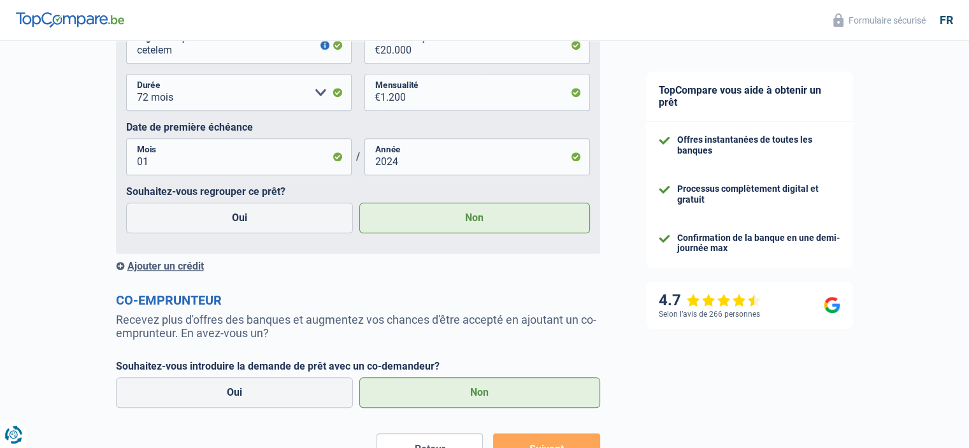
scroll to position [855, 0]
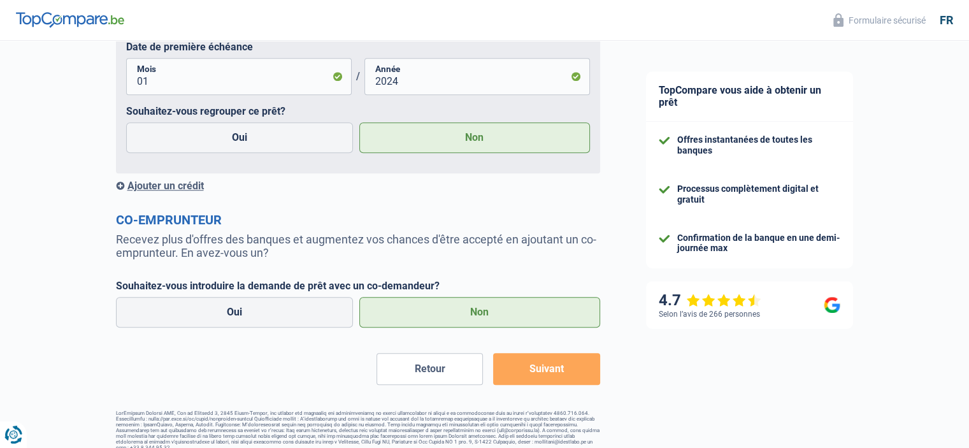
click at [162, 190] on div "Ajouter un crédit" at bounding box center [358, 186] width 484 height 12
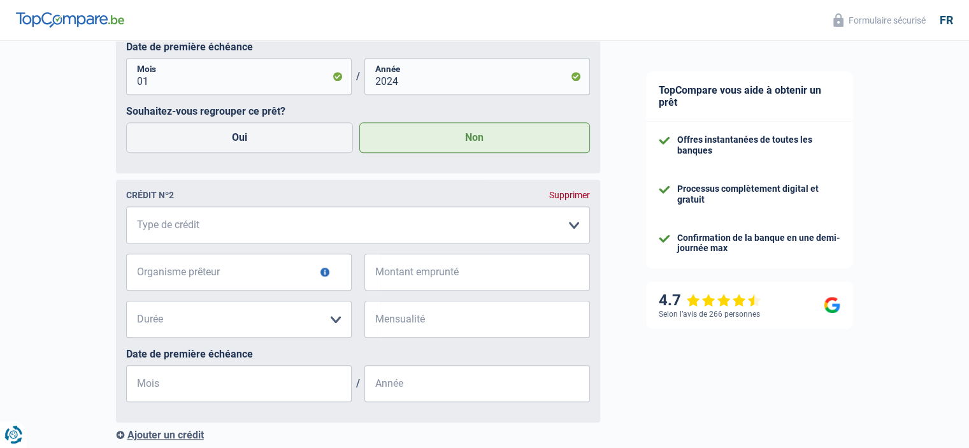
click at [324, 274] on button "button" at bounding box center [324, 271] width 9 height 9
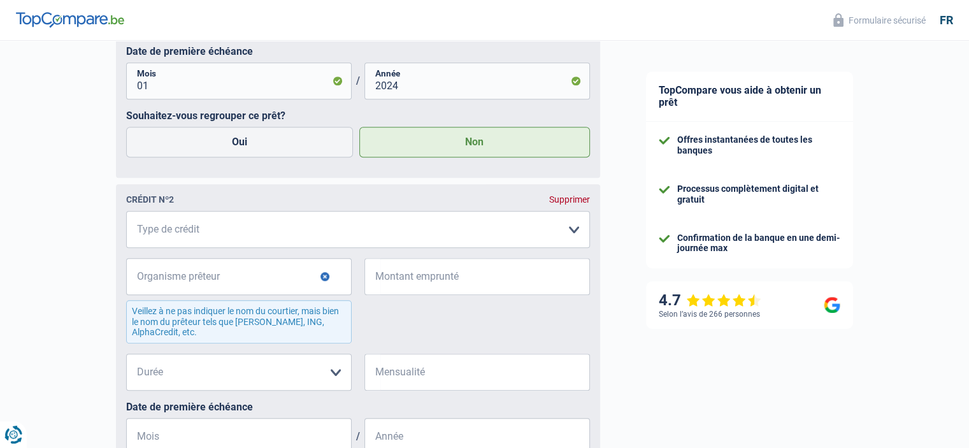
scroll to position [904, 0]
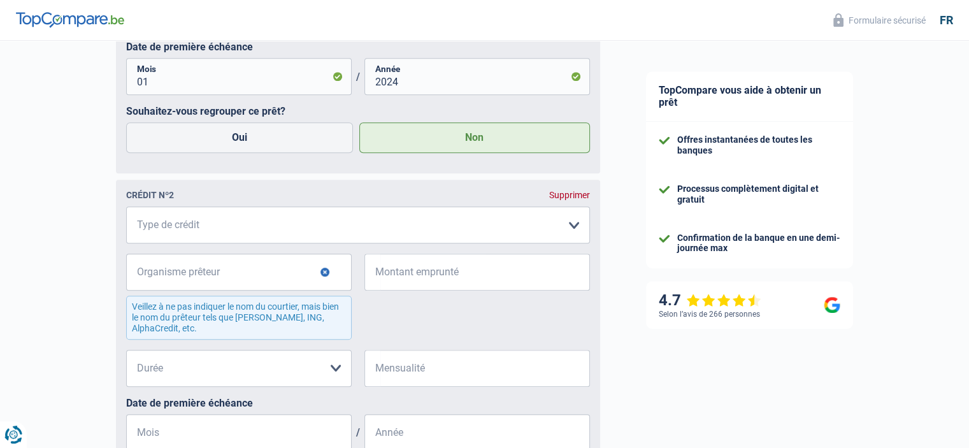
click at [569, 194] on div "Supprimer" at bounding box center [569, 195] width 41 height 10
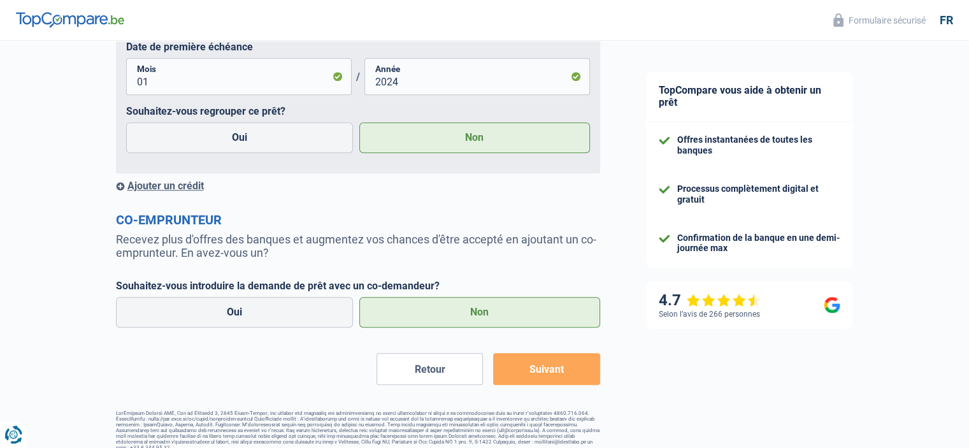
click at [479, 313] on label "Non" at bounding box center [479, 312] width 241 height 31
click at [479, 313] on input "Non" at bounding box center [479, 312] width 241 height 31
click at [525, 371] on button "Suivant" at bounding box center [546, 369] width 106 height 32
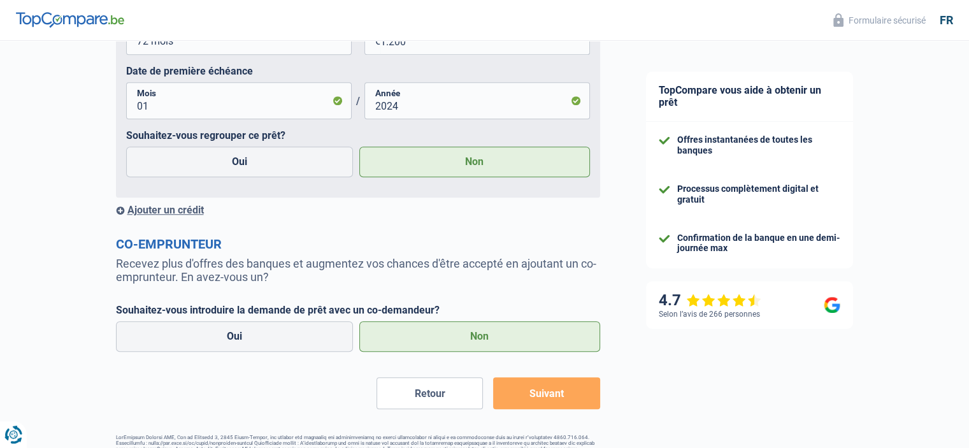
scroll to position [892, 0]
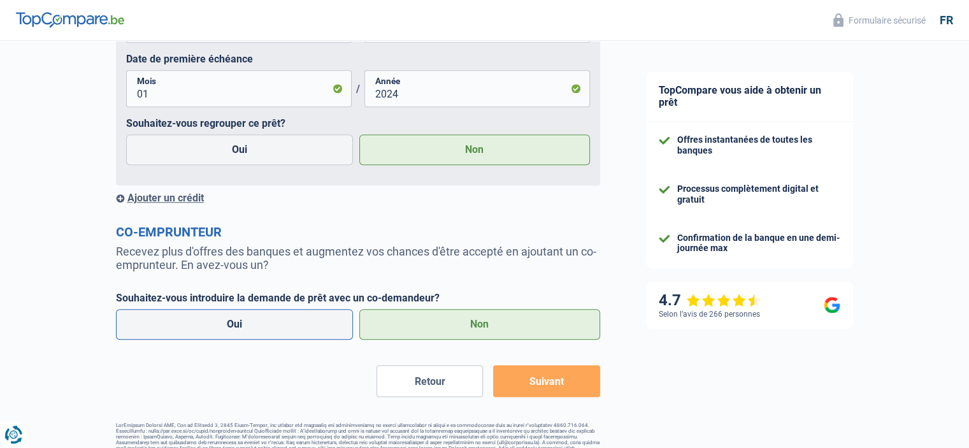
click at [278, 336] on label "Oui" at bounding box center [235, 324] width 238 height 31
click at [278, 336] on input "Oui" at bounding box center [235, 324] width 238 height 31
radio input "true"
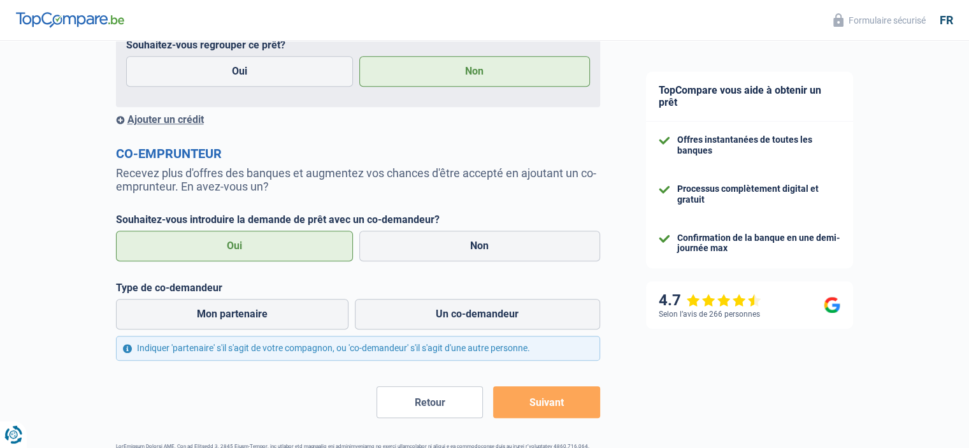
scroll to position [1018, 0]
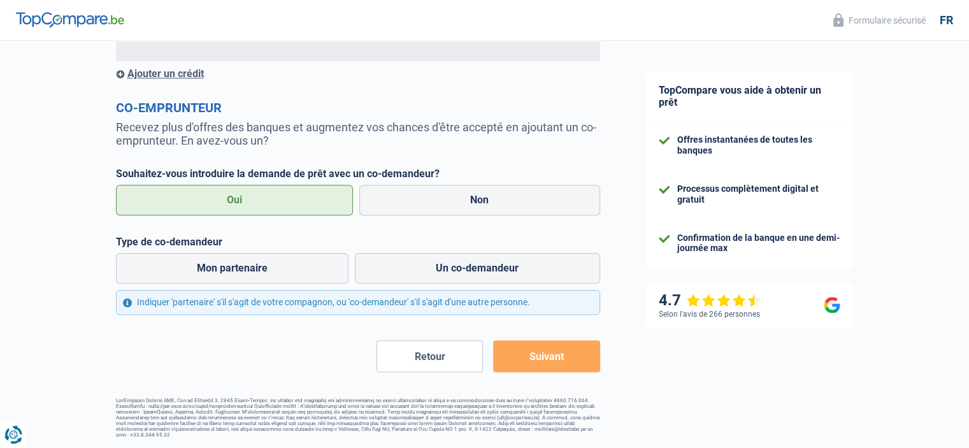
click at [543, 359] on button "Suivant" at bounding box center [546, 356] width 106 height 32
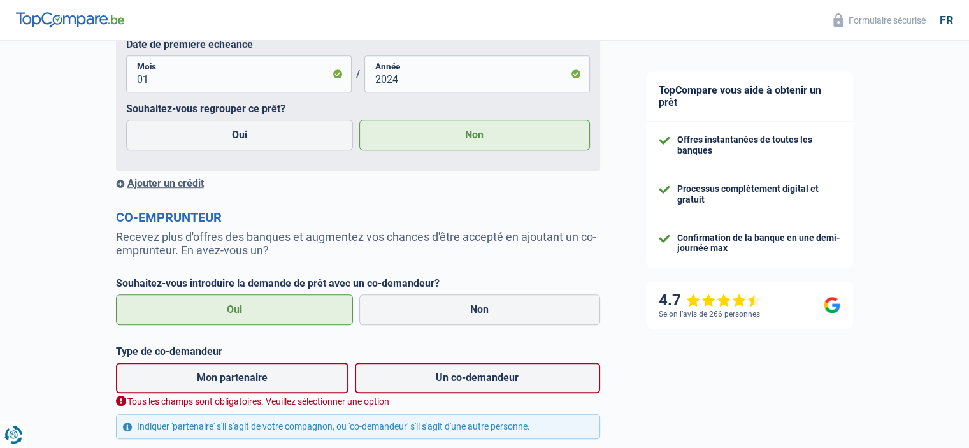
scroll to position [891, 0]
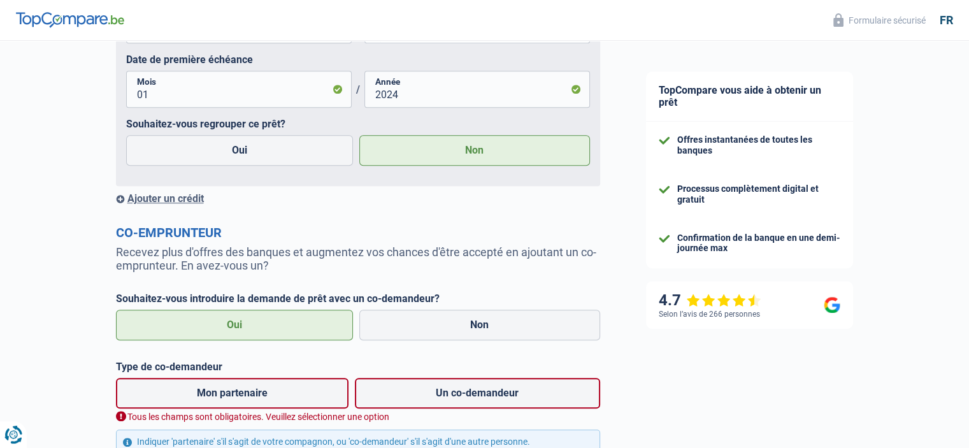
click at [492, 331] on label "Non" at bounding box center [479, 325] width 241 height 31
click at [492, 331] on input "Non" at bounding box center [479, 325] width 241 height 31
radio input "true"
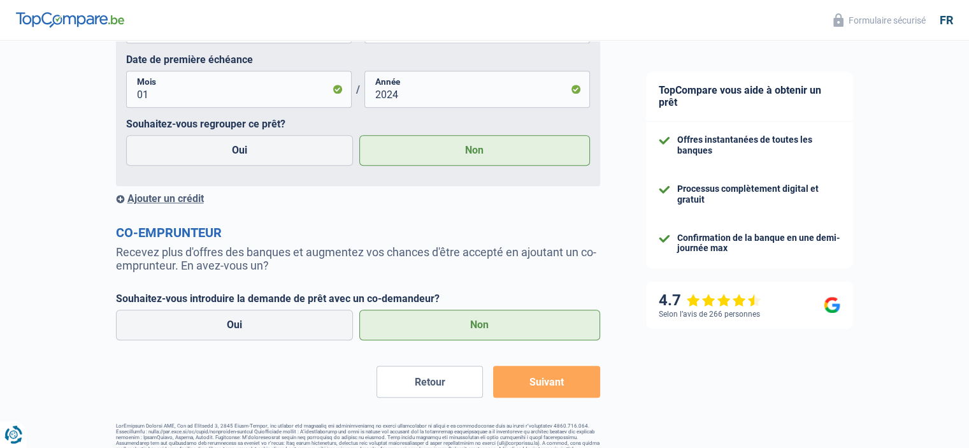
click at [538, 379] on button "Suivant" at bounding box center [546, 382] width 106 height 32
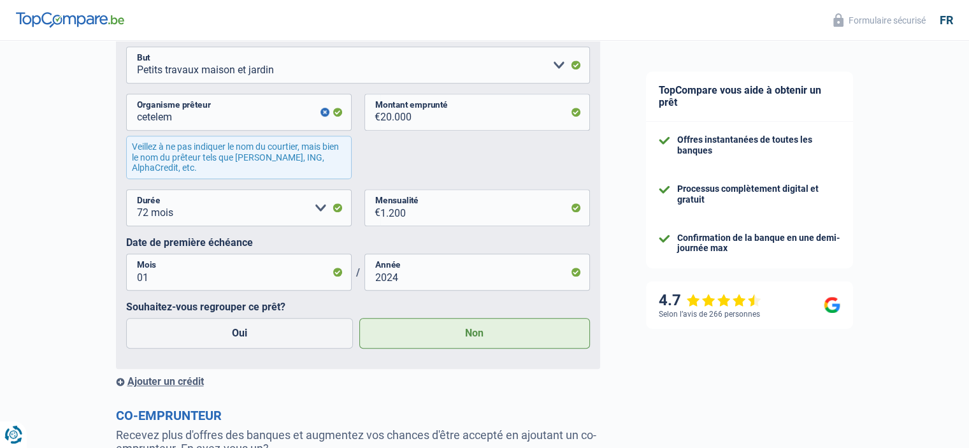
scroll to position [700, 0]
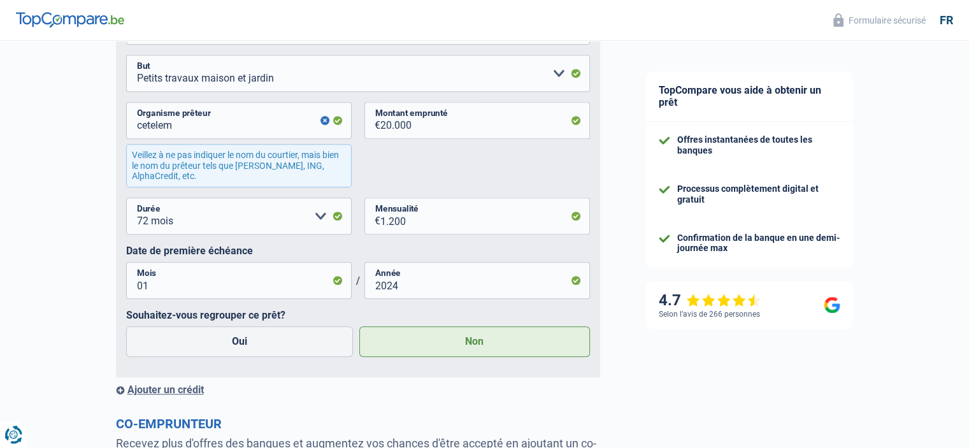
click at [324, 123] on button "button" at bounding box center [324, 120] width 9 height 9
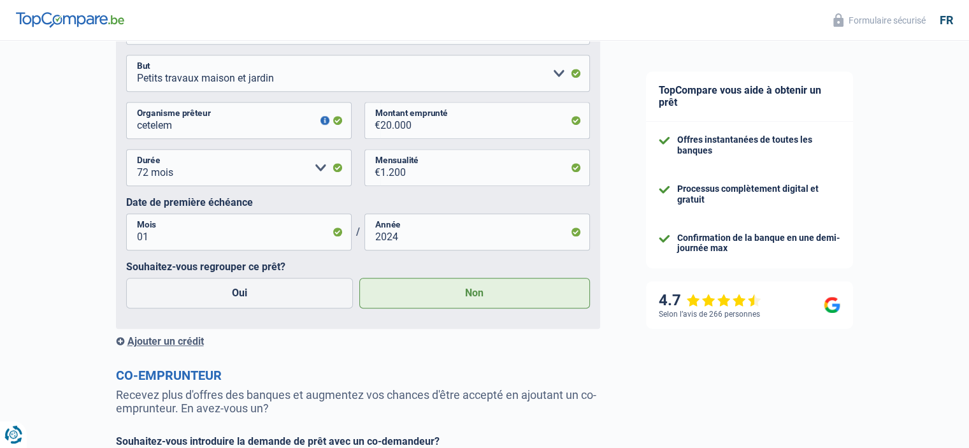
click at [321, 119] on button "button" at bounding box center [324, 120] width 9 height 9
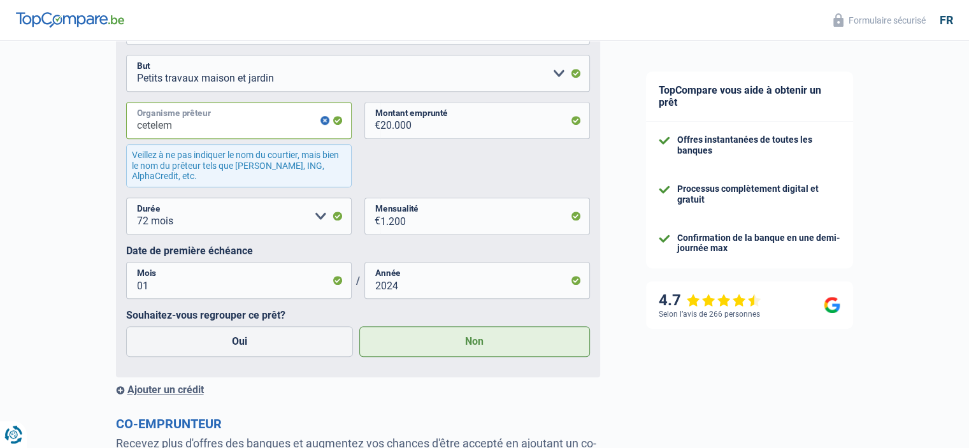
click at [227, 132] on input "cetelem" at bounding box center [238, 120] width 225 height 37
type input "c"
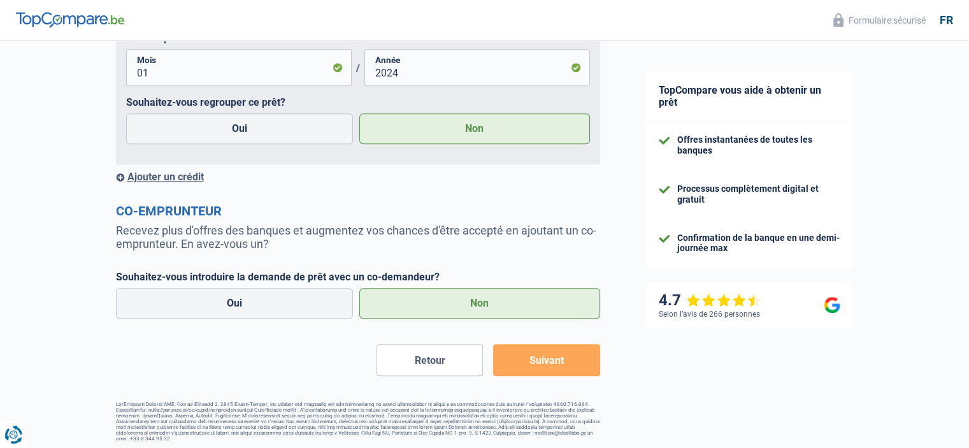
scroll to position [919, 0]
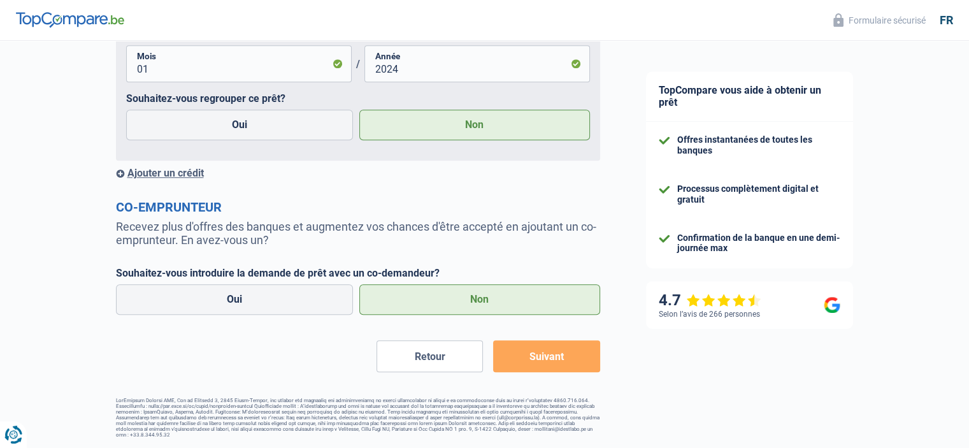
click at [543, 363] on button "Suivant" at bounding box center [546, 356] width 106 height 32
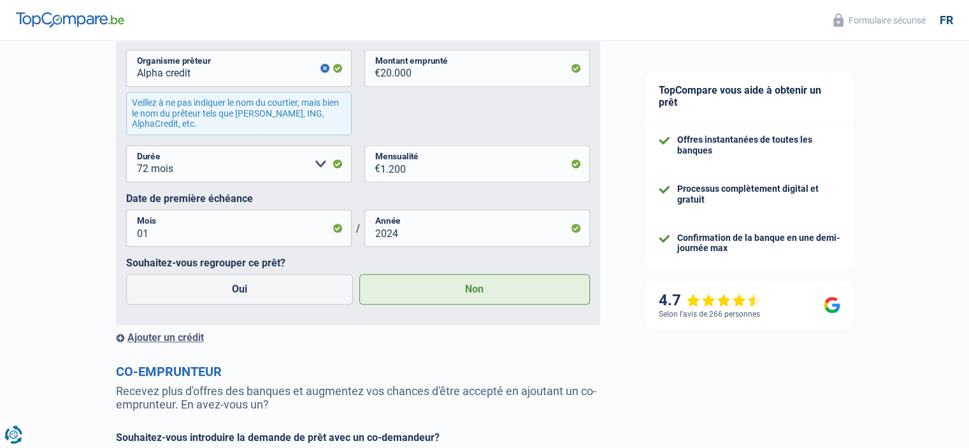
scroll to position [728, 0]
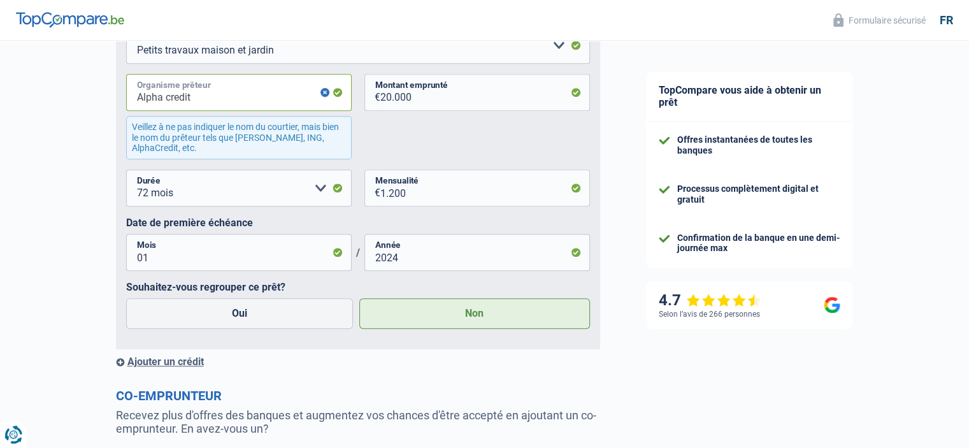
click at [218, 99] on input "Alpha credit" at bounding box center [238, 92] width 225 height 37
type input "A"
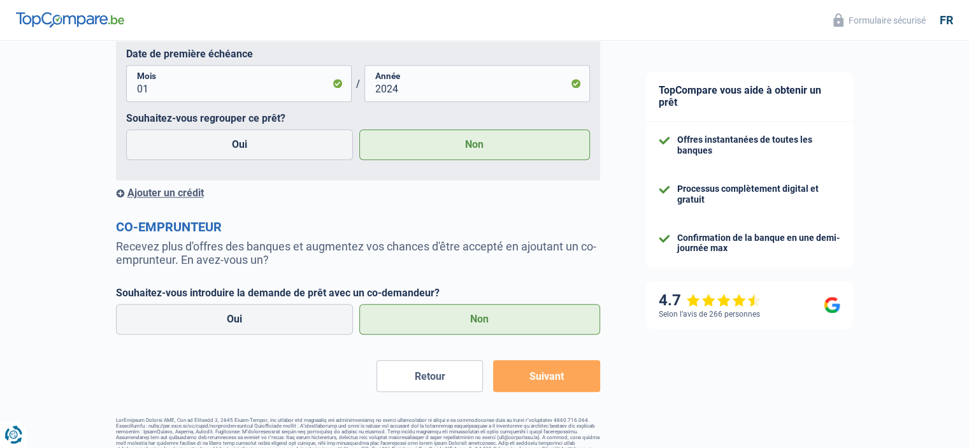
scroll to position [919, 0]
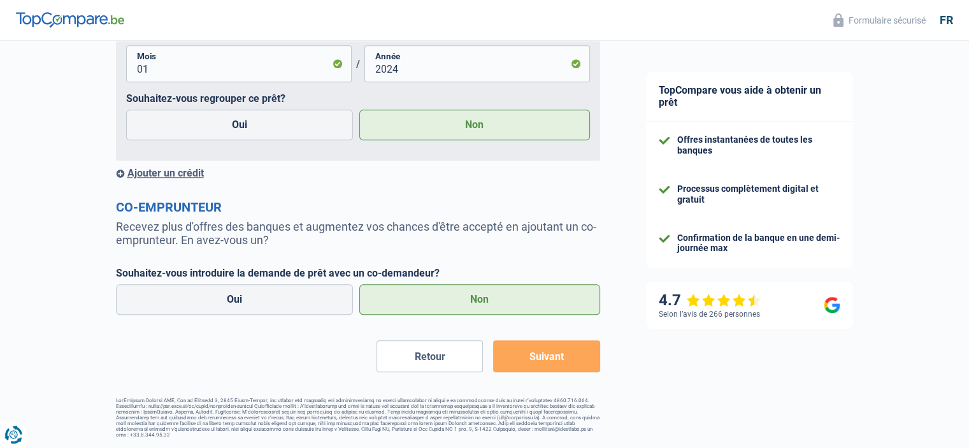
type input "ING"
click at [550, 361] on button "Suivant" at bounding box center [546, 356] width 106 height 32
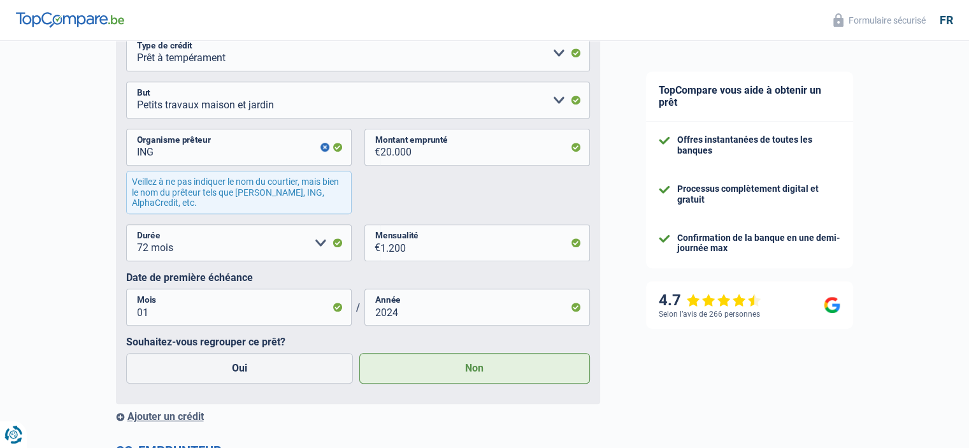
scroll to position [601, 0]
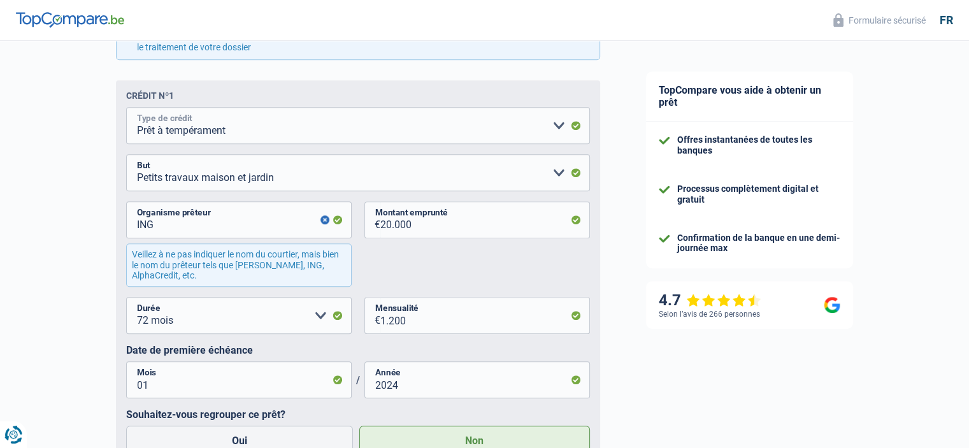
click at [560, 127] on select "Carte ou ouverture de crédit Prêt hypothécaire Vente à tempérament Prêt à tempé…" at bounding box center [358, 125] width 464 height 37
select select "renovationLoan"
click at [126, 109] on select "Carte ou ouverture de crédit Prêt hypothécaire Vente à tempérament Prêt à tempé…" at bounding box center [358, 125] width 464 height 37
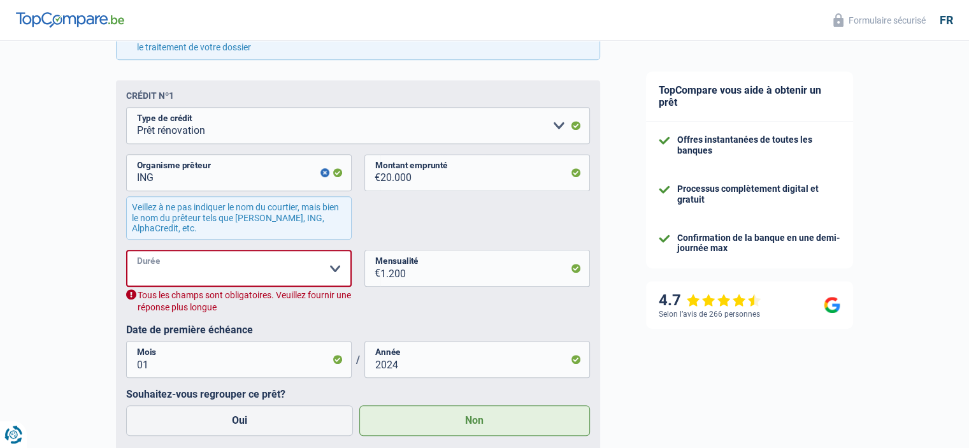
click at [201, 270] on select "12 mois 18 mois 24 mois 30 mois 36 mois 42 mois 48 mois 60 mois 72 mois 84 mois…" at bounding box center [238, 268] width 225 height 37
select select "72"
click at [126, 252] on select "12 mois 18 mois 24 mois 30 mois 36 mois 42 mois 48 mois 60 mois 72 mois 84 mois…" at bounding box center [238, 268] width 225 height 37
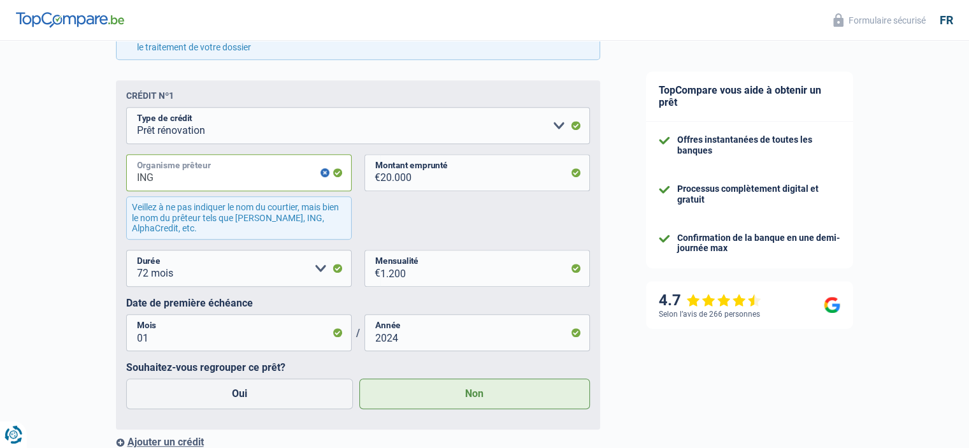
click at [192, 183] on input "ING" at bounding box center [238, 172] width 225 height 37
type input "I"
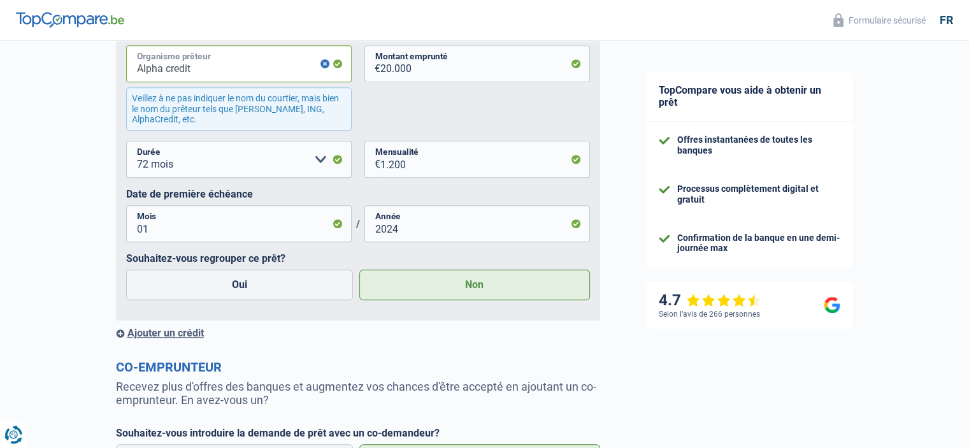
scroll to position [872, 0]
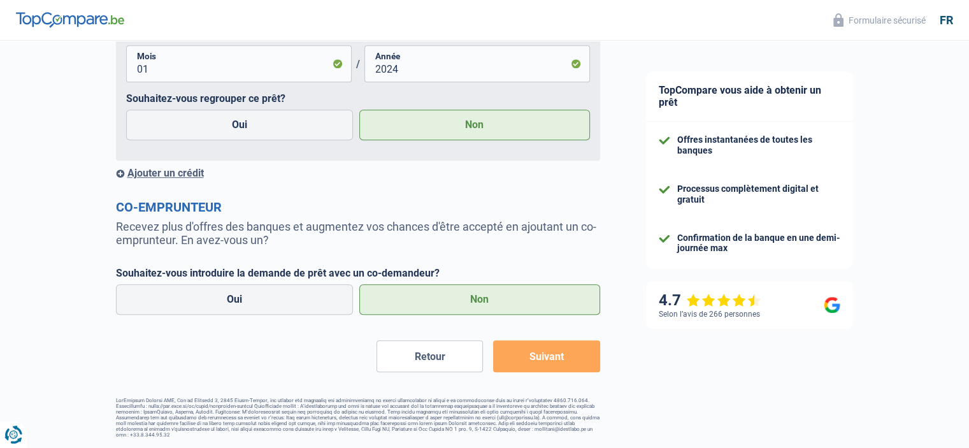
type input "Alpha credit"
click at [543, 351] on button "Suivant" at bounding box center [546, 356] width 106 height 32
click at [431, 353] on button "Retour" at bounding box center [429, 356] width 106 height 32
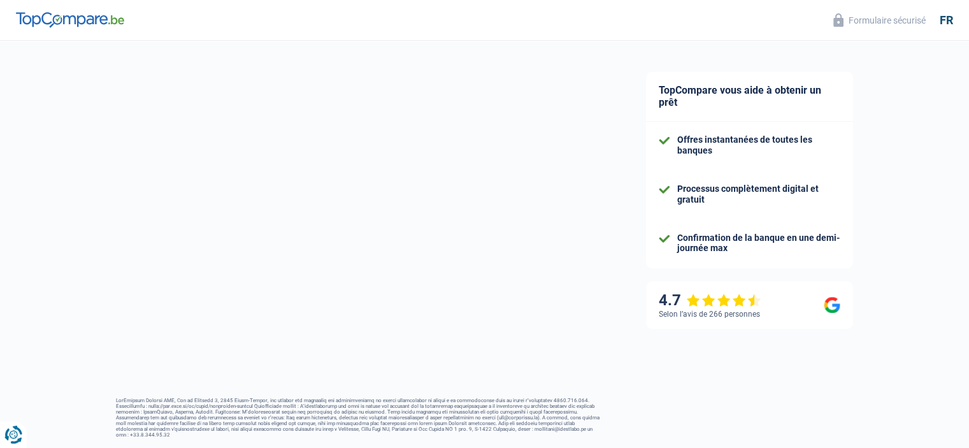
select select "cohabitation"
select select "ownerWithoutMortgage"
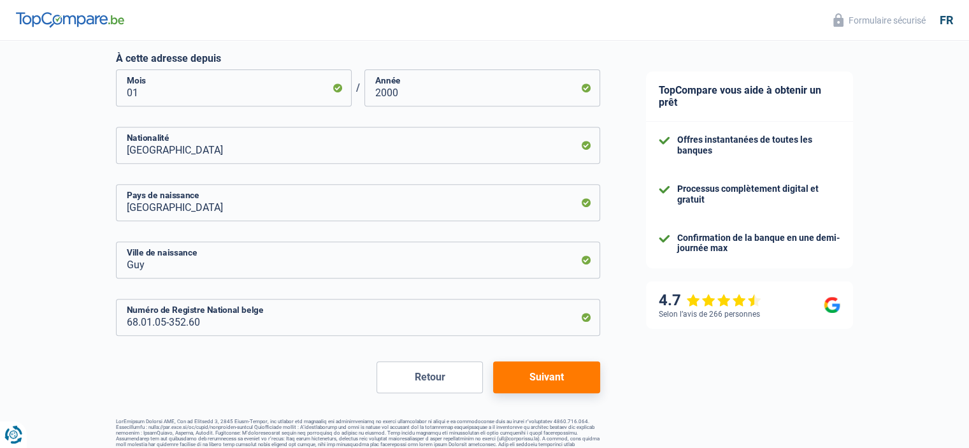
scroll to position [553, 0]
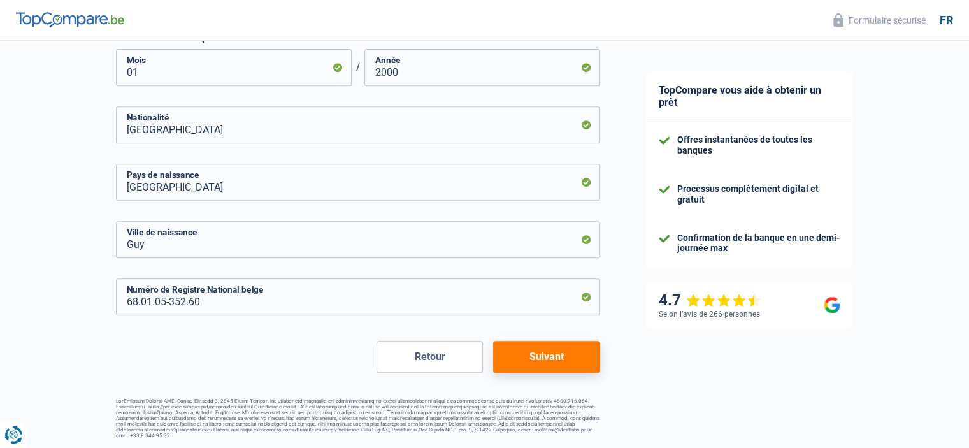
click at [535, 348] on button "Suivant" at bounding box center [546, 357] width 106 height 32
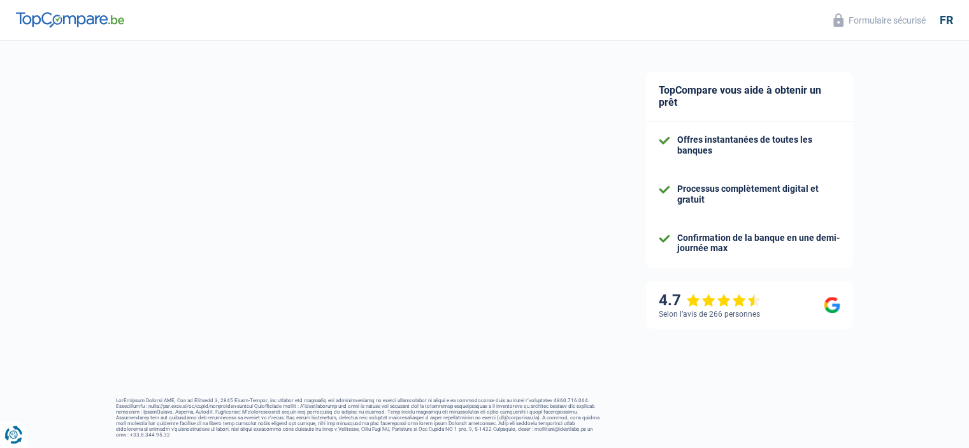
select select "netSalary"
select select "renovationLoan"
select select "72"
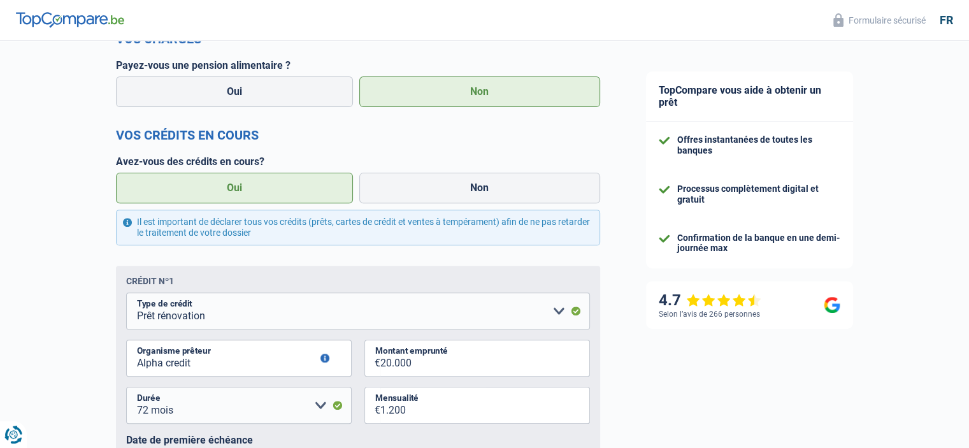
scroll to position [446, 0]
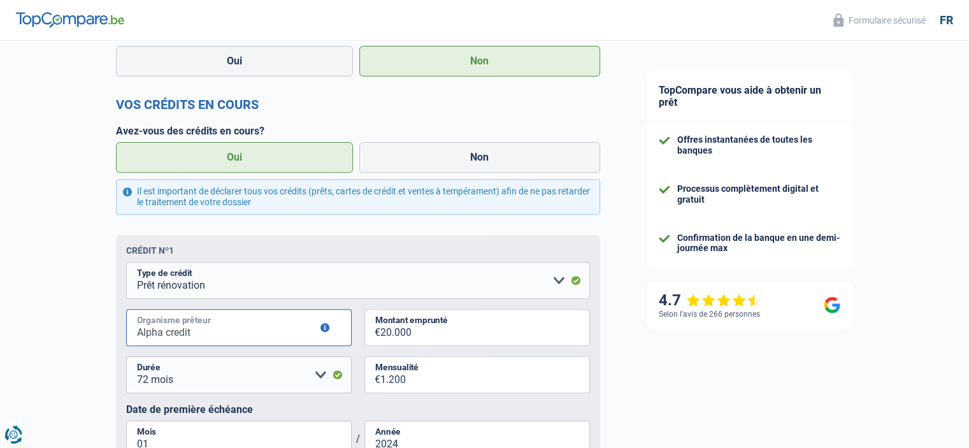
click at [197, 336] on input "Alpha credit" at bounding box center [238, 327] width 225 height 37
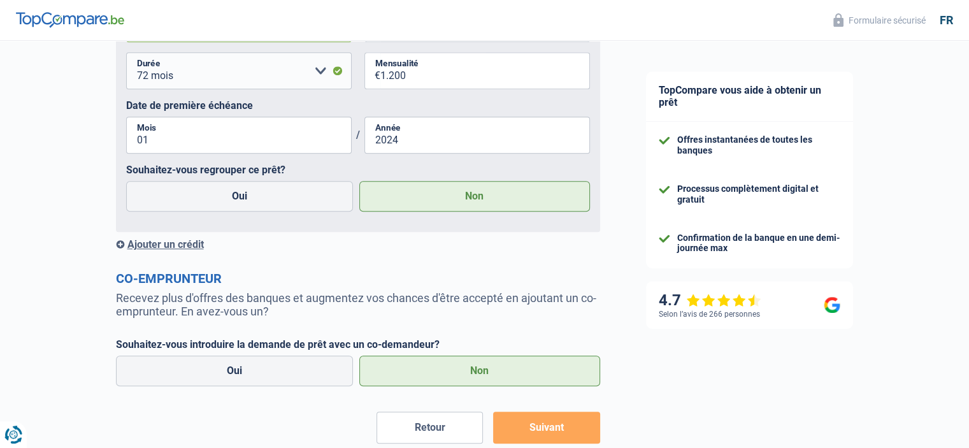
scroll to position [823, 0]
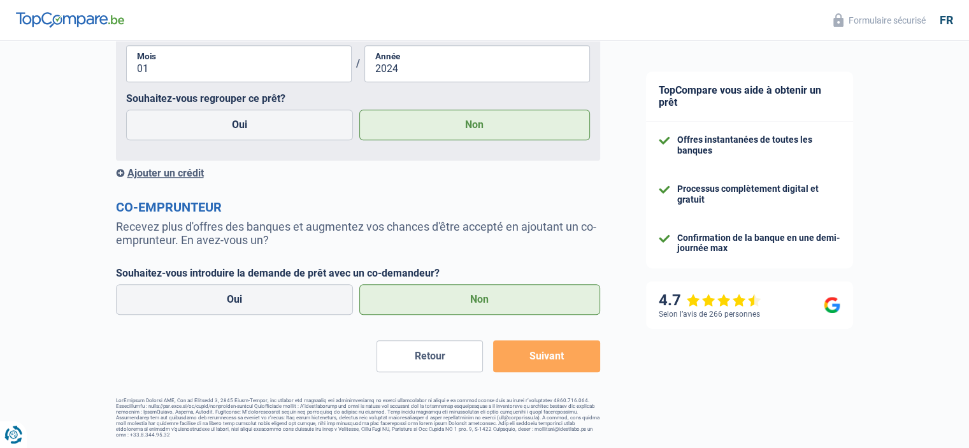
type input "Alpha"
click at [541, 350] on button "Suivant" at bounding box center [546, 356] width 106 height 32
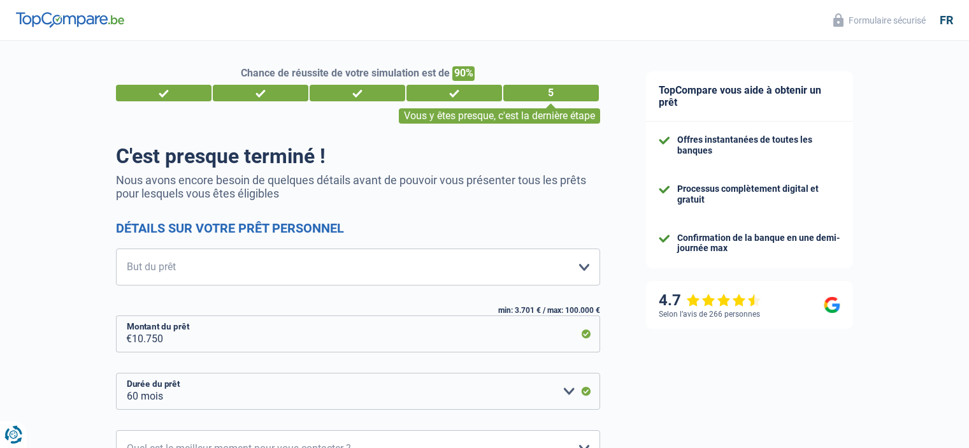
select select "60"
click at [580, 272] on select "Confort maison: meubles, textile, peinture, électroménager, outillage non-profe…" at bounding box center [358, 266] width 484 height 37
select select "houseOrGarden"
click at [116, 249] on select "Confort maison: meubles, textile, peinture, électroménager, outillage non-profe…" at bounding box center [358, 266] width 484 height 37
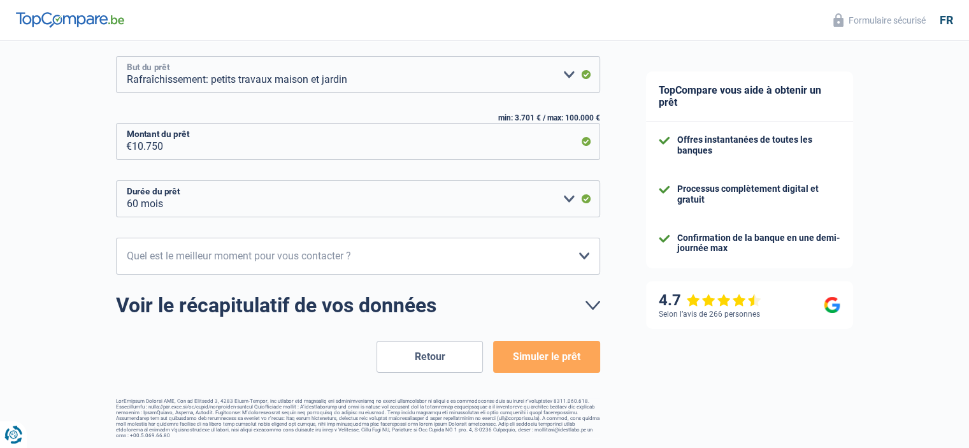
scroll to position [193, 0]
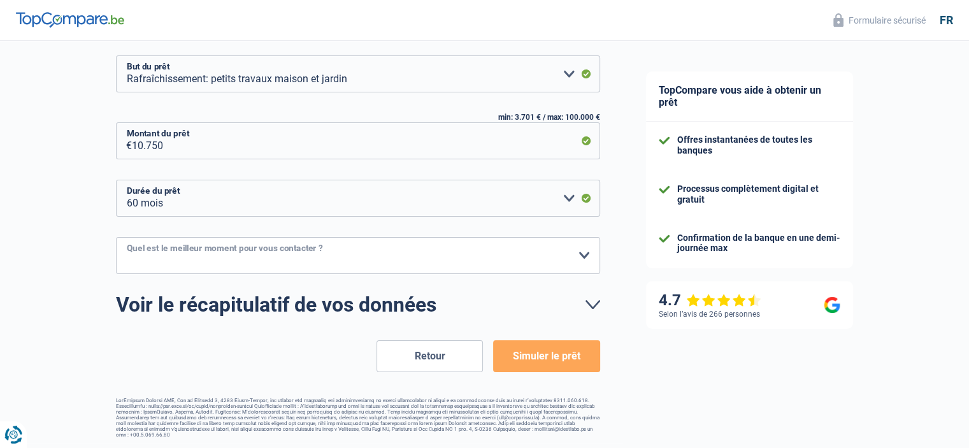
click at [582, 260] on select "10h-12h 12h-14h 14h-16h 16h-18h Veuillez sélectionner une option" at bounding box center [358, 255] width 484 height 37
click at [581, 260] on select "10h-12h 12h-14h 14h-16h 16h-18h Veuillez sélectionner une option" at bounding box center [358, 255] width 484 height 37
click at [550, 361] on button "Simuler le prêt" at bounding box center [546, 356] width 106 height 32
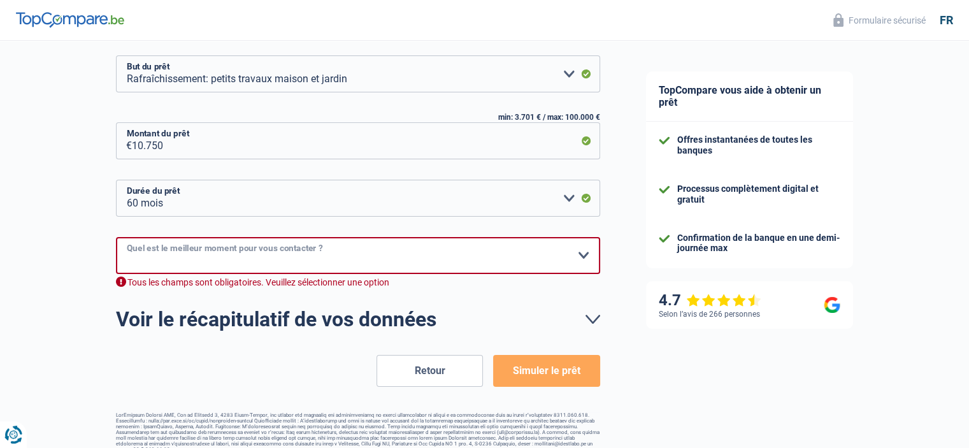
click at [575, 253] on select "10h-12h 12h-14h 14h-16h 16h-18h Veuillez sélectionner une option" at bounding box center [358, 255] width 484 height 37
select select "16-18"
click at [116, 237] on select "10h-12h 12h-14h 14h-16h 16h-18h Veuillez sélectionner une option" at bounding box center [358, 255] width 484 height 37
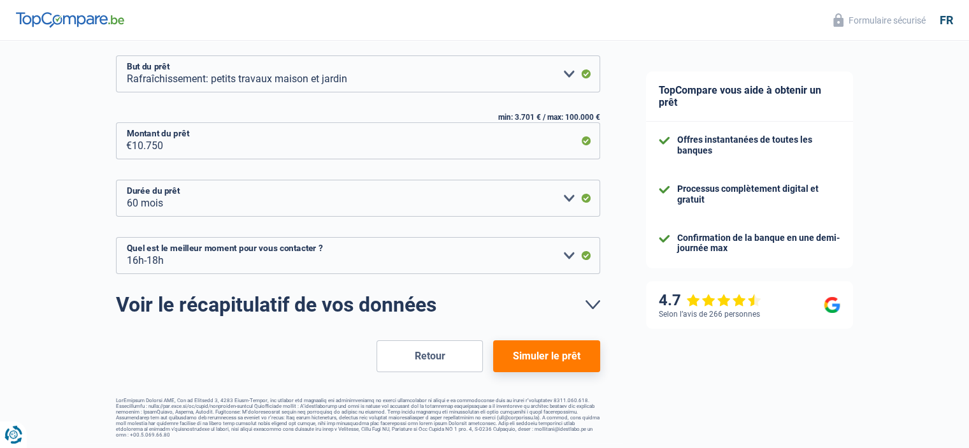
click at [560, 351] on button "Simuler le prêt" at bounding box center [546, 356] width 106 height 32
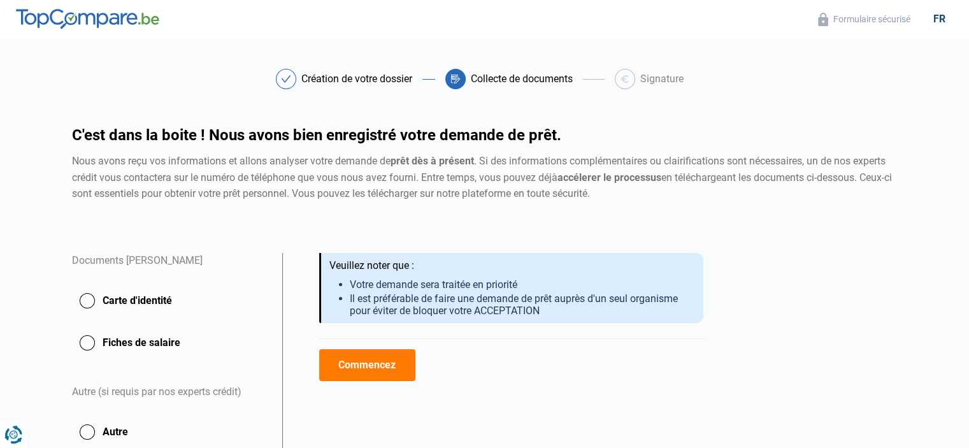
click at [367, 360] on button "Commencez" at bounding box center [367, 365] width 96 height 32
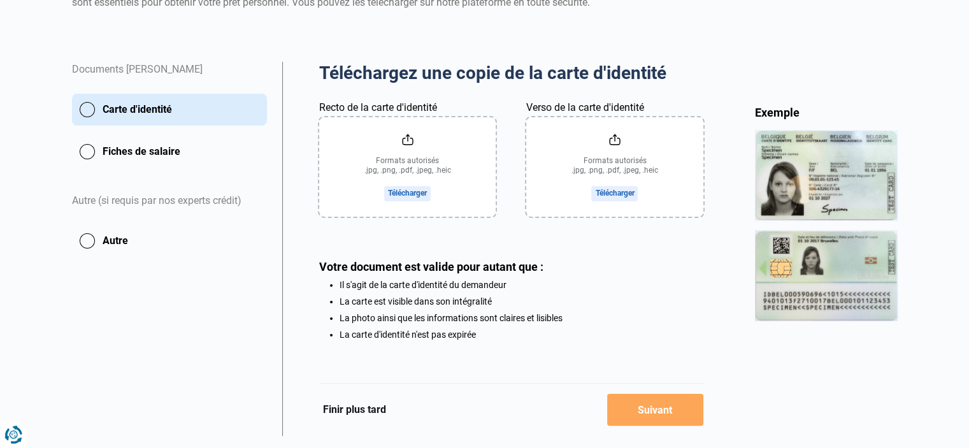
scroll to position [224, 0]
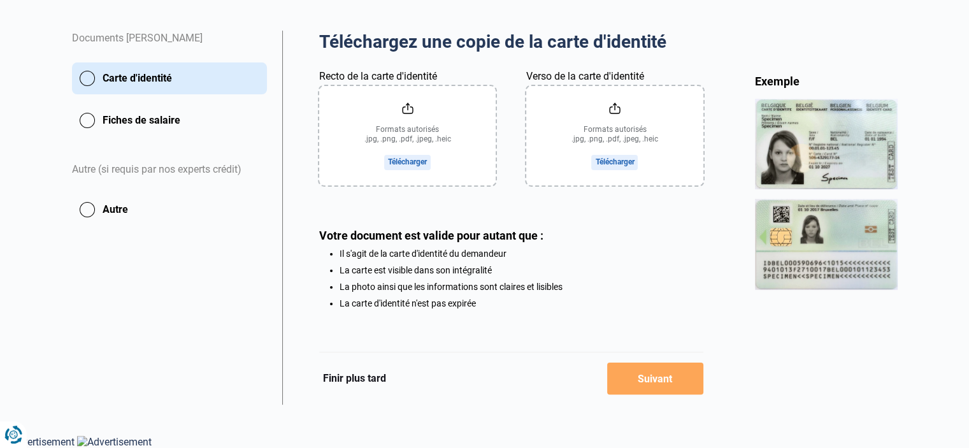
click at [398, 153] on input "Recto de la carte d'identité" at bounding box center [407, 135] width 176 height 99
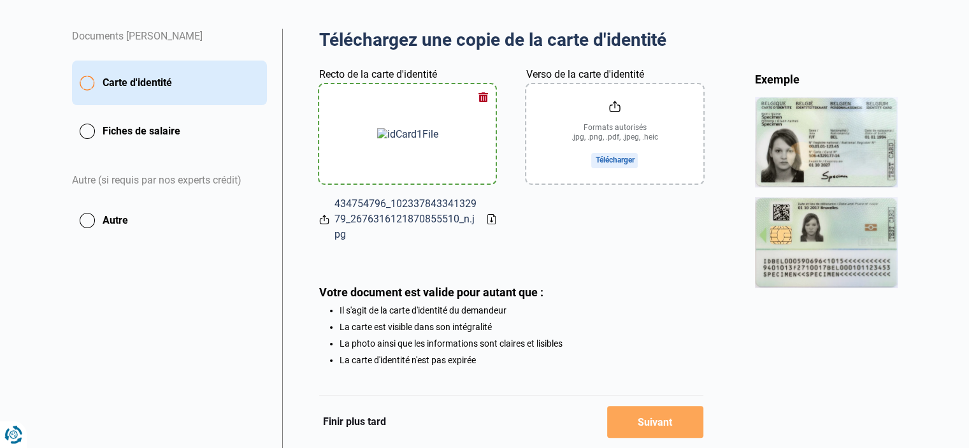
click at [481, 93] on button "button" at bounding box center [482, 96] width 19 height 19
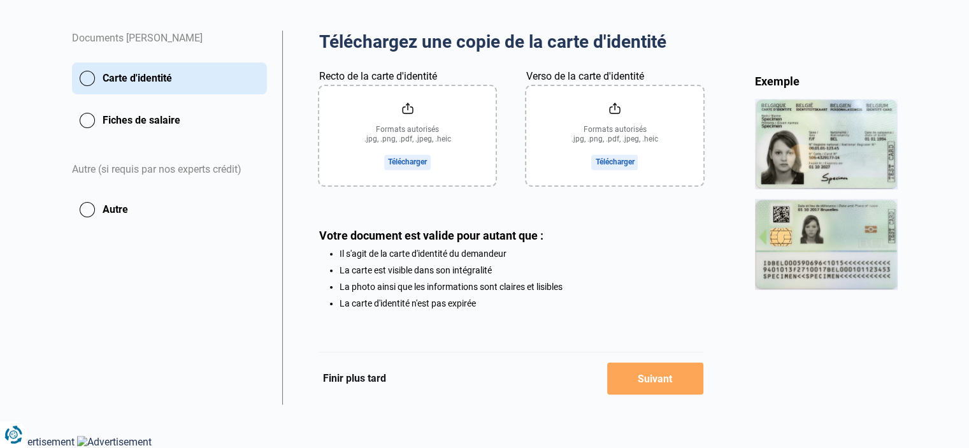
click at [413, 160] on input "Recto de la carte d'identité" at bounding box center [407, 135] width 176 height 99
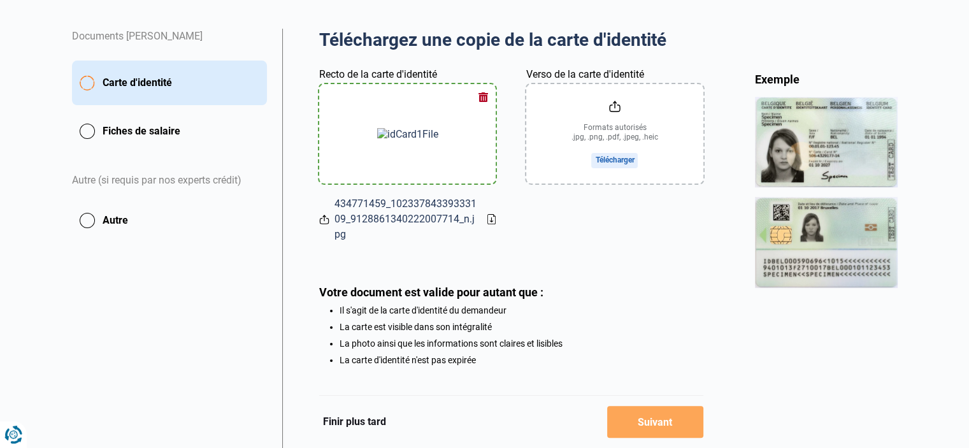
click at [622, 160] on input "Verso de la carte d'identité" at bounding box center [614, 133] width 176 height 99
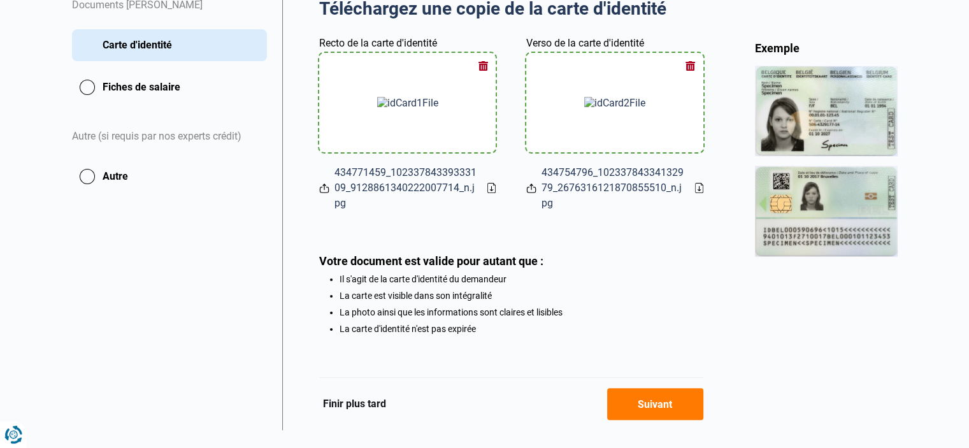
scroll to position [283, 0]
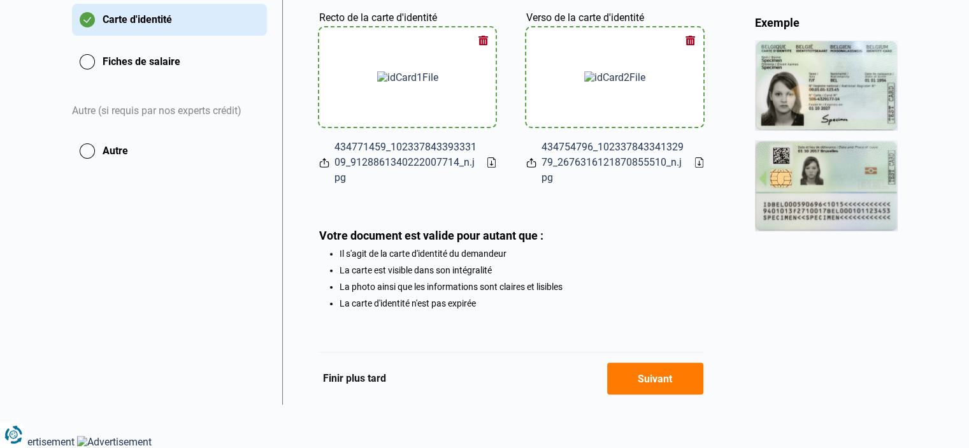
click at [687, 381] on button "Suivant" at bounding box center [655, 378] width 96 height 32
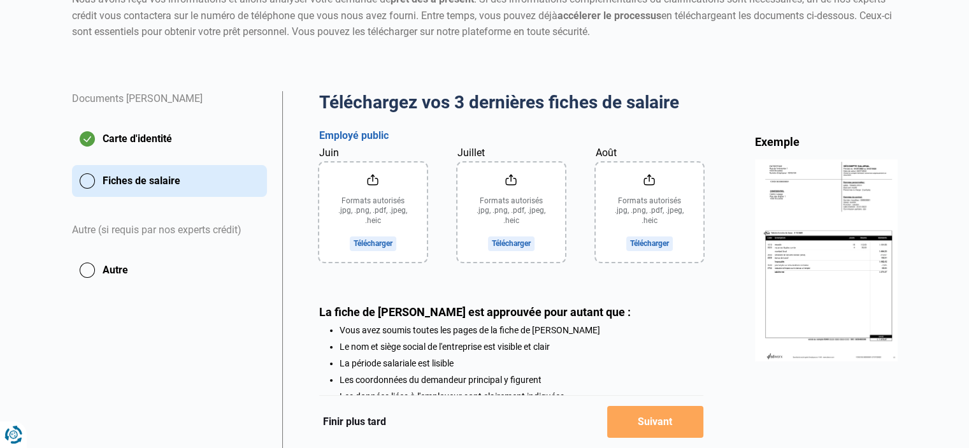
scroll to position [191, 0]
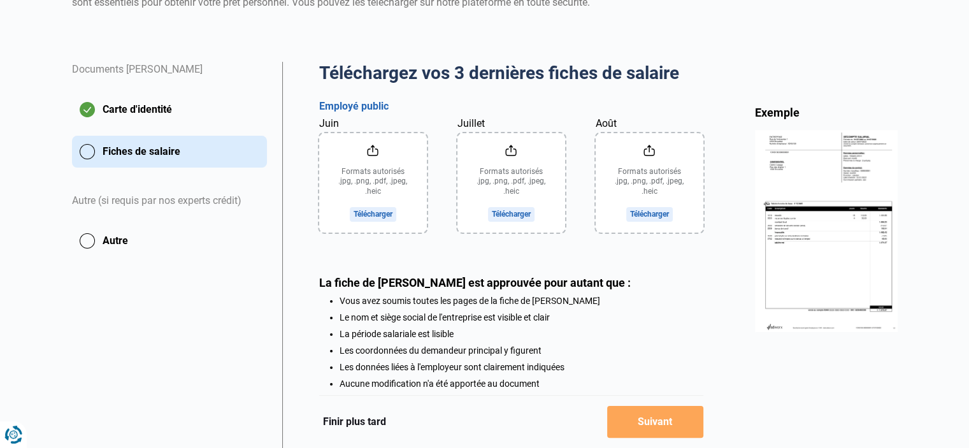
click at [369, 422] on button "Finir plus tard" at bounding box center [354, 421] width 71 height 17
